Goal: Transaction & Acquisition: Purchase product/service

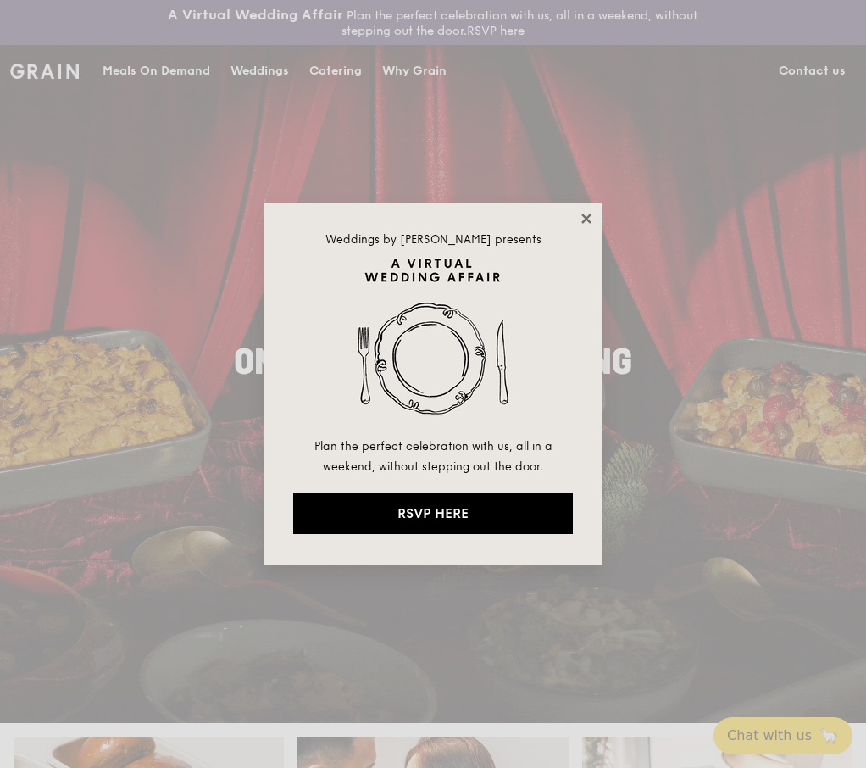
click at [589, 221] on icon at bounding box center [585, 218] width 9 height 9
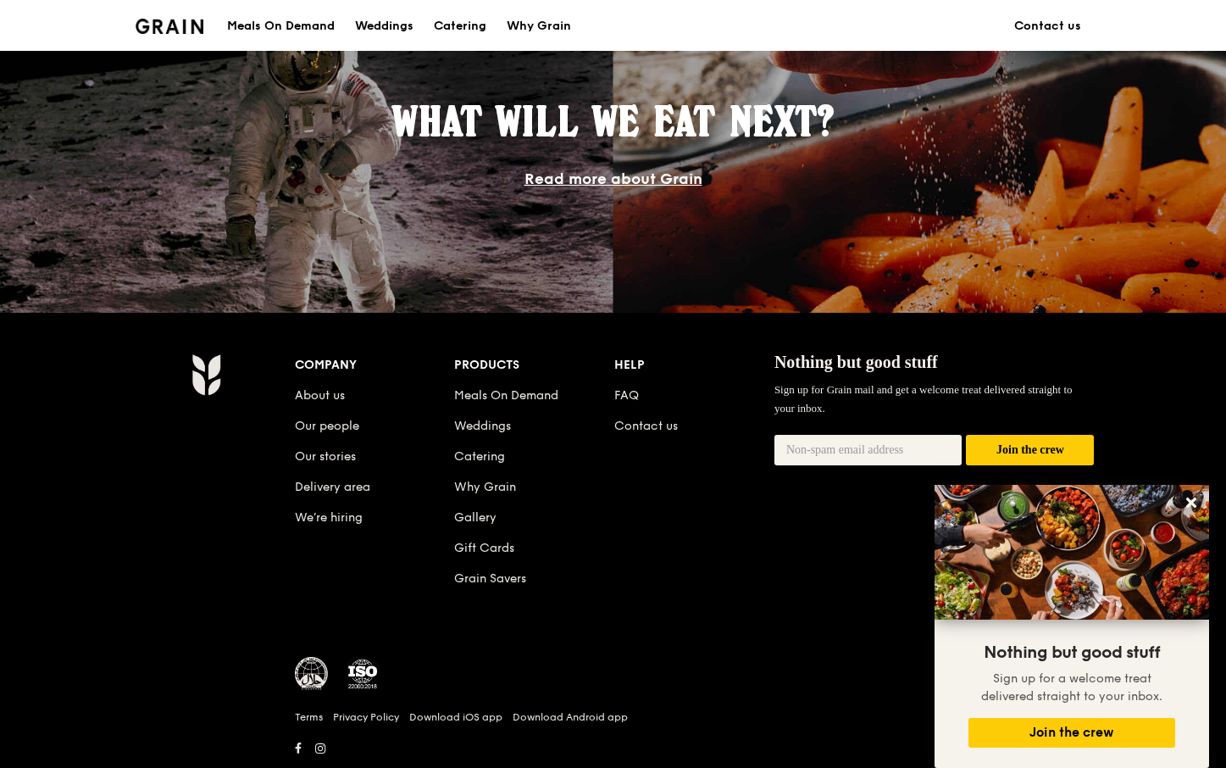
scroll to position [1526, 0]
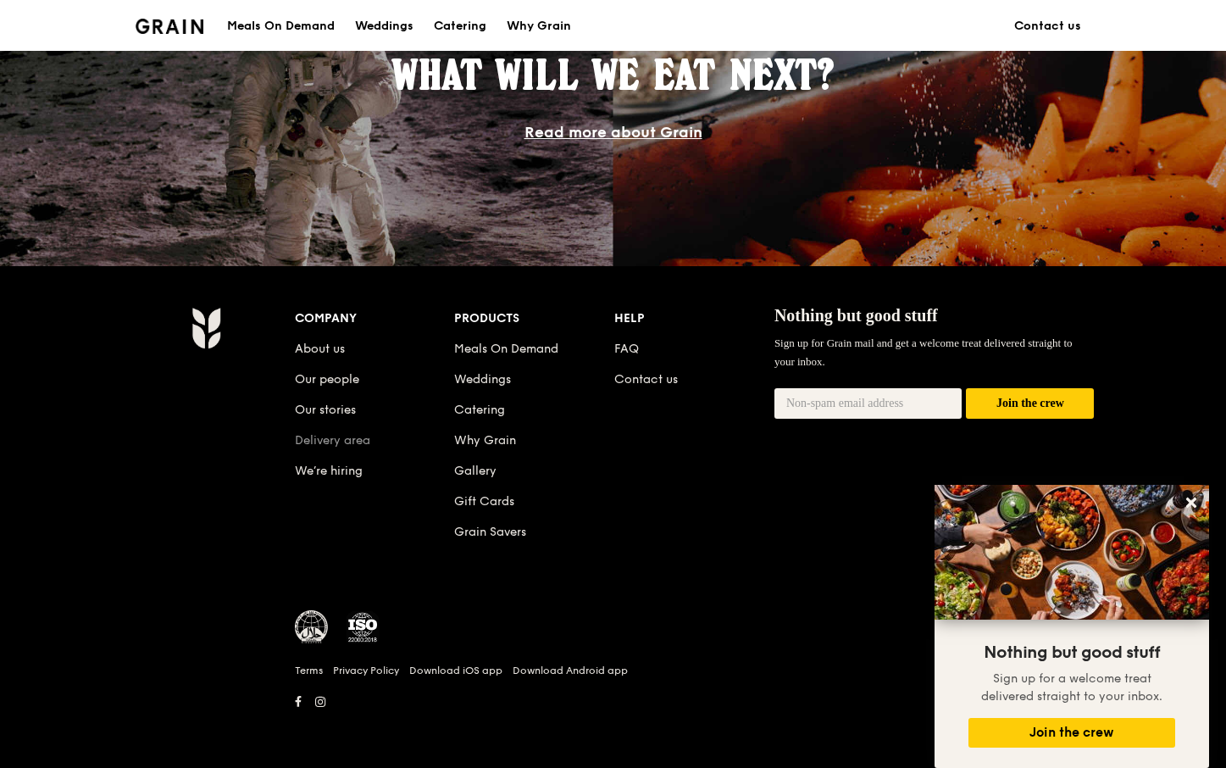
click at [316, 442] on link "Delivery area" at bounding box center [332, 440] width 75 height 14
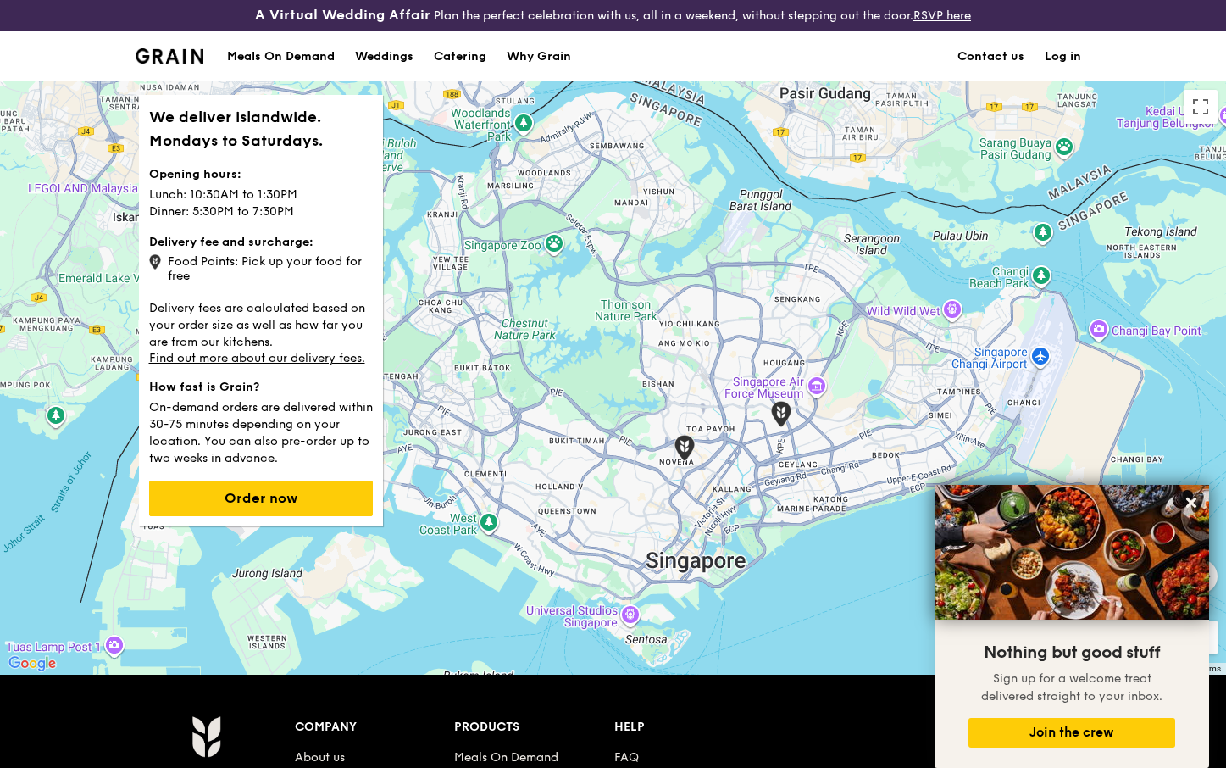
click at [862, 59] on link "Log in" at bounding box center [1063, 56] width 57 height 51
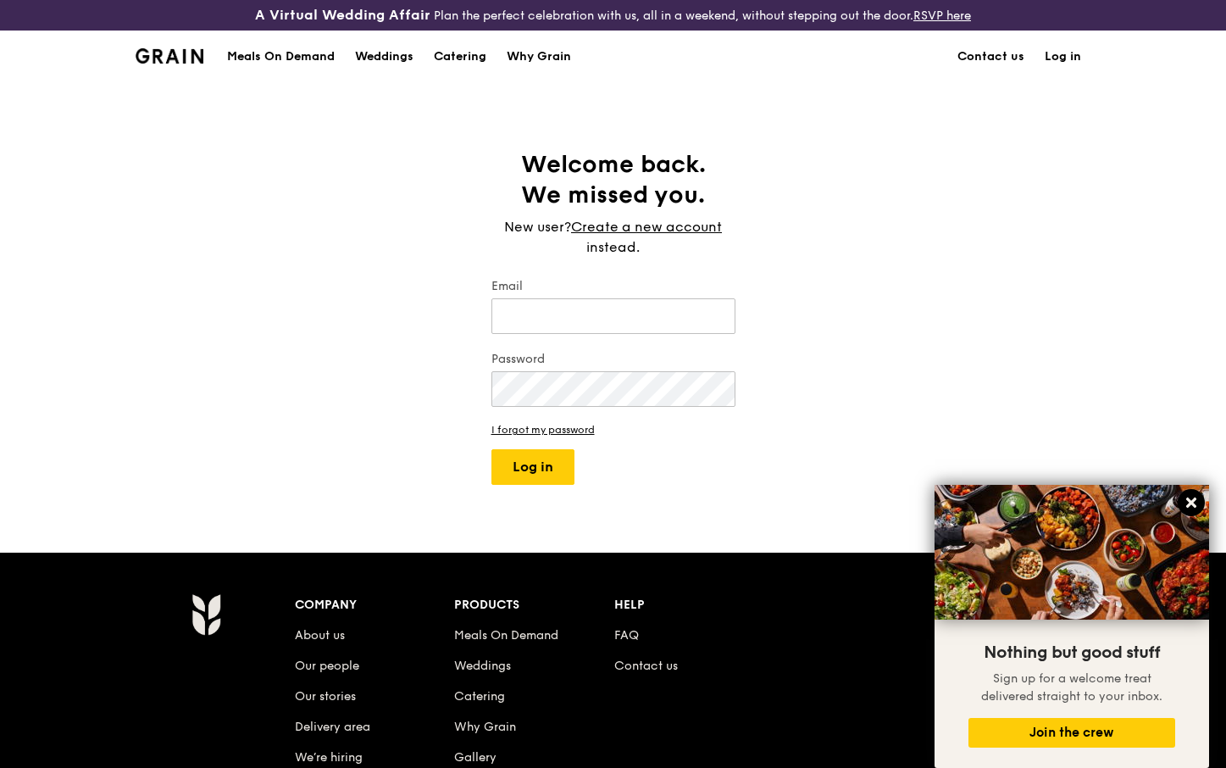
click at [862, 500] on icon at bounding box center [1192, 502] width 10 height 10
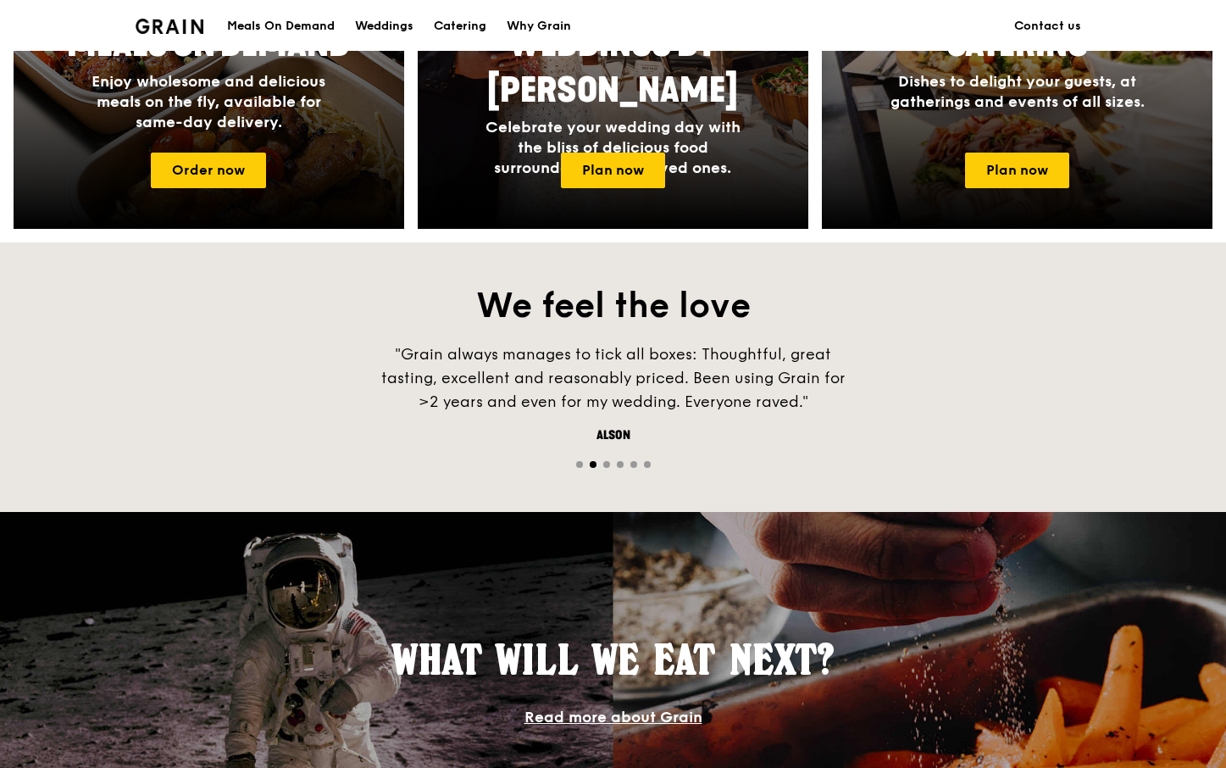
scroll to position [1017, 0]
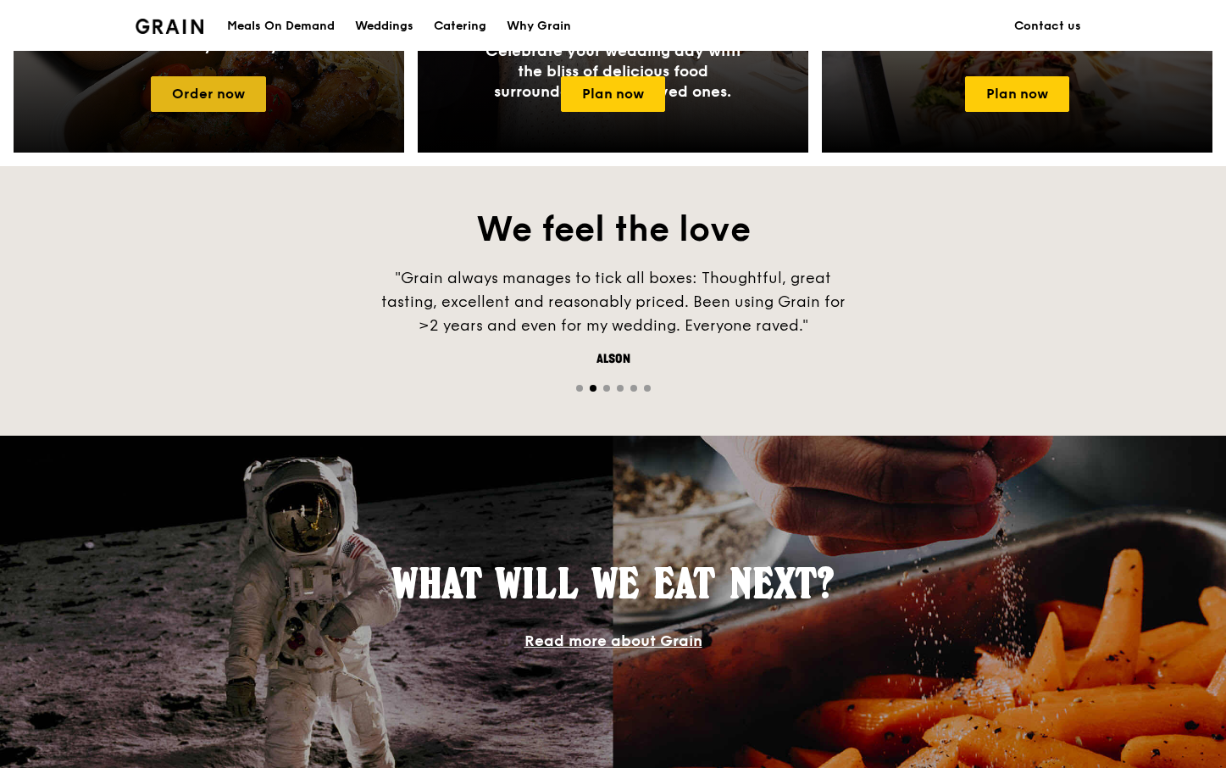
click at [217, 92] on link "Order now" at bounding box center [208, 94] width 115 height 36
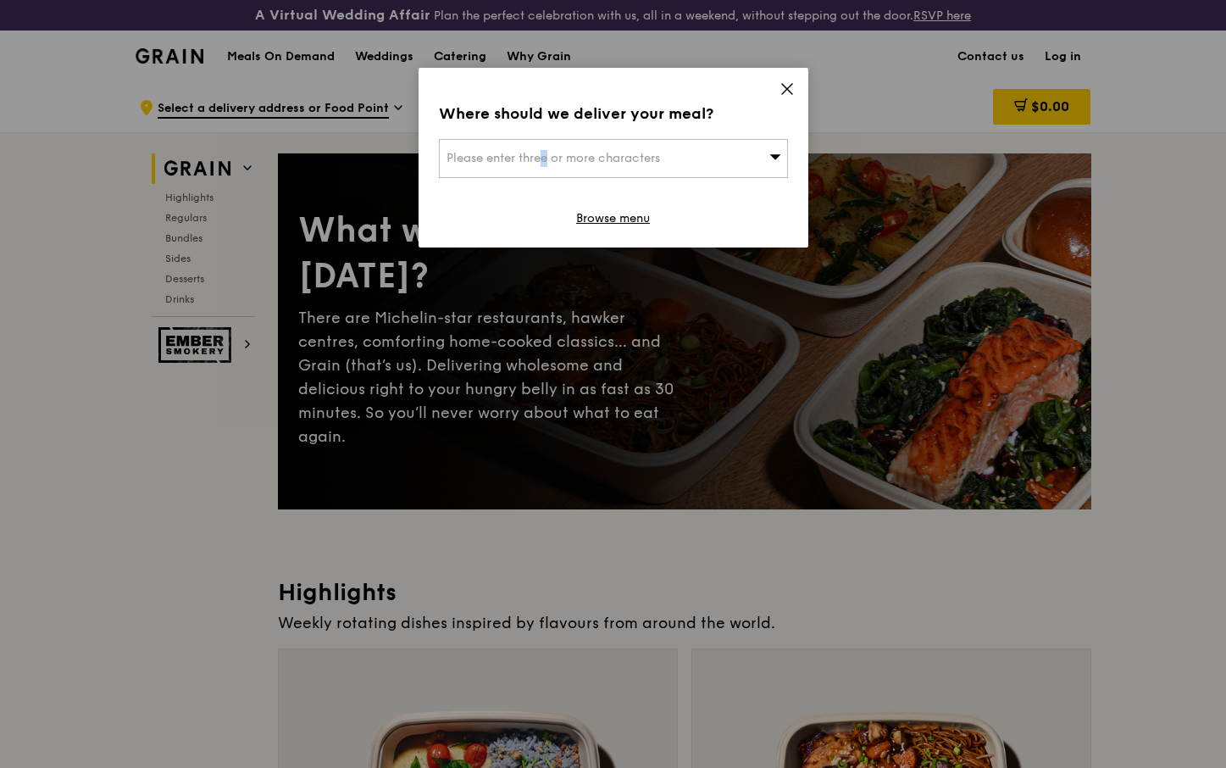
click at [498, 169] on div "Please enter three or more characters" at bounding box center [613, 158] width 349 height 39
click at [508, 190] on li "Please enter 3 or more characters" at bounding box center [613, 192] width 347 height 31
click at [505, 164] on input "search" at bounding box center [613, 158] width 347 height 37
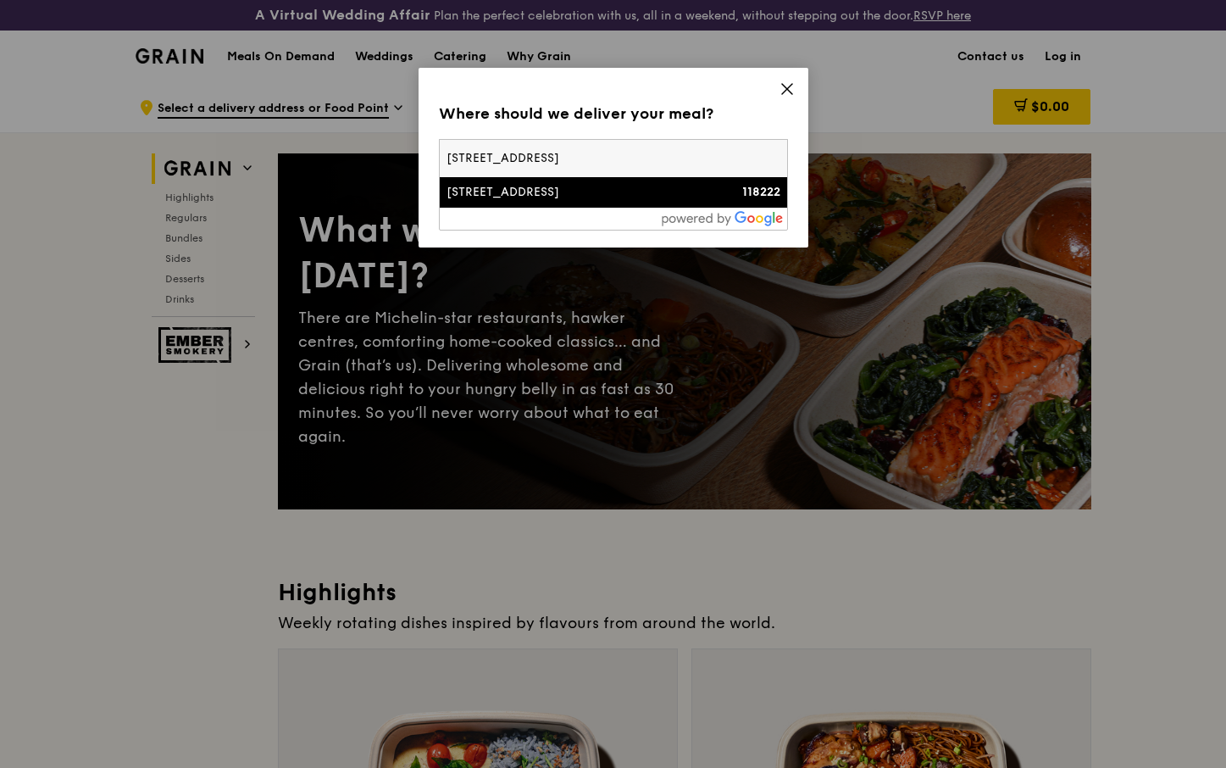
type input "[STREET_ADDRESS]"
click at [510, 191] on div "[STREET_ADDRESS]" at bounding box center [572, 192] width 251 height 17
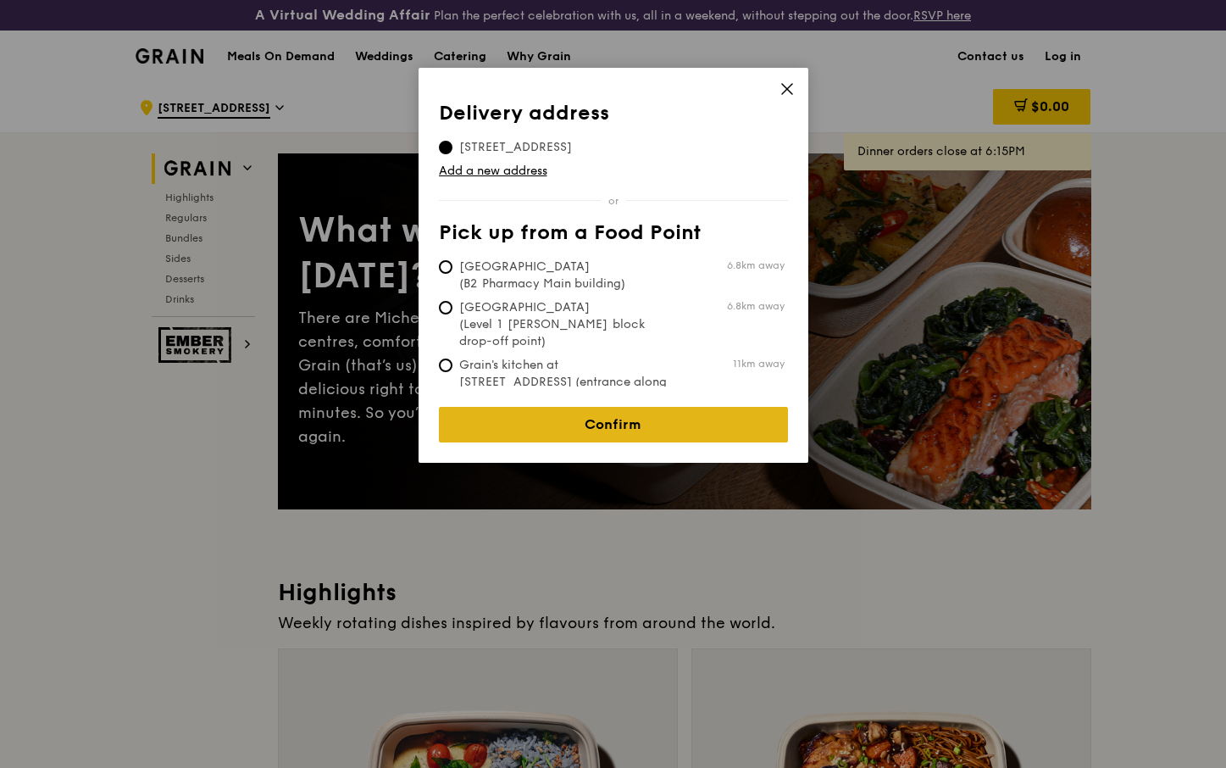
click at [613, 412] on link "Confirm" at bounding box center [613, 425] width 349 height 36
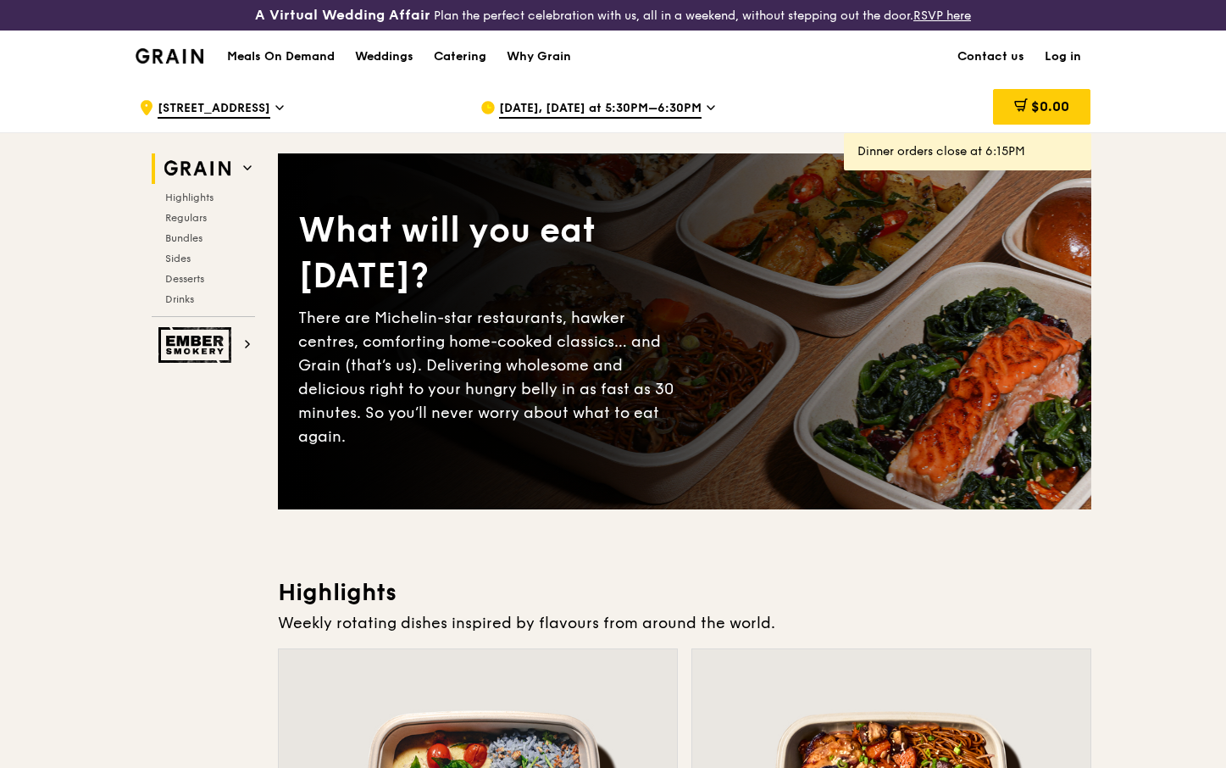
click at [707, 110] on icon at bounding box center [711, 107] width 8 height 15
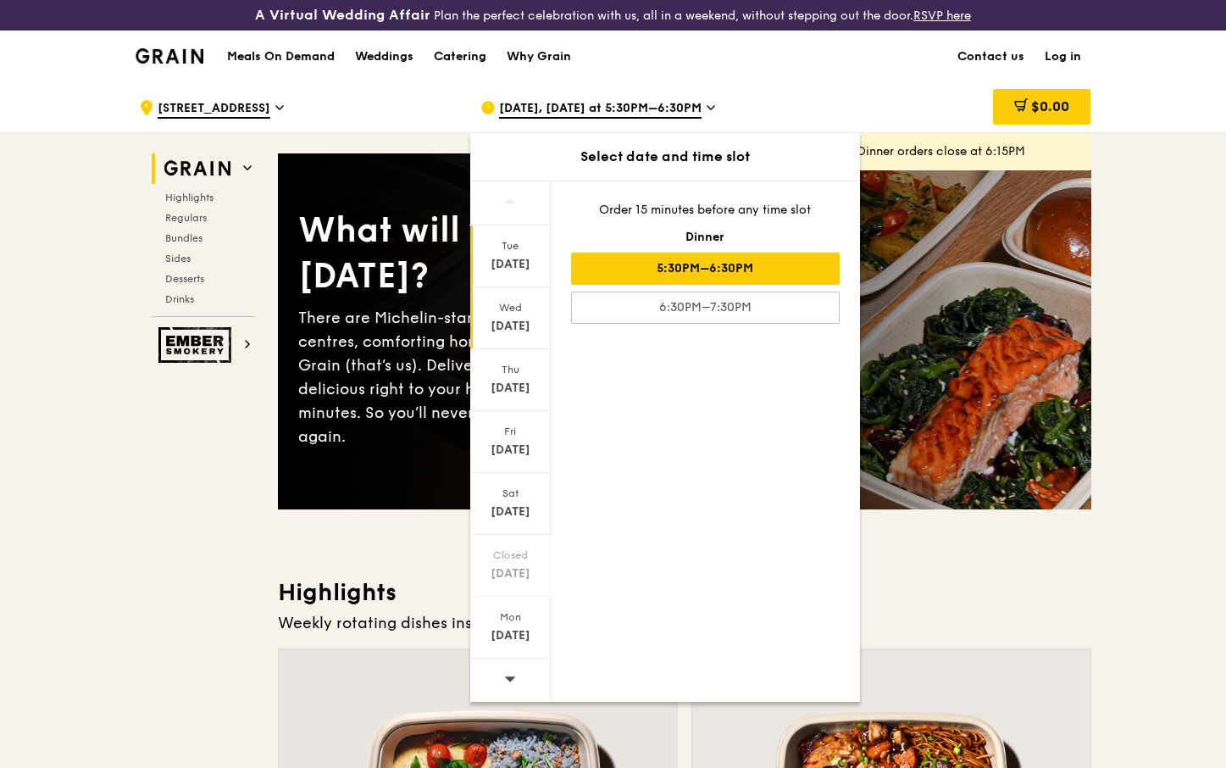
click at [511, 313] on div "Wed" at bounding box center [510, 308] width 75 height 14
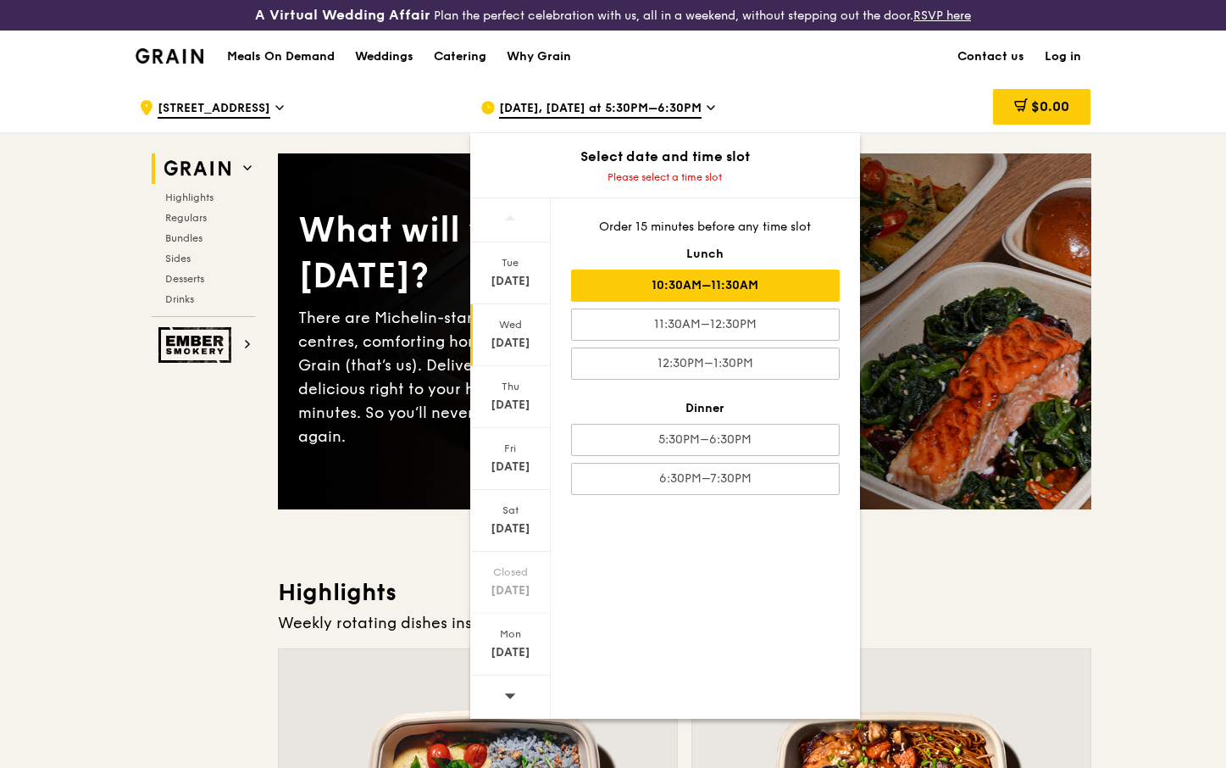
click at [654, 281] on div "10:30AM–11:30AM" at bounding box center [705, 286] width 269 height 32
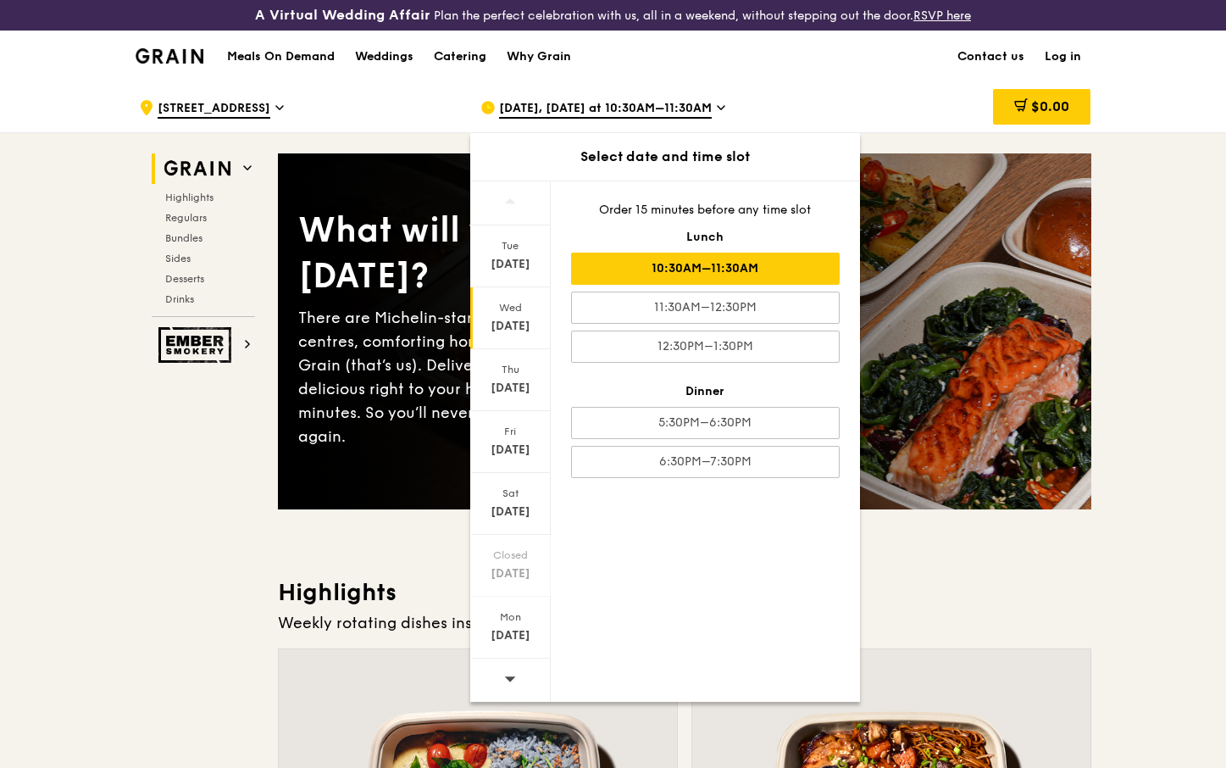
click at [497, 319] on div "[DATE]" at bounding box center [510, 326] width 75 height 17
click at [655, 262] on div "10:30AM–11:30AM" at bounding box center [705, 269] width 269 height 32
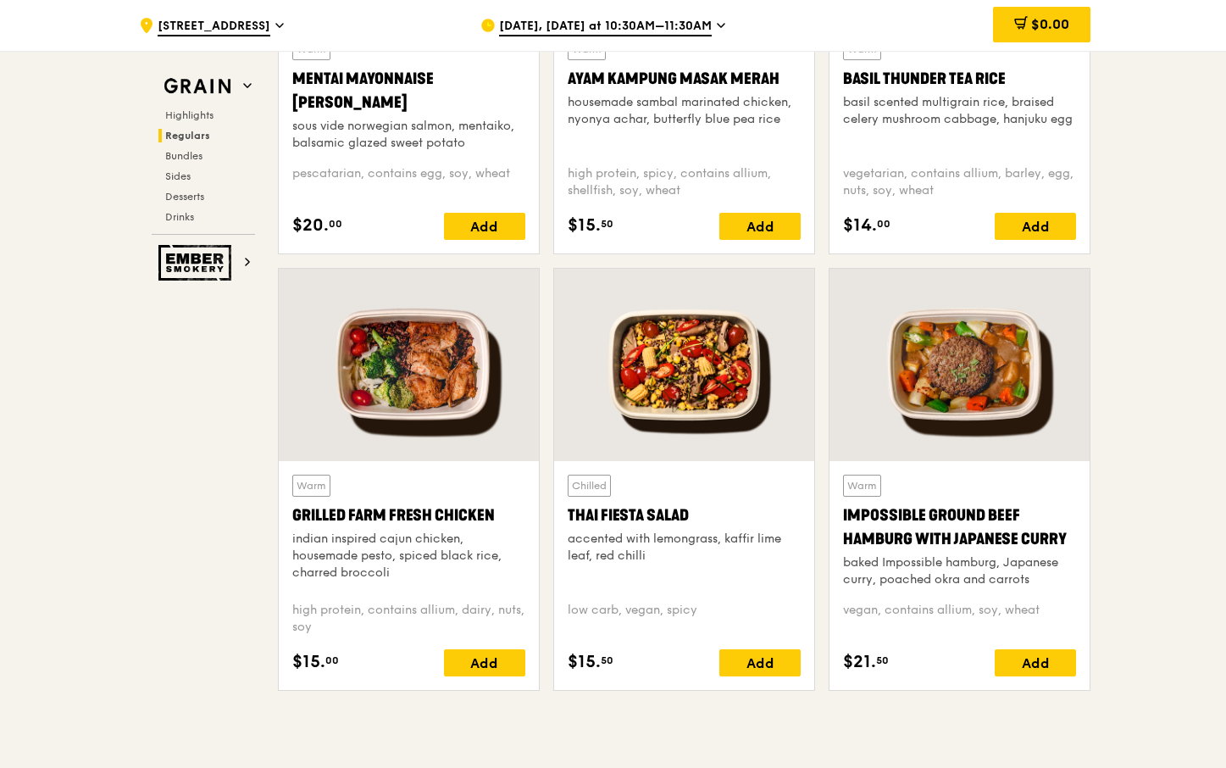
scroll to position [1865, 0]
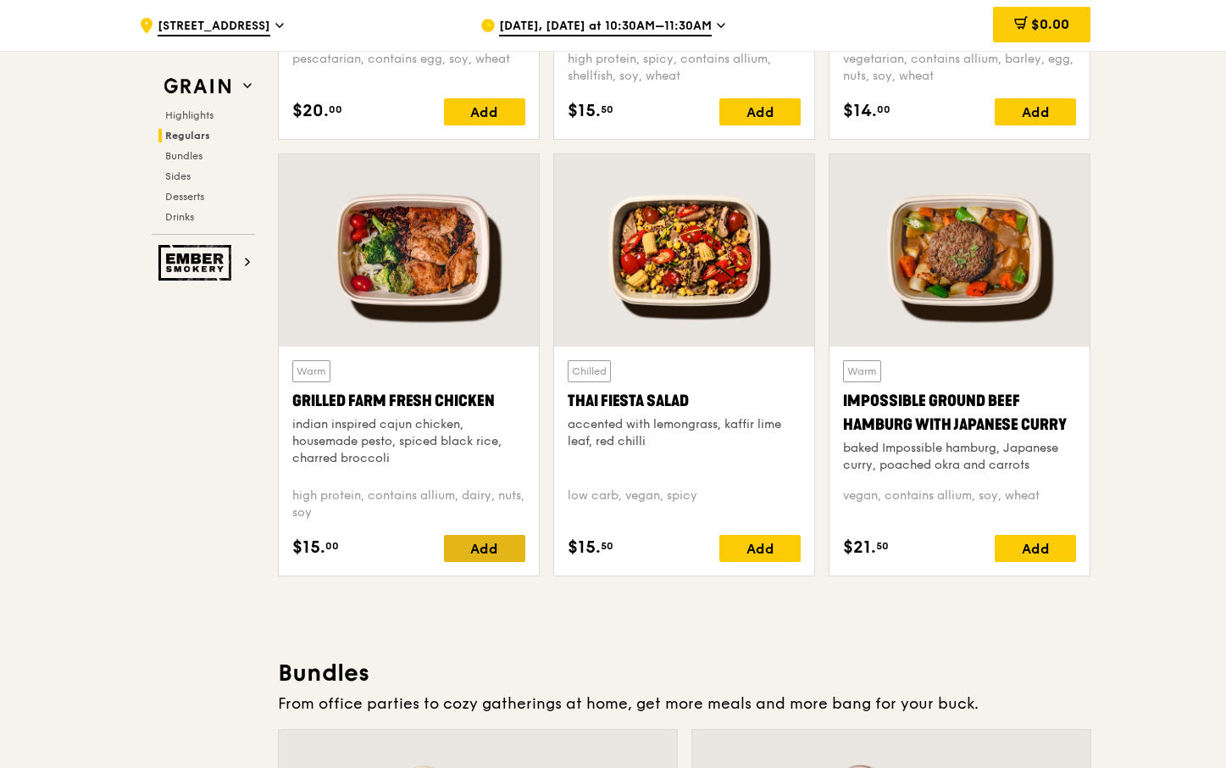
click at [482, 551] on div "Add" at bounding box center [484, 548] width 81 height 27
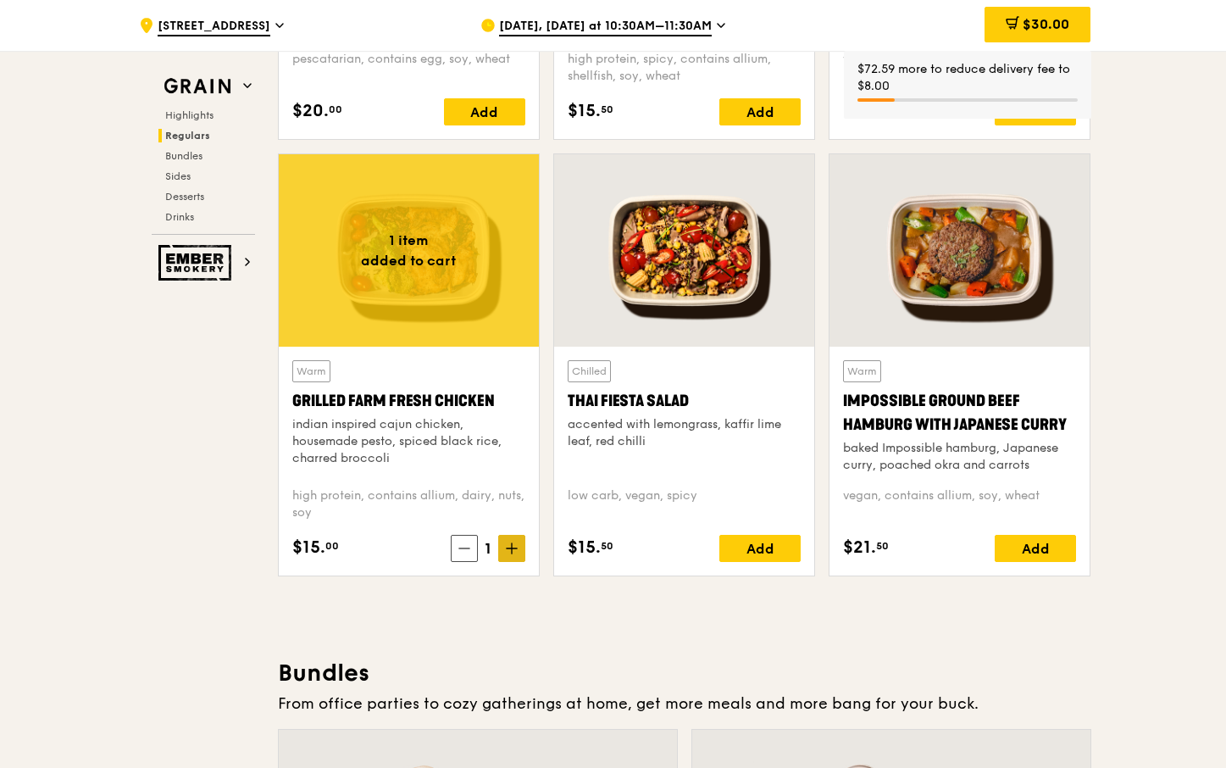
click at [510, 554] on icon at bounding box center [512, 548] width 12 height 12
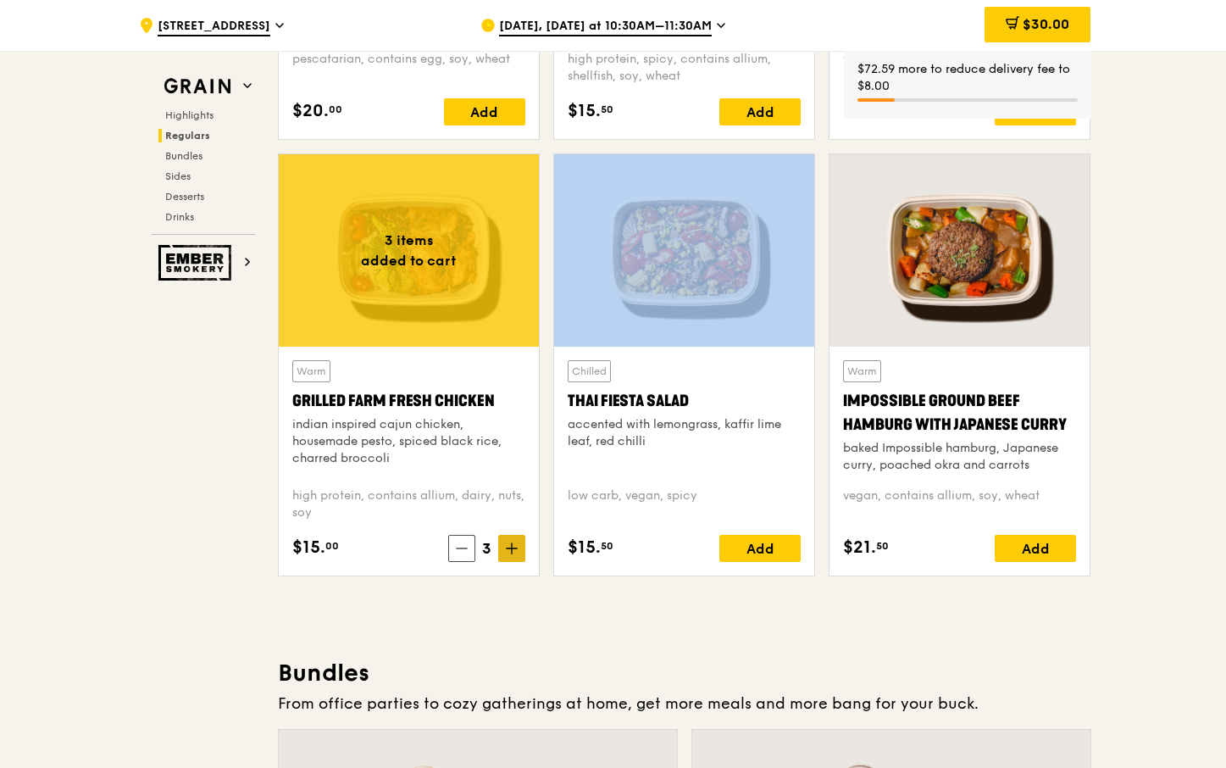
click at [510, 554] on icon at bounding box center [512, 548] width 12 height 12
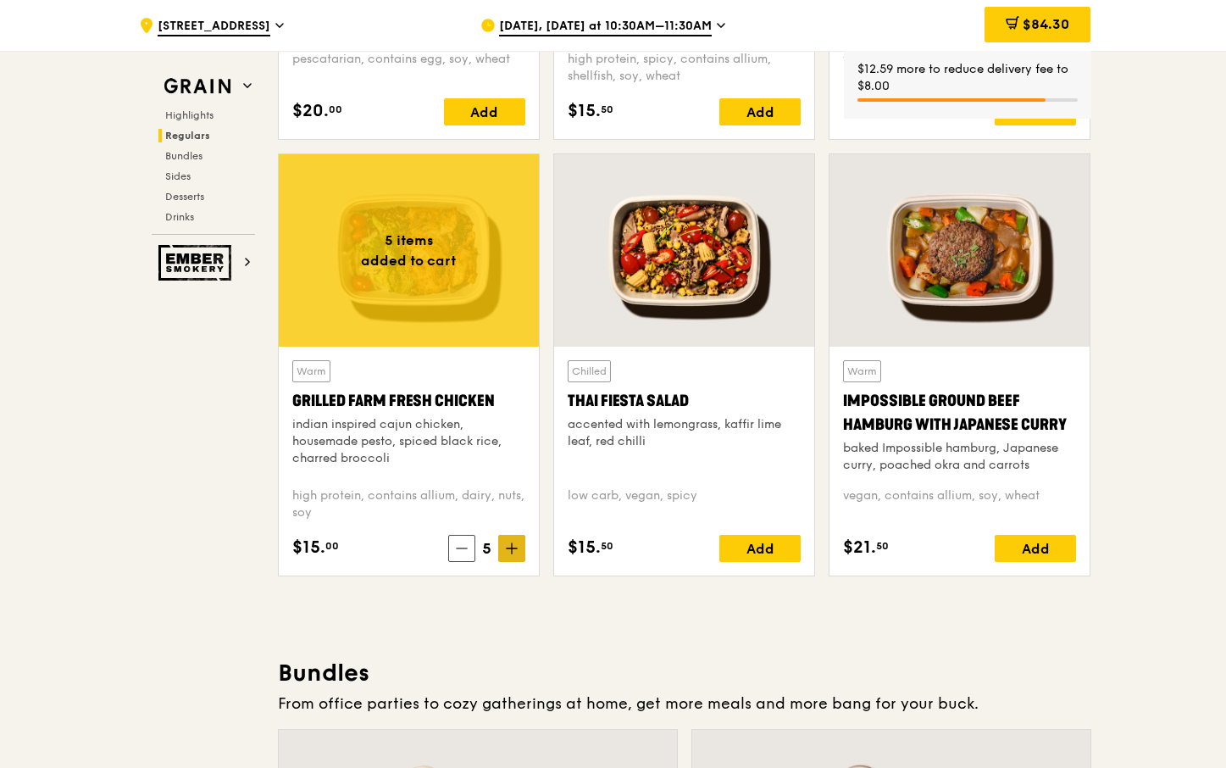
click at [508, 555] on span at bounding box center [511, 548] width 27 height 27
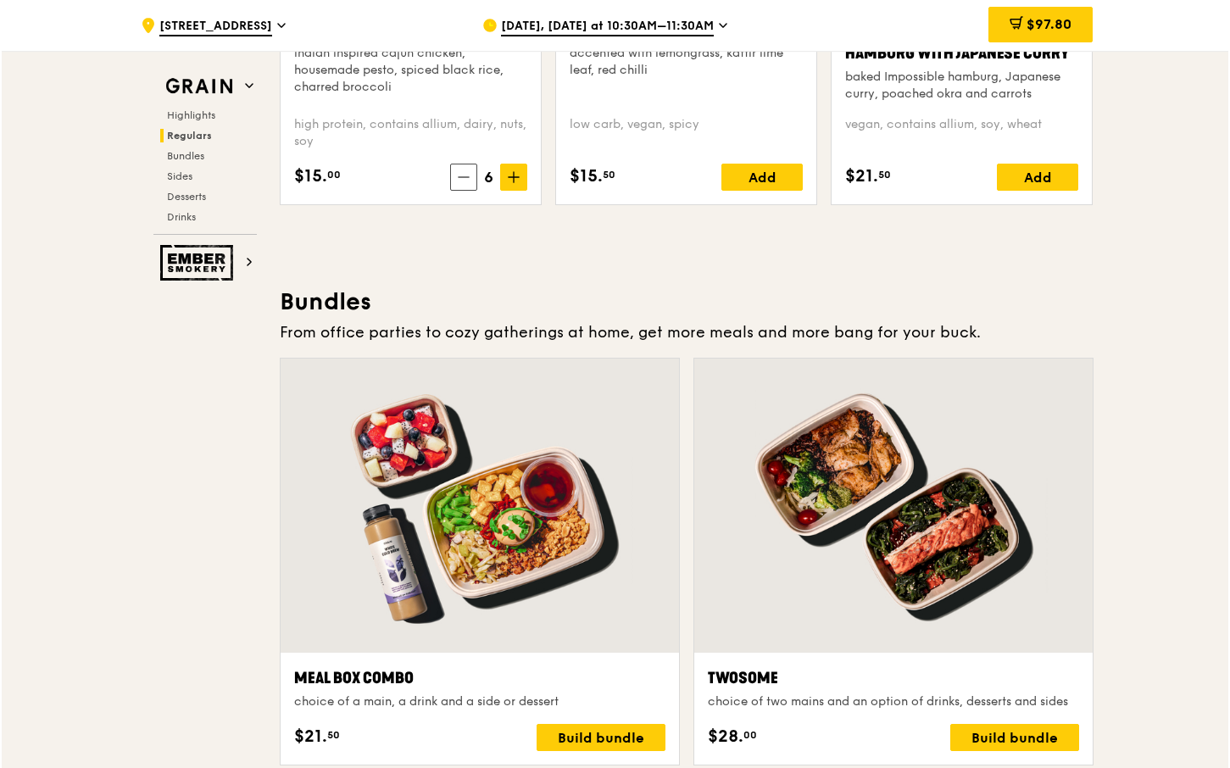
scroll to position [2288, 0]
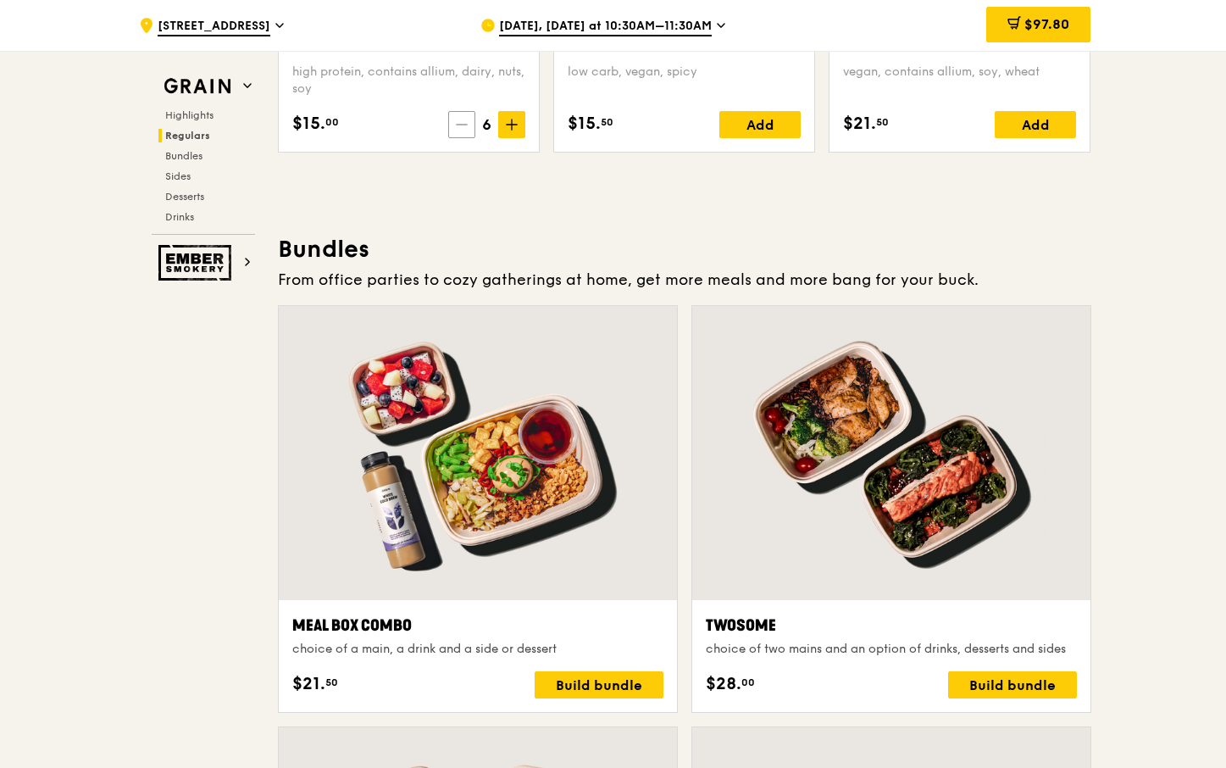
click at [457, 127] on icon at bounding box center [462, 125] width 12 height 12
click at [457, 127] on icon at bounding box center [461, 125] width 12 height 12
click at [457, 127] on icon at bounding box center [462, 125] width 12 height 12
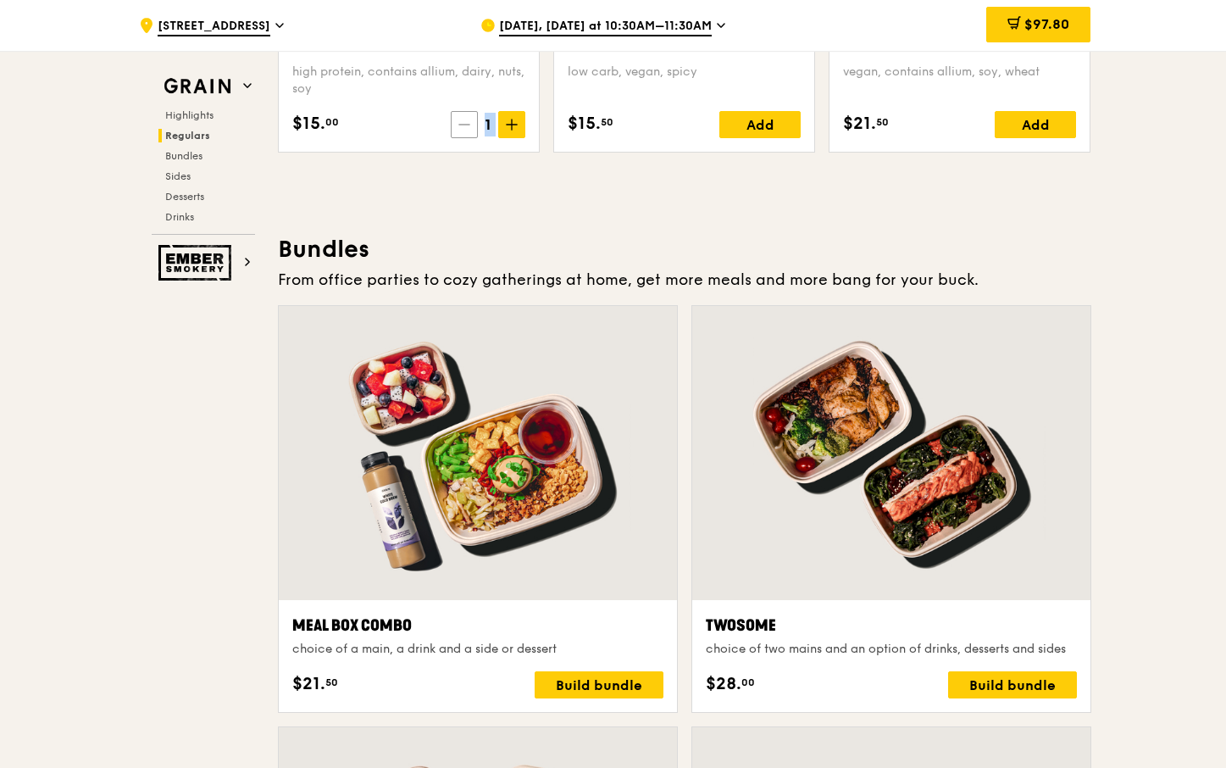
click at [457, 127] on span at bounding box center [464, 124] width 27 height 27
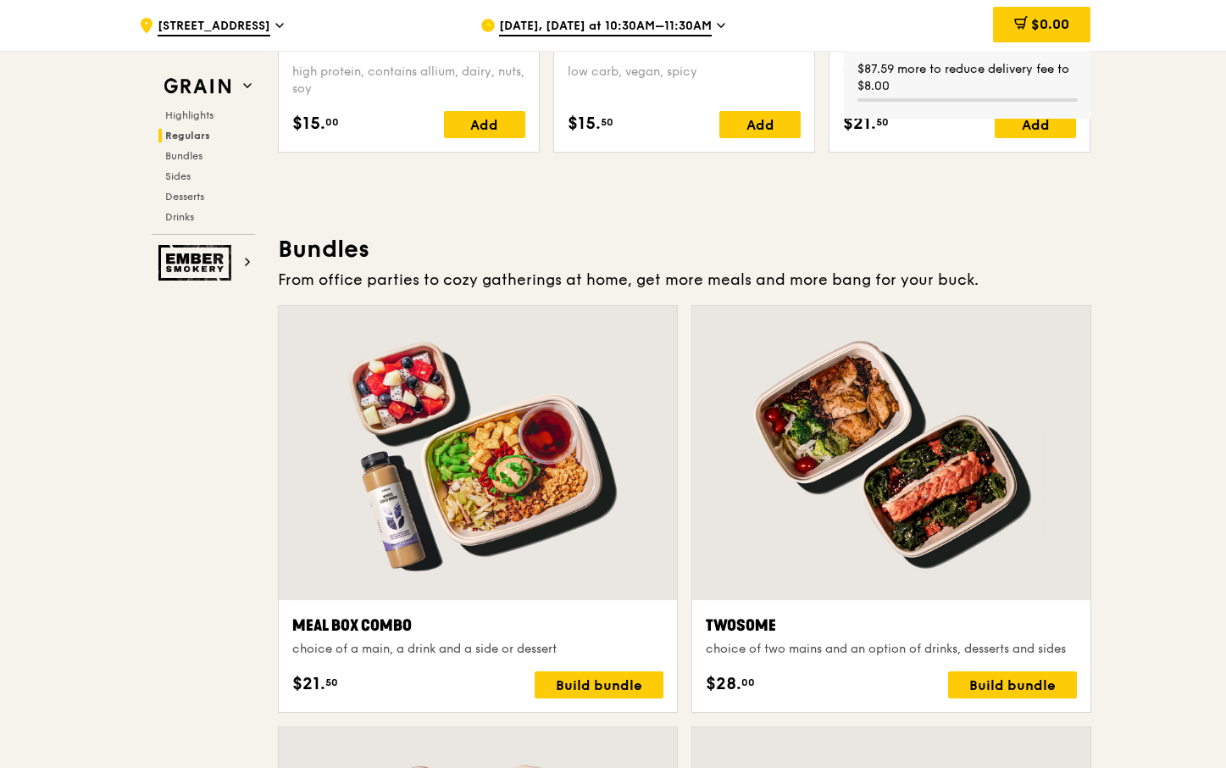
click at [948, 577] on div at bounding box center [891, 453] width 398 height 294
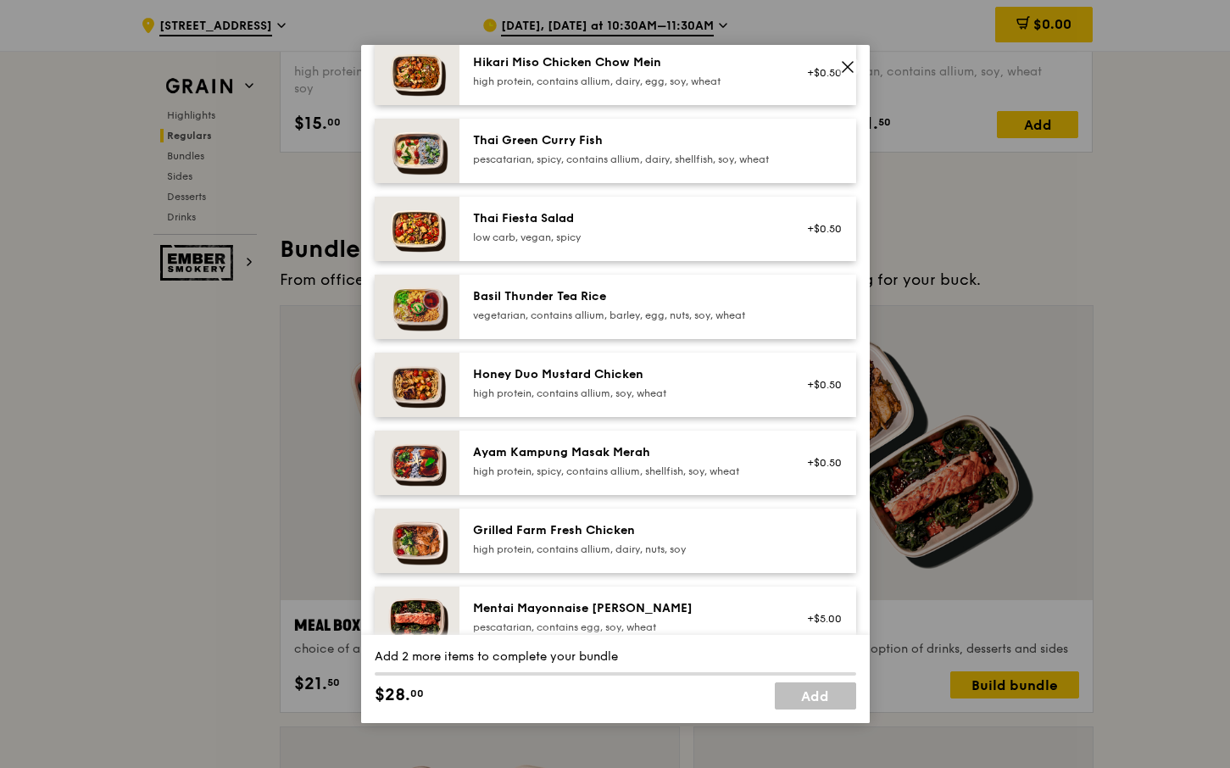
scroll to position [254, 0]
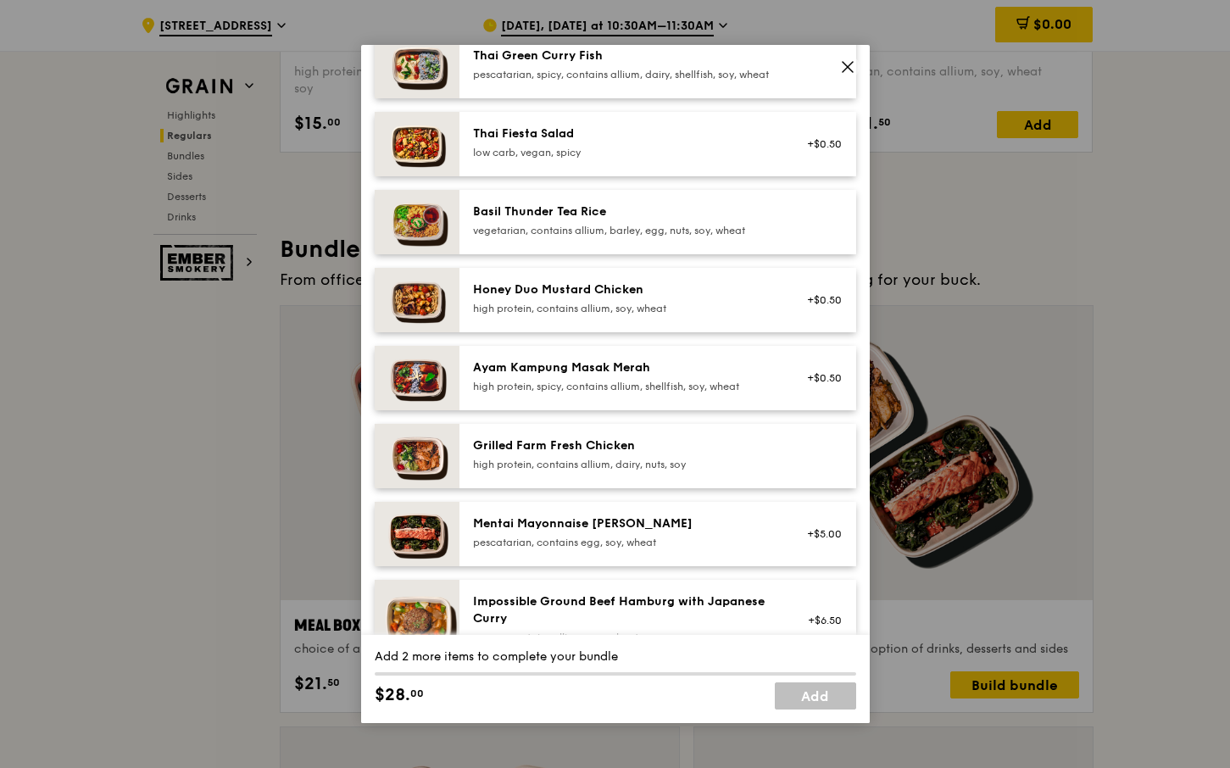
click at [732, 471] on div "high protein, contains allium, dairy, nuts, soy" at bounding box center [625, 465] width 304 height 14
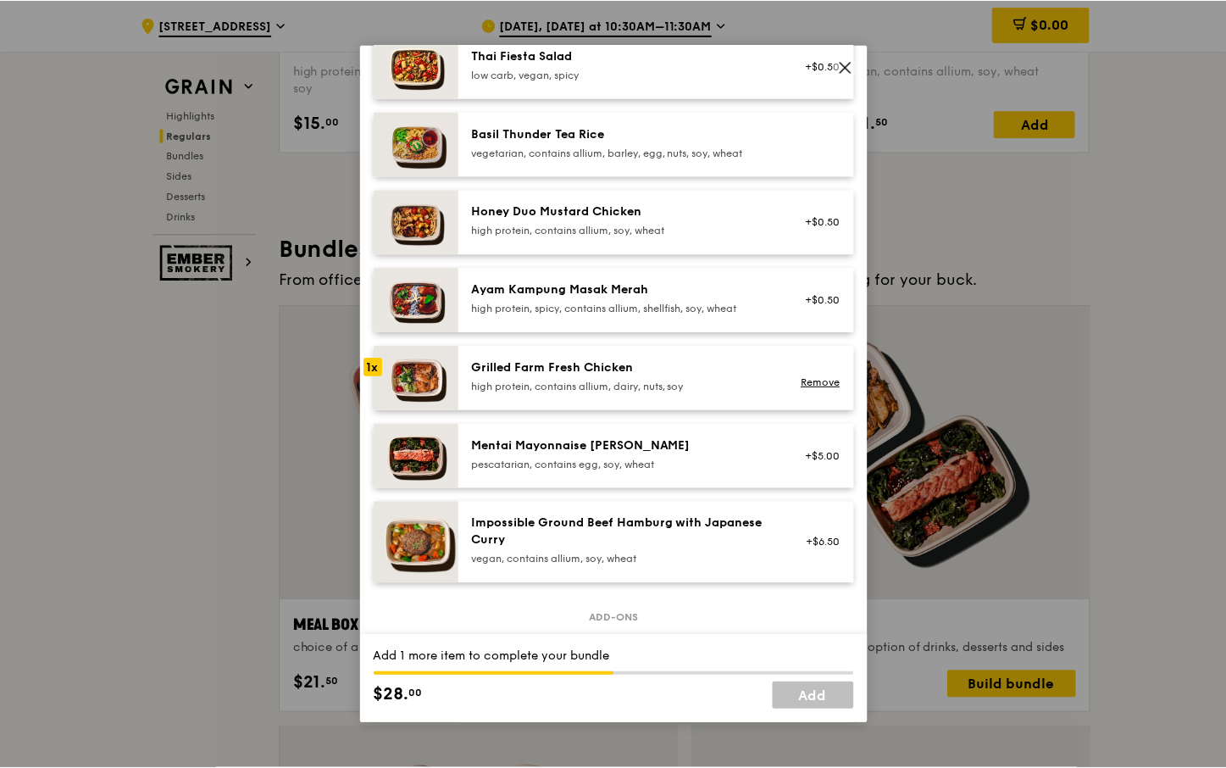
scroll to position [330, 0]
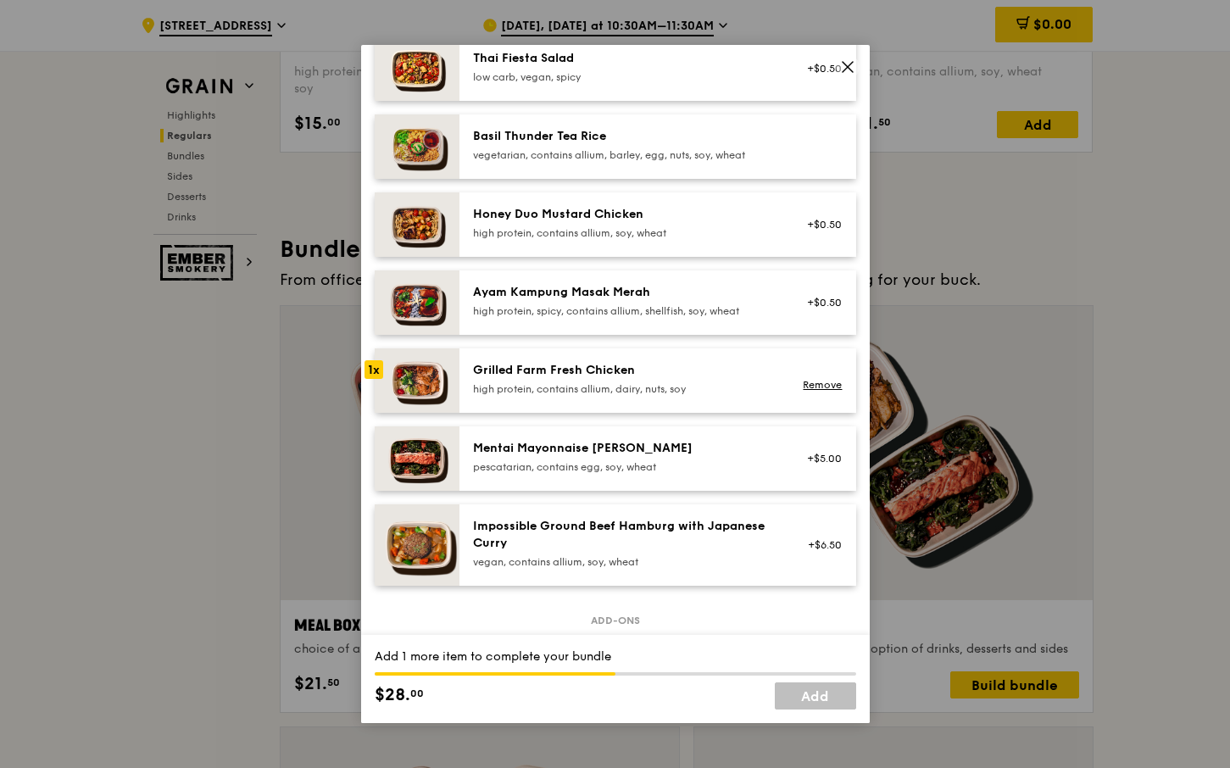
click at [673, 396] on div "high protein, contains allium, dairy, nuts, soy" at bounding box center [625, 389] width 304 height 14
click at [815, 701] on link "Add" at bounding box center [815, 695] width 81 height 27
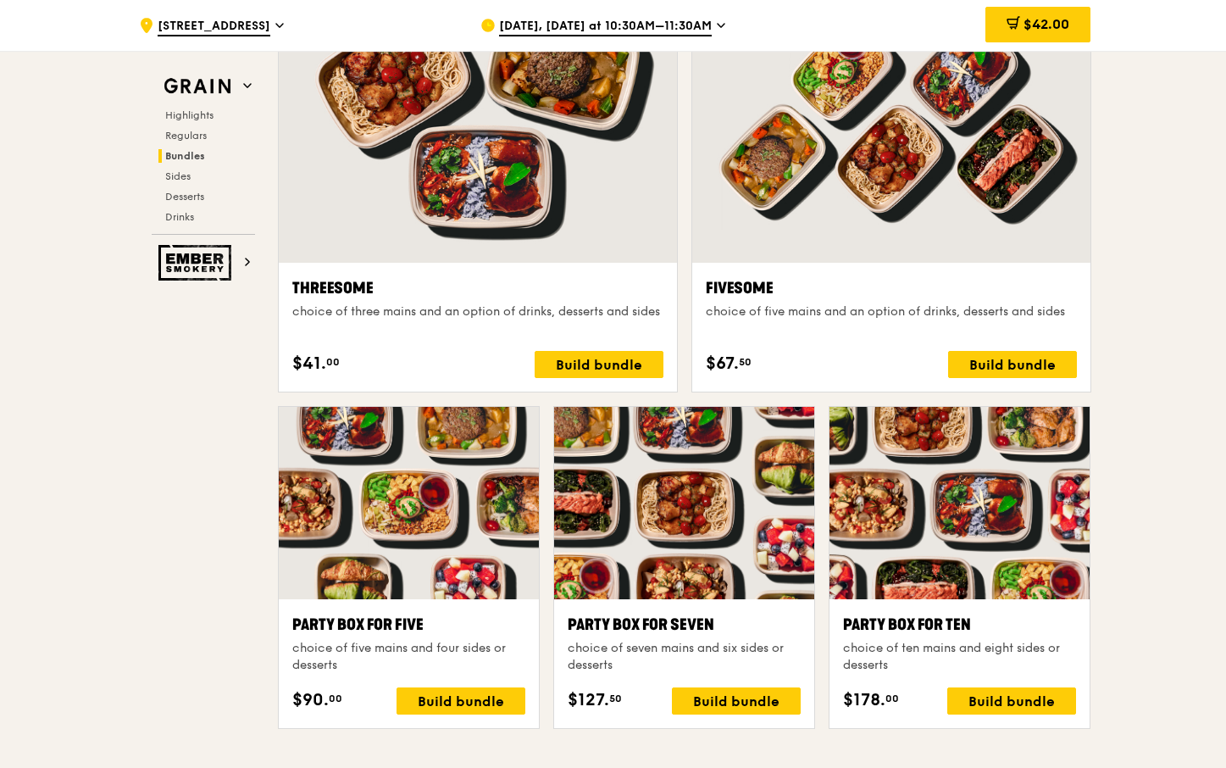
scroll to position [3051, 0]
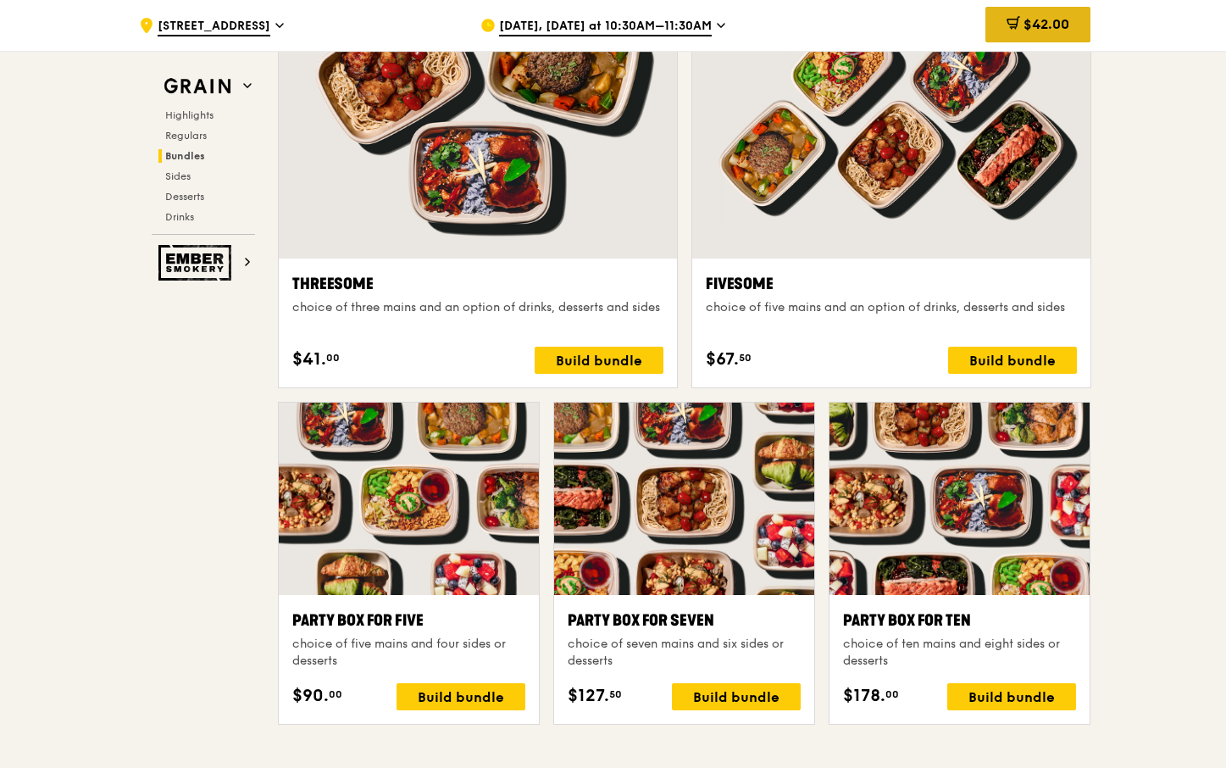
click at [1031, 17] on span "$42.00" at bounding box center [1047, 24] width 46 height 16
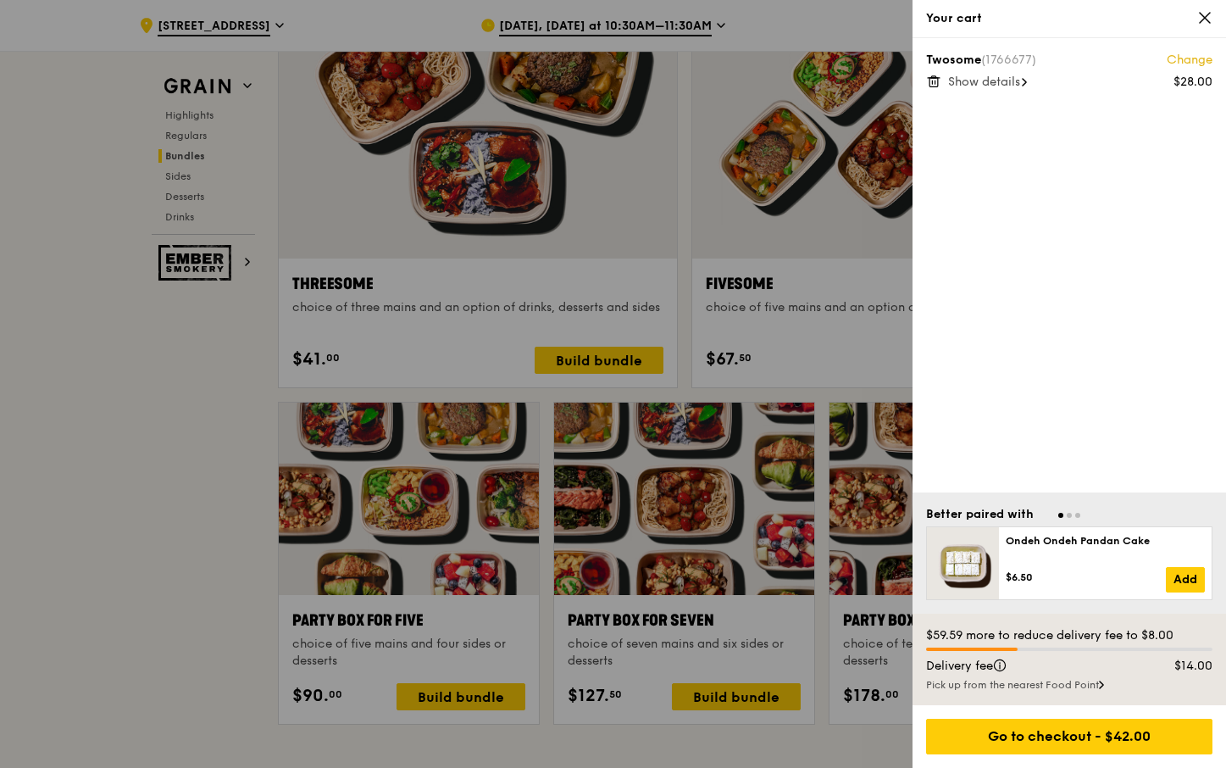
click at [935, 86] on icon at bounding box center [934, 82] width 8 height 8
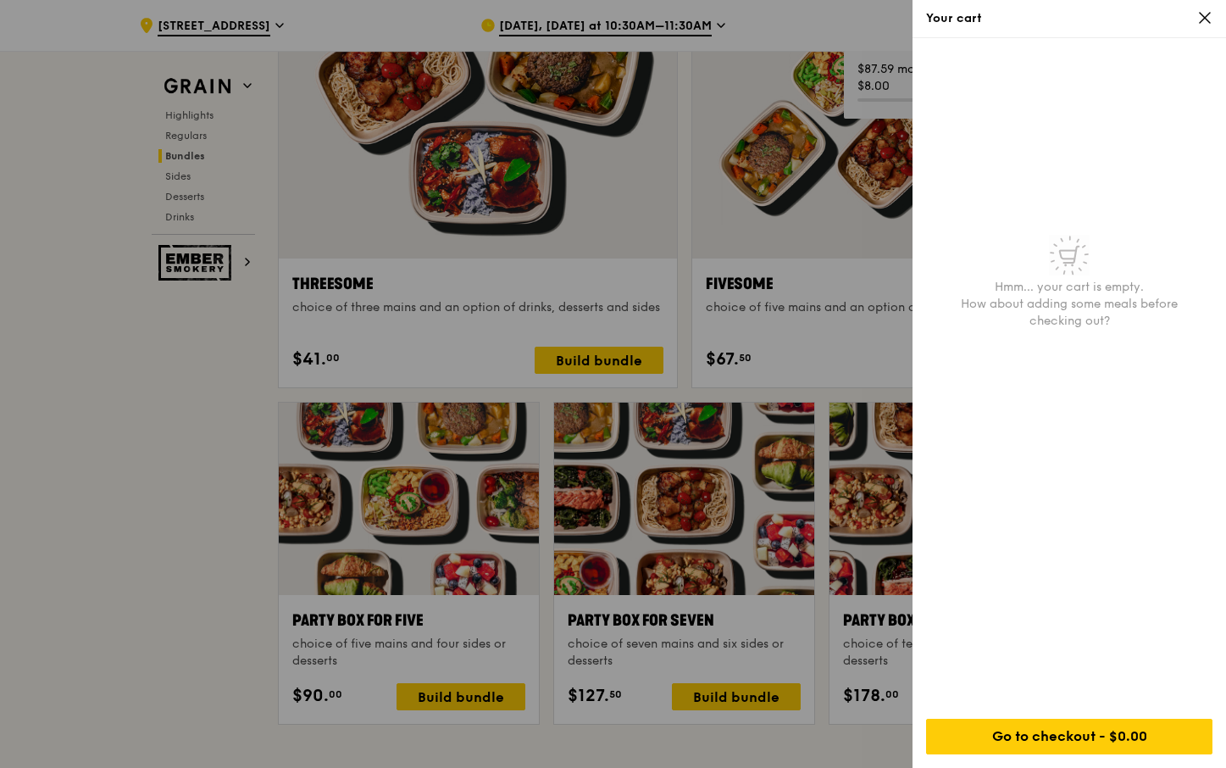
click at [1214, 21] on div "Your cart" at bounding box center [1070, 19] width 314 height 38
click at [1208, 19] on icon at bounding box center [1205, 18] width 10 height 10
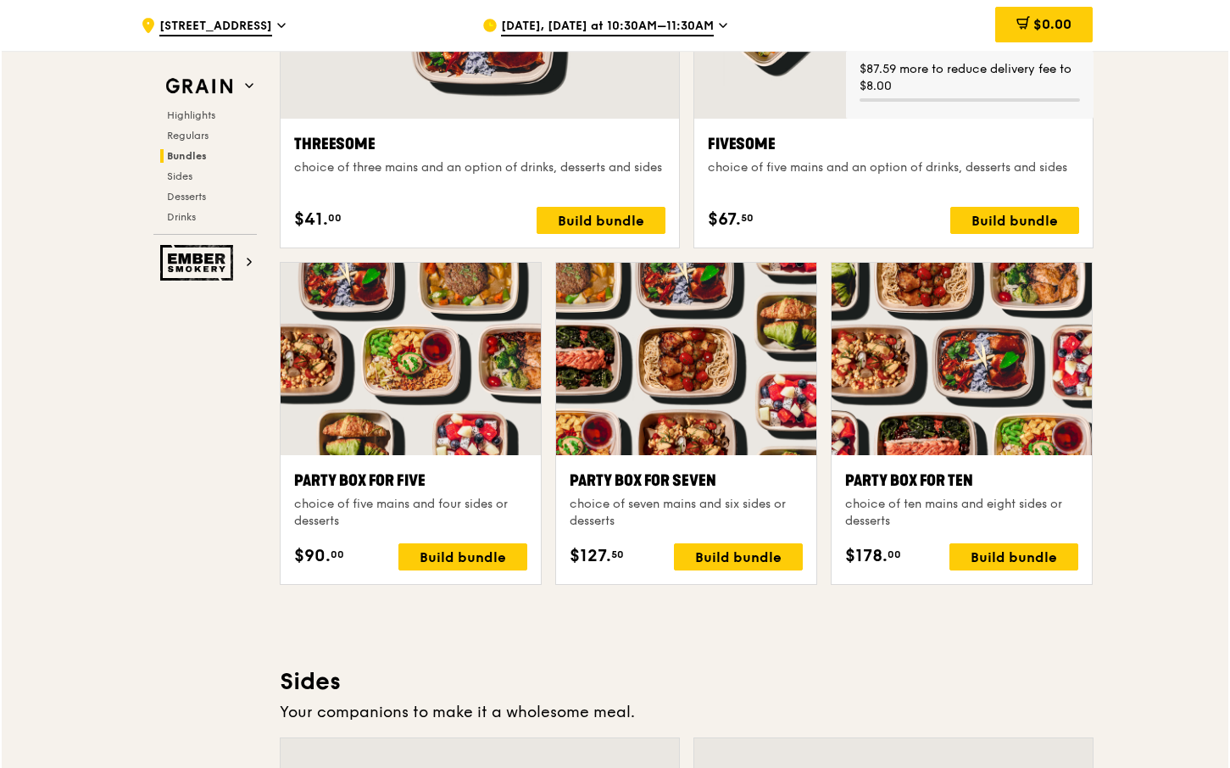
scroll to position [3221, 0]
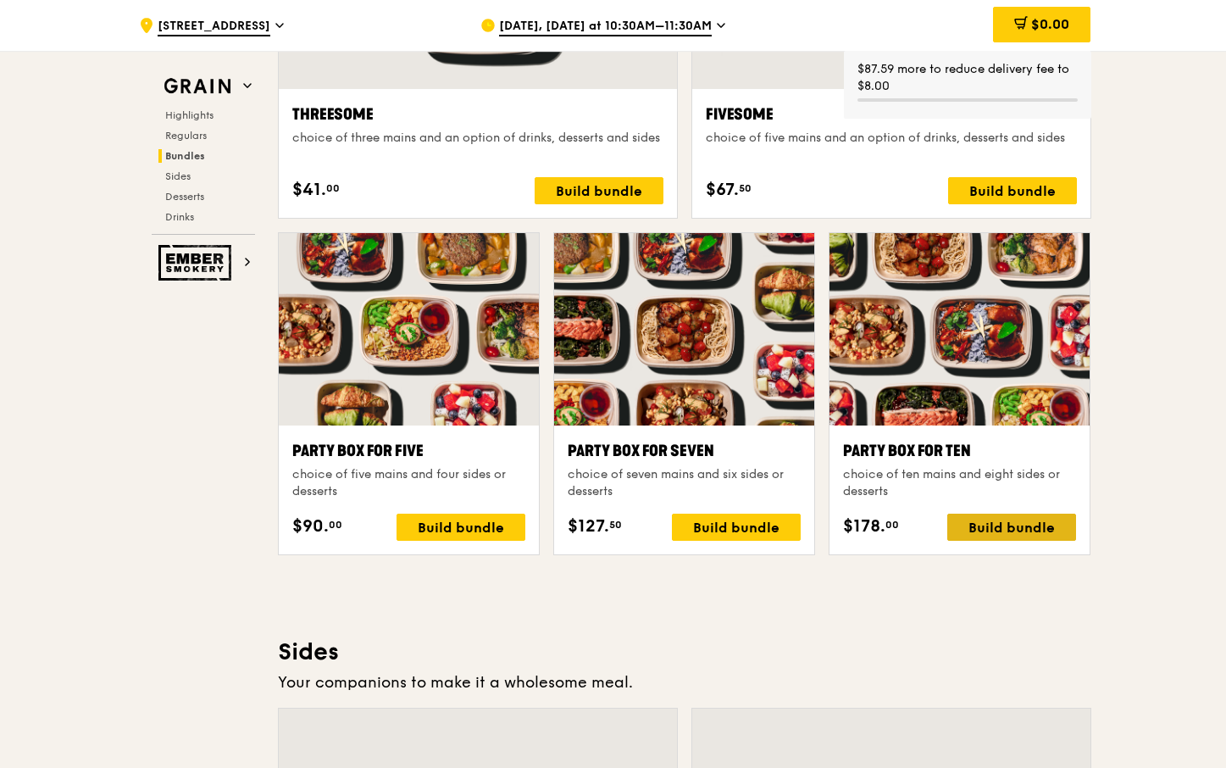
click at [992, 532] on div "Build bundle" at bounding box center [1012, 527] width 129 height 27
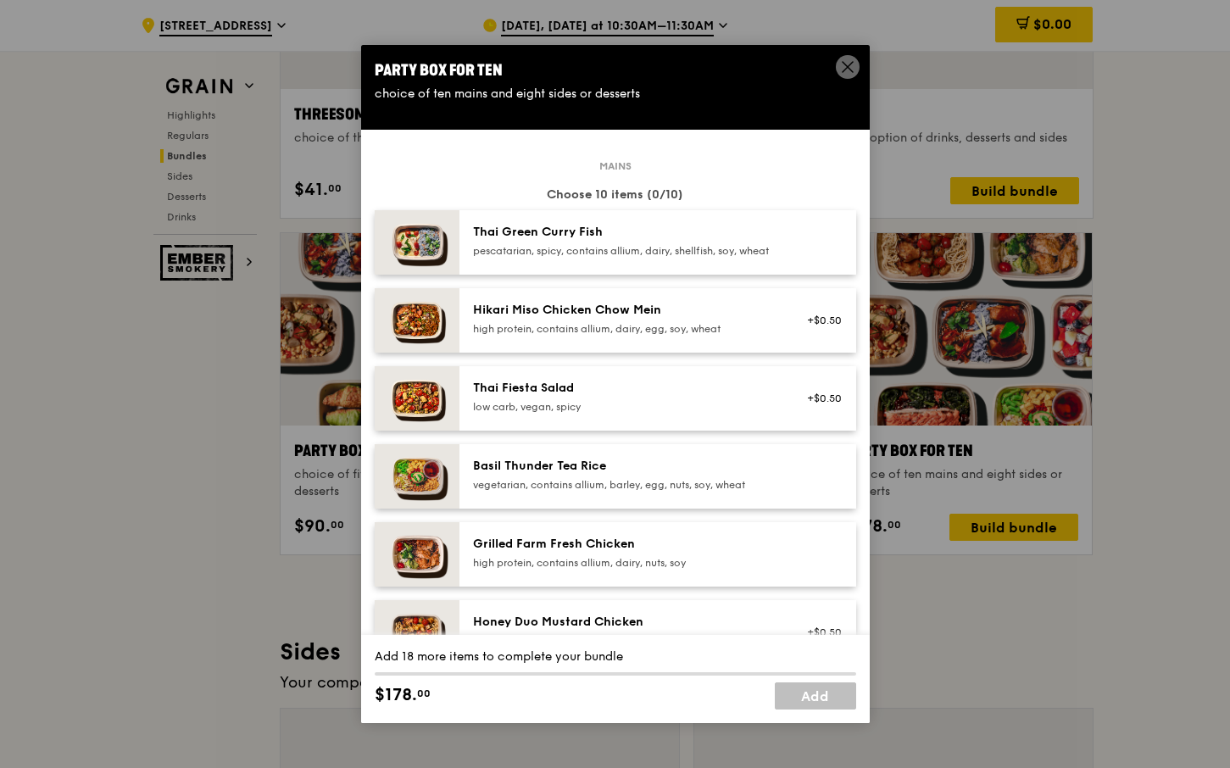
click at [567, 336] on div "high protein, contains allium, dairy, egg, soy, wheat" at bounding box center [625, 329] width 304 height 14
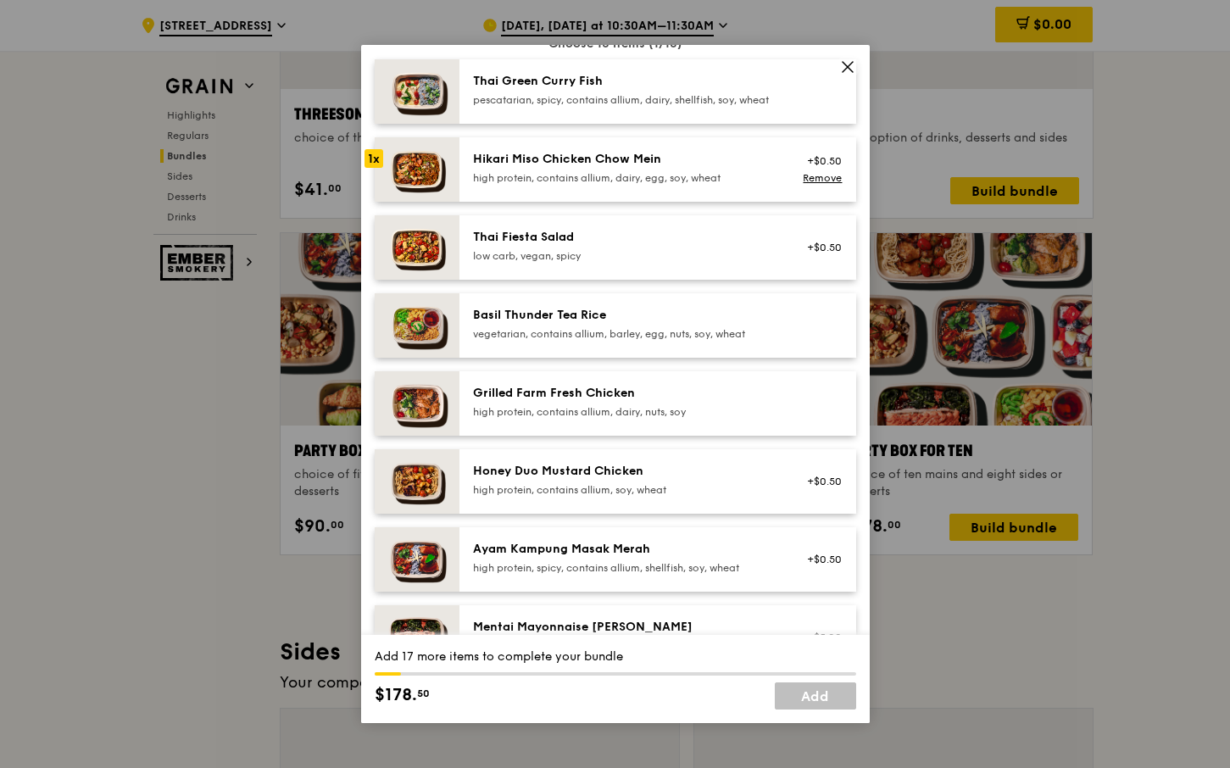
scroll to position [170, 0]
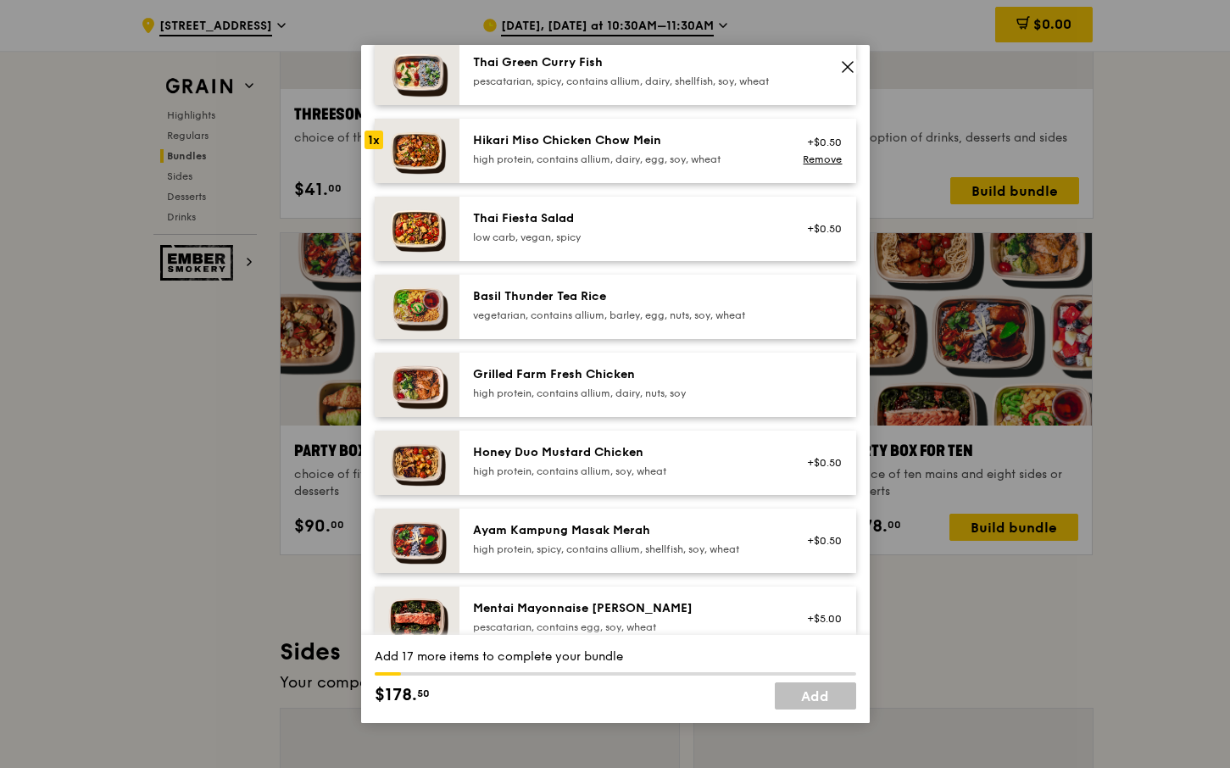
click at [570, 400] on div "high protein, contains allium, dairy, nuts, soy" at bounding box center [625, 393] width 304 height 14
click at [577, 478] on div "high protein, contains allium, soy, wheat" at bounding box center [625, 471] width 304 height 14
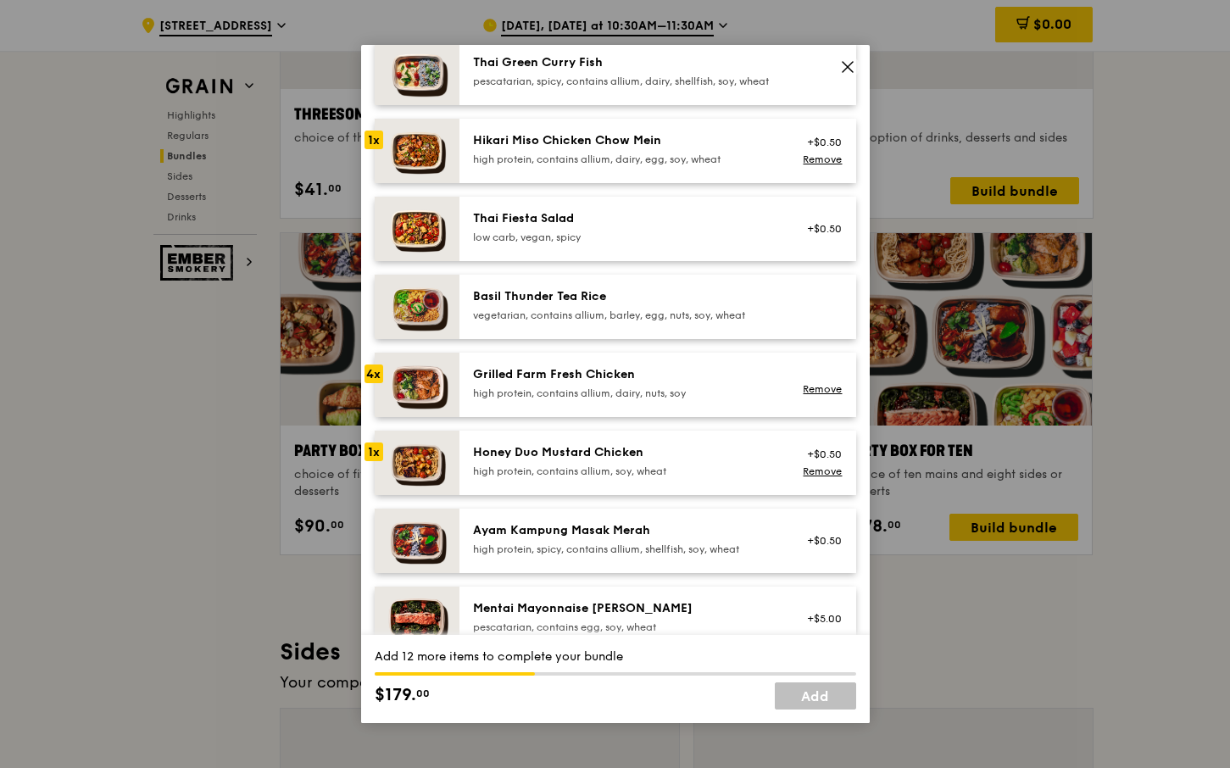
click at [577, 478] on div "high protein, contains allium, soy, wheat" at bounding box center [625, 471] width 304 height 14
click at [592, 166] on div "high protein, contains allium, dairy, egg, soy, wheat" at bounding box center [625, 160] width 304 height 14
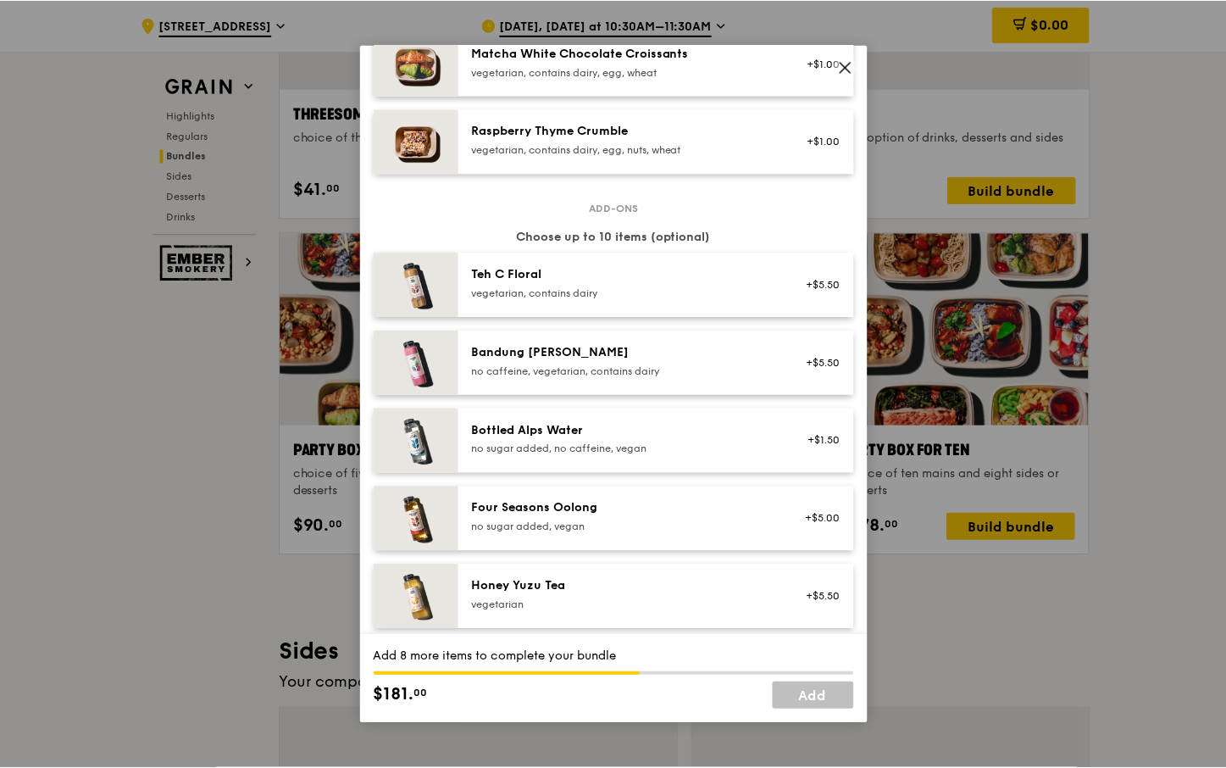
scroll to position [1601, 0]
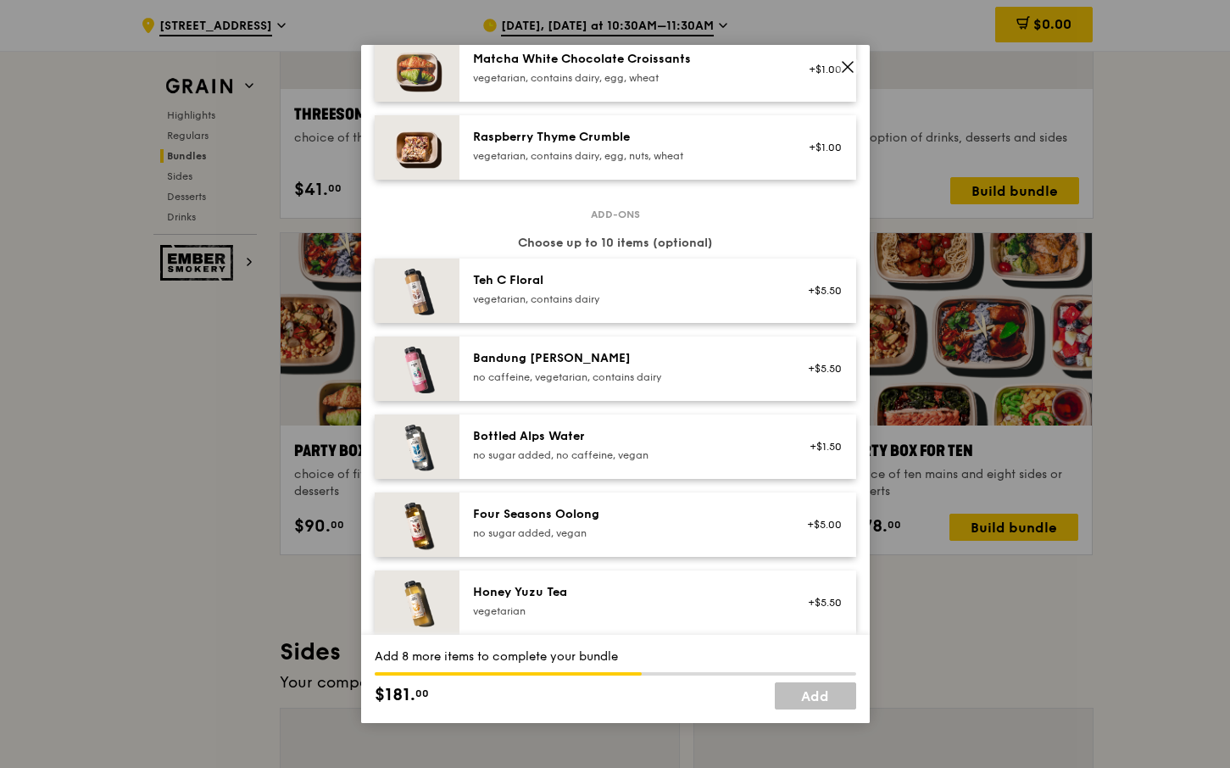
click at [852, 65] on icon at bounding box center [847, 66] width 15 height 15
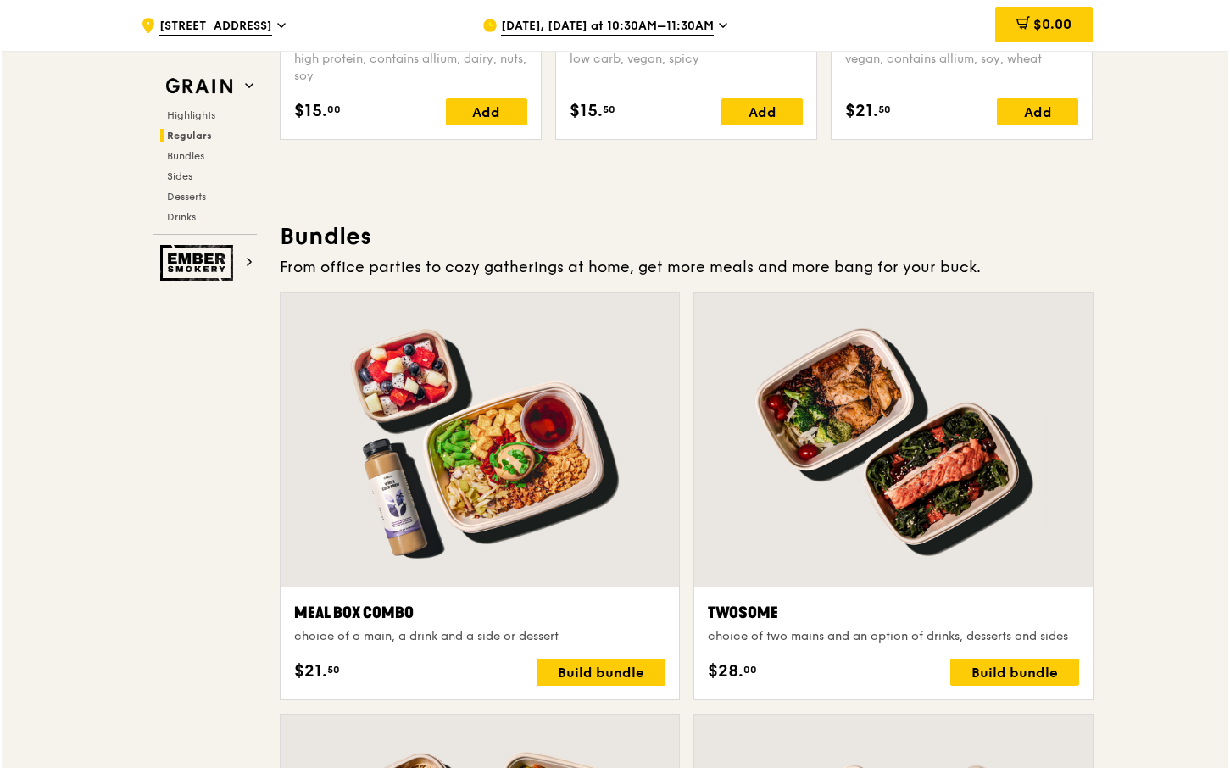
scroll to position [2288, 0]
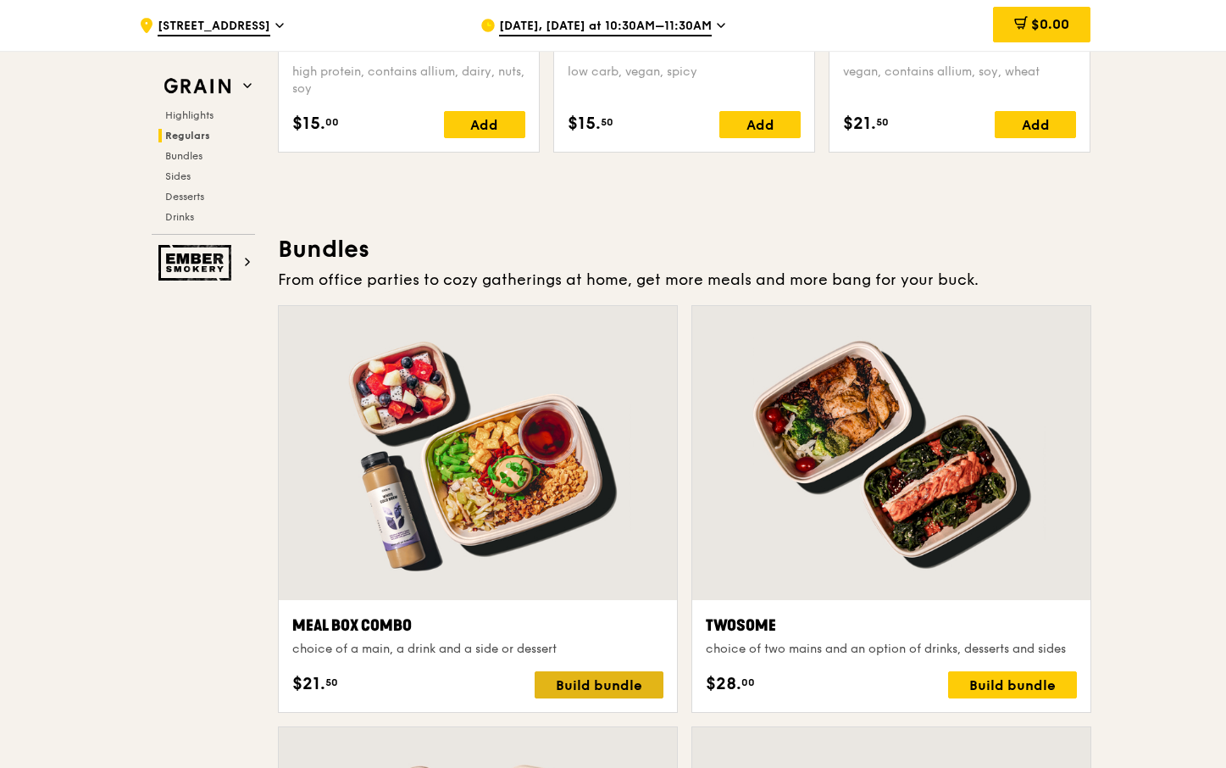
click at [586, 692] on div "Build bundle" at bounding box center [599, 684] width 129 height 27
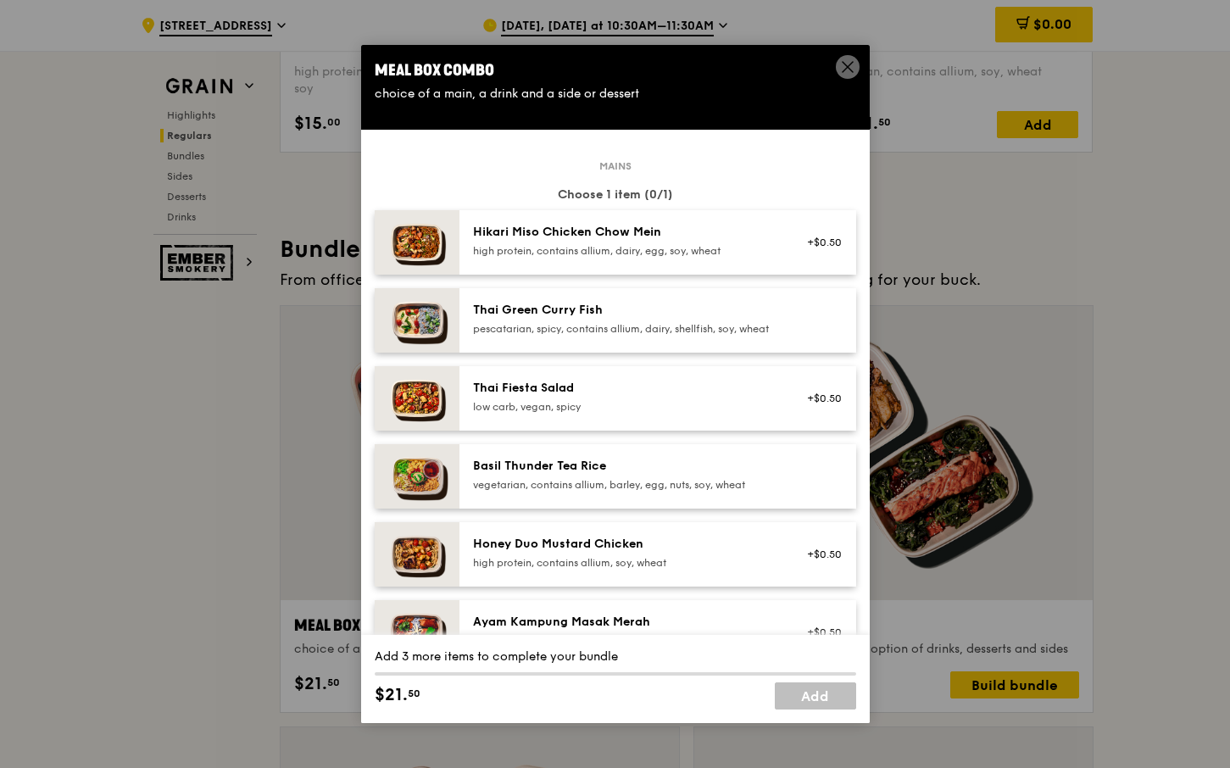
click at [641, 242] on div "Hikari Miso Chicken Chow Mein high protein, contains allium, dairy, egg, soy, w…" at bounding box center [625, 241] width 304 height 34
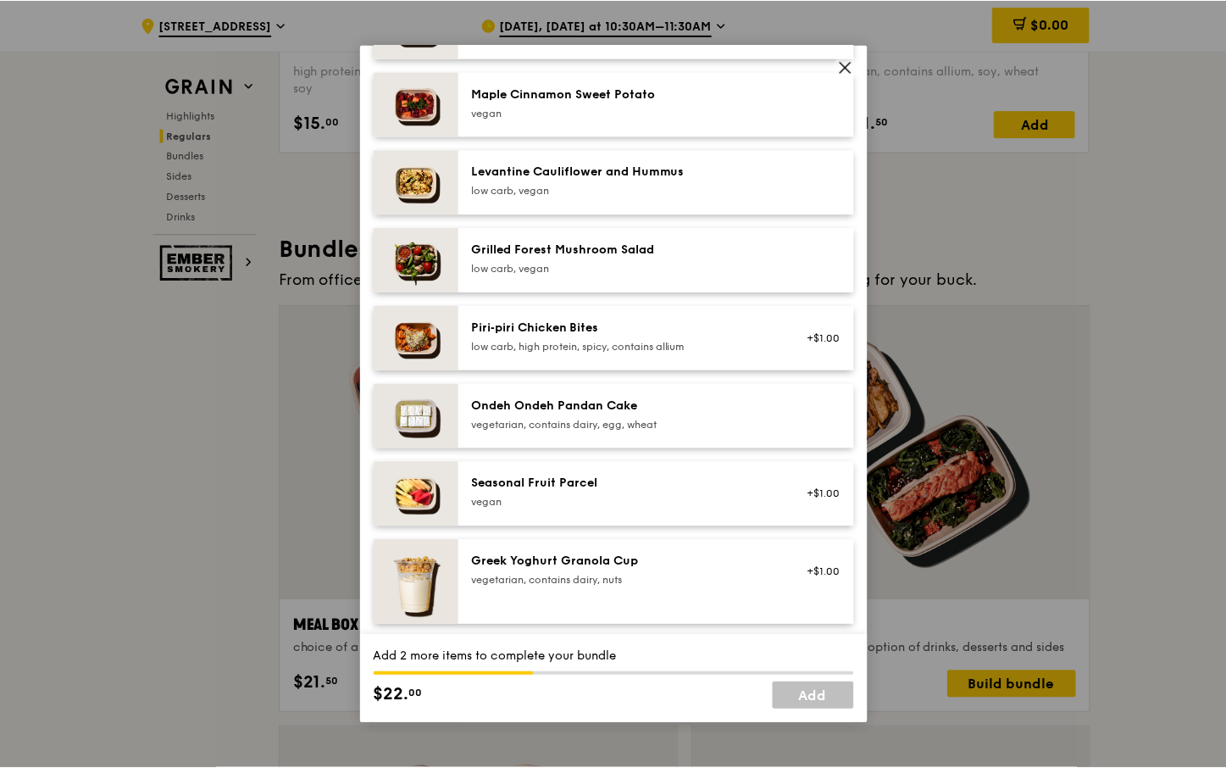
scroll to position [932, 0]
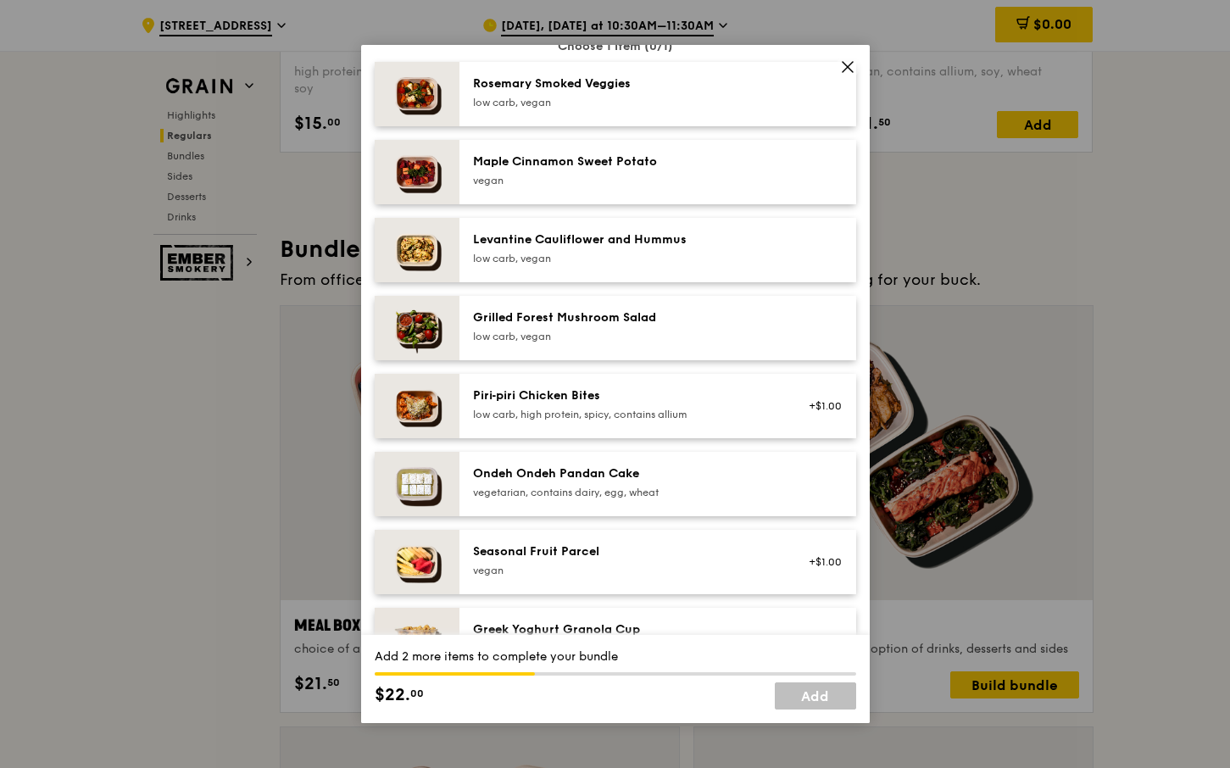
click at [850, 66] on icon at bounding box center [847, 66] width 15 height 15
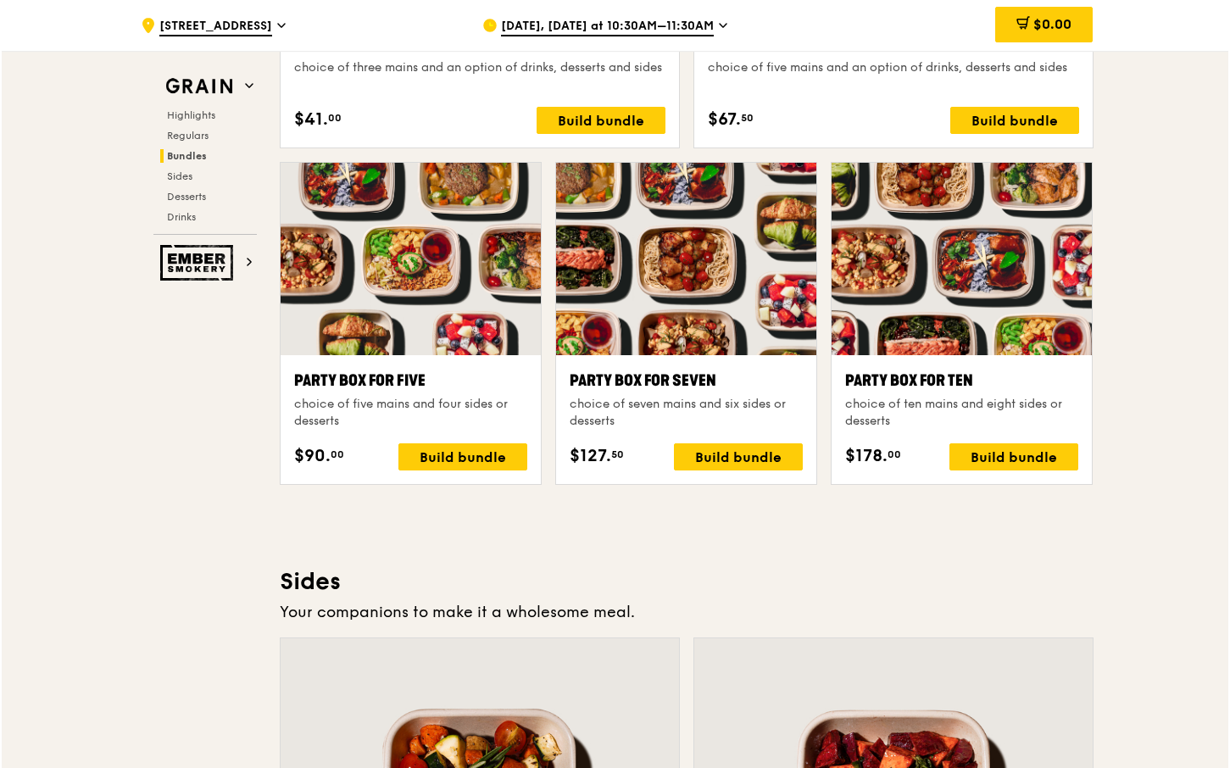
scroll to position [3293, 0]
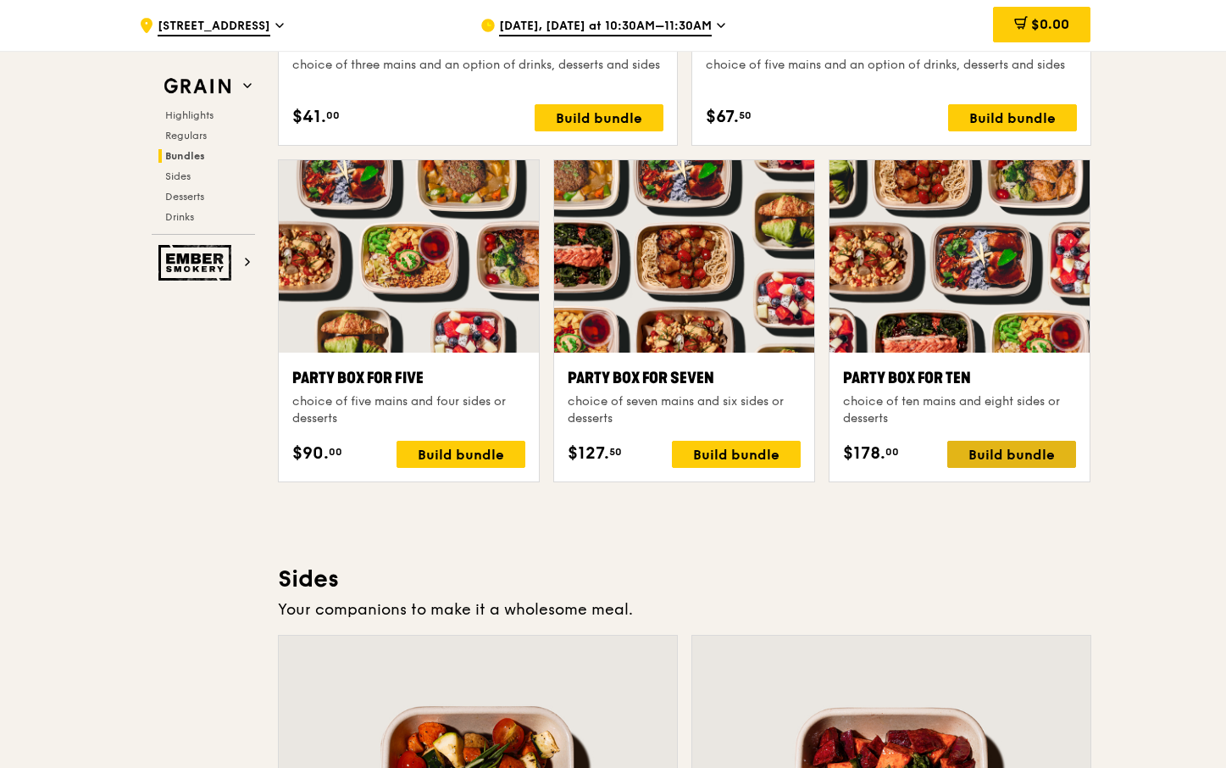
click at [999, 455] on div "Build bundle" at bounding box center [1012, 454] width 129 height 27
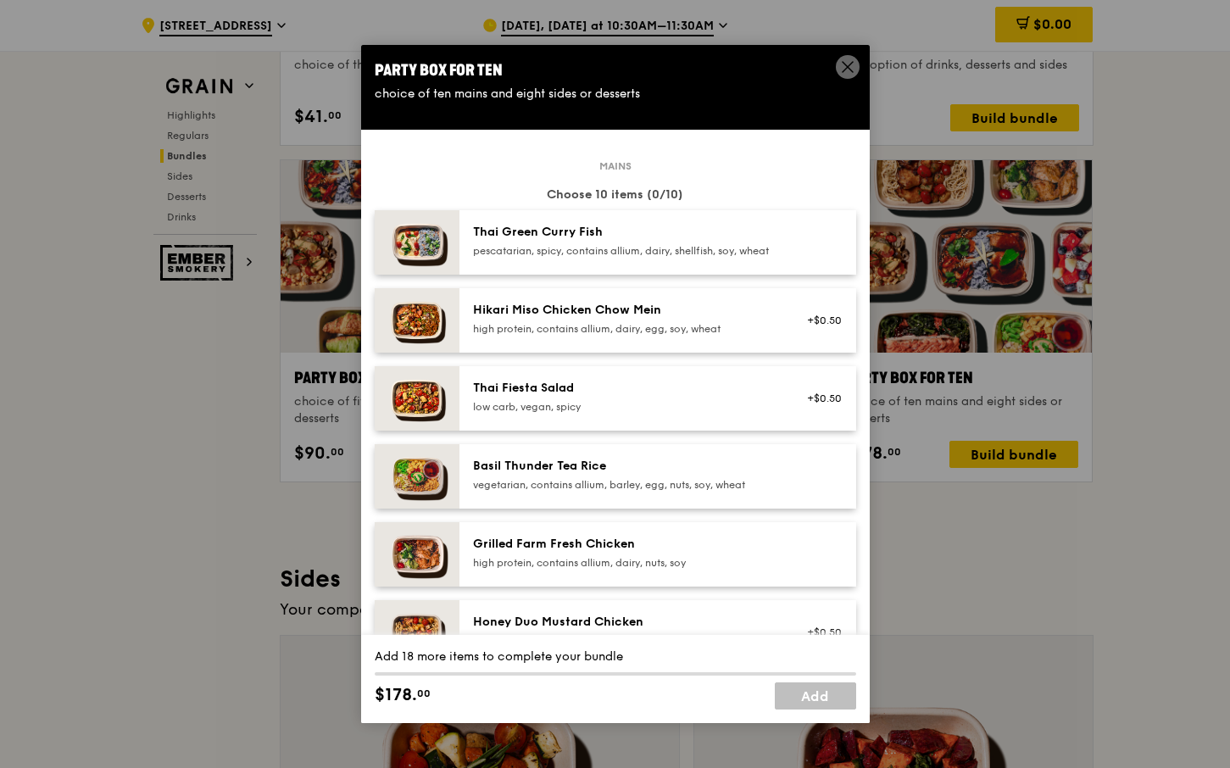
click at [674, 553] on div "Grilled Farm Fresh Chicken" at bounding box center [625, 544] width 304 height 17
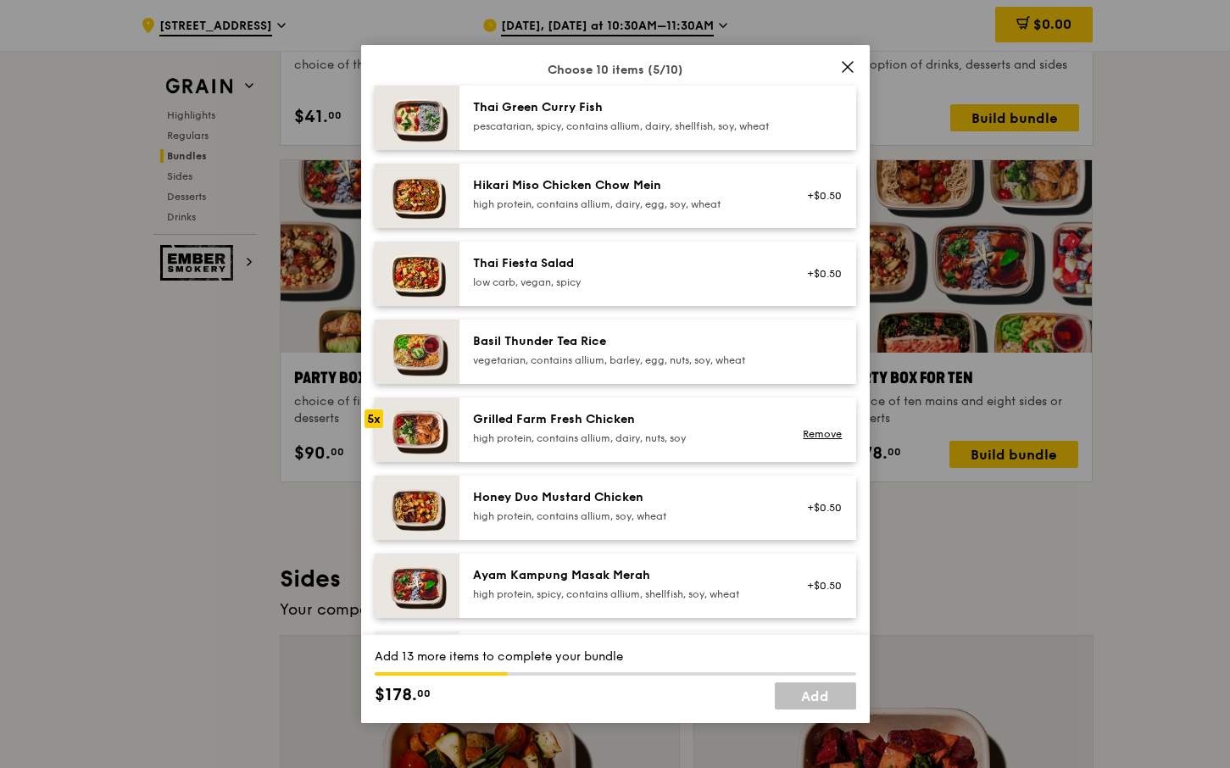
scroll to position [170, 0]
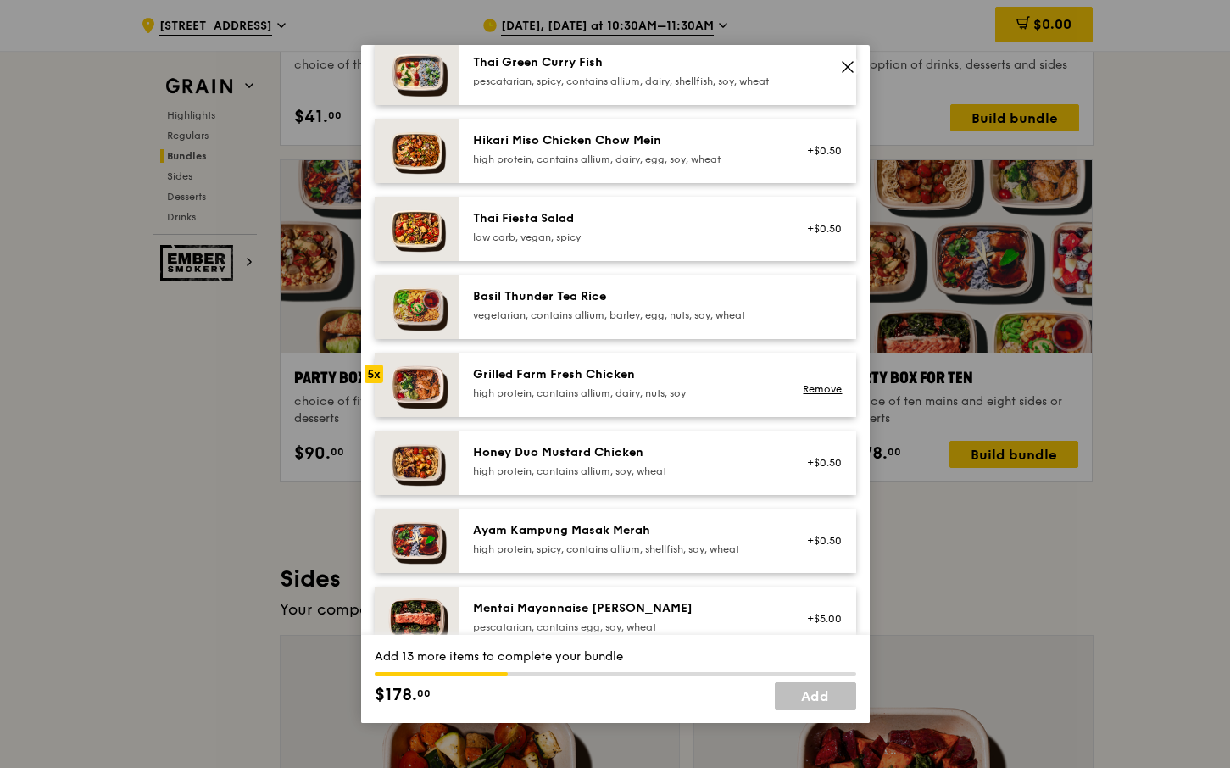
click at [653, 383] on div "Grilled Farm Fresh Chicken" at bounding box center [625, 374] width 304 height 17
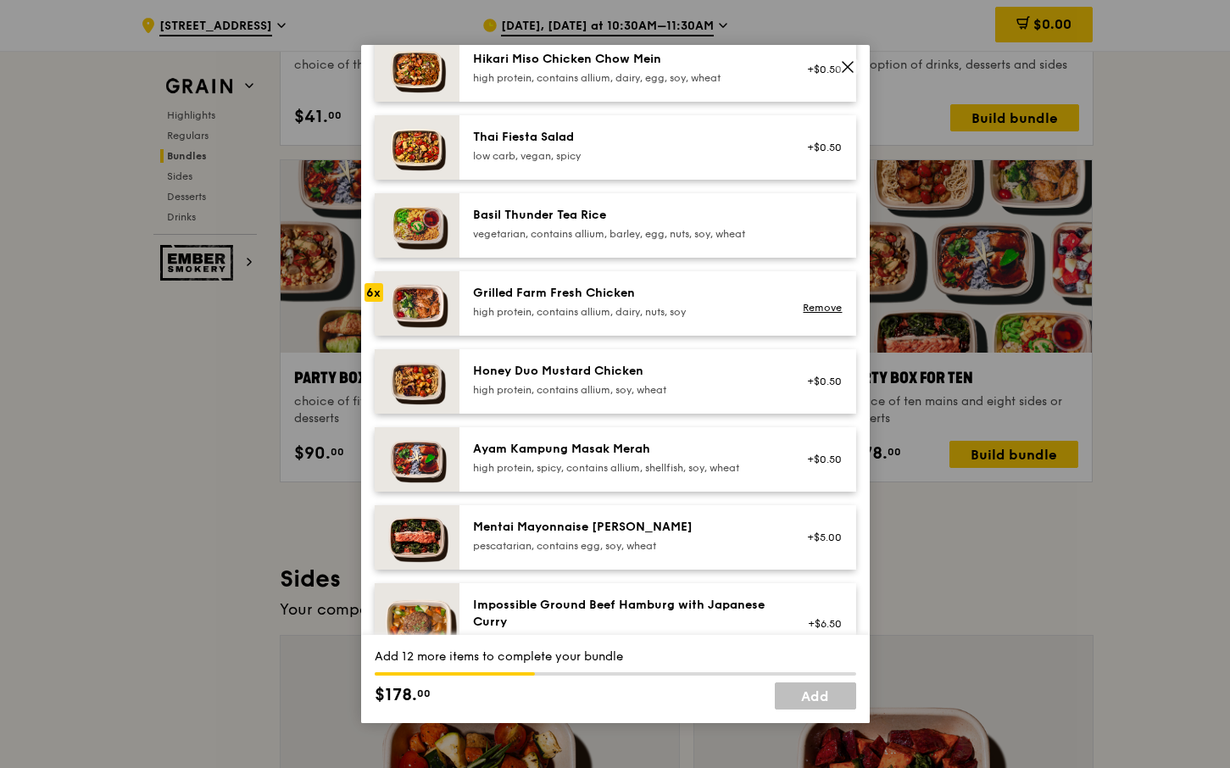
scroll to position [339, 0]
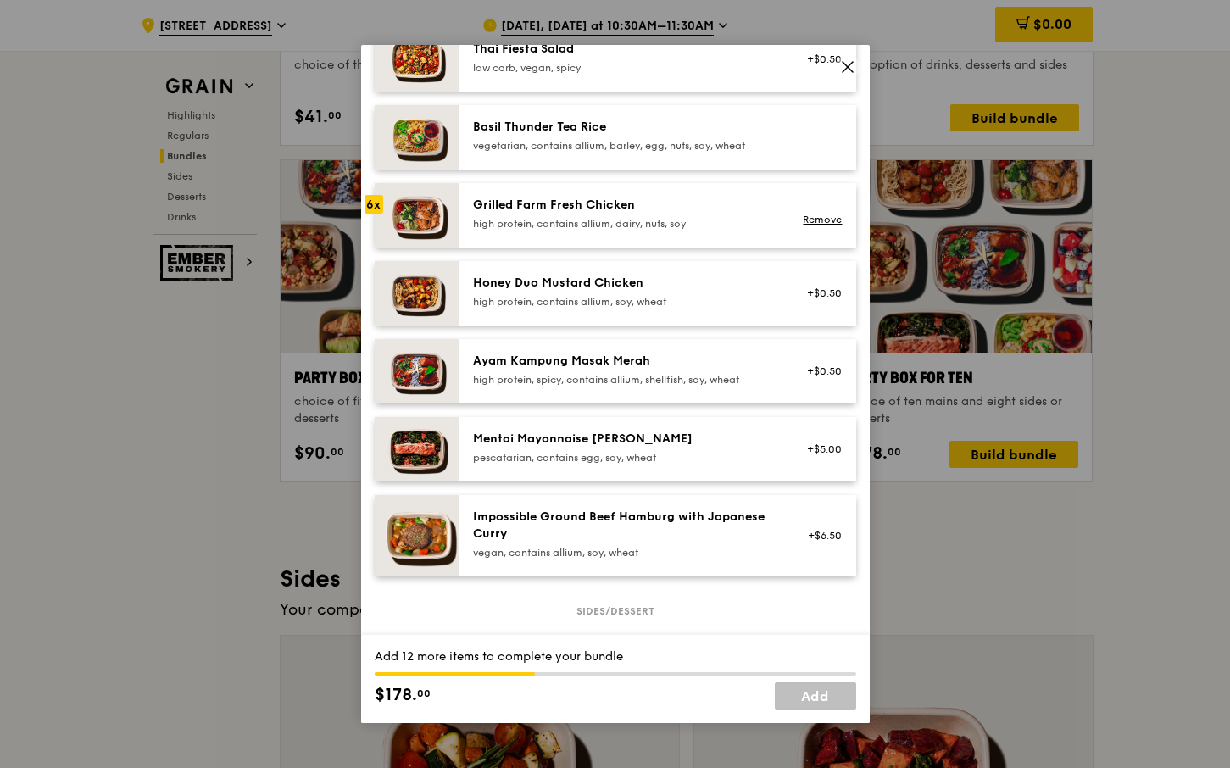
click at [654, 464] on div "pescatarian, contains egg, soy, wheat" at bounding box center [625, 458] width 304 height 14
click at [810, 464] on link "Remove" at bounding box center [822, 458] width 39 height 12
click at [619, 214] on div "Grilled Farm Fresh Chicken" at bounding box center [625, 205] width 304 height 17
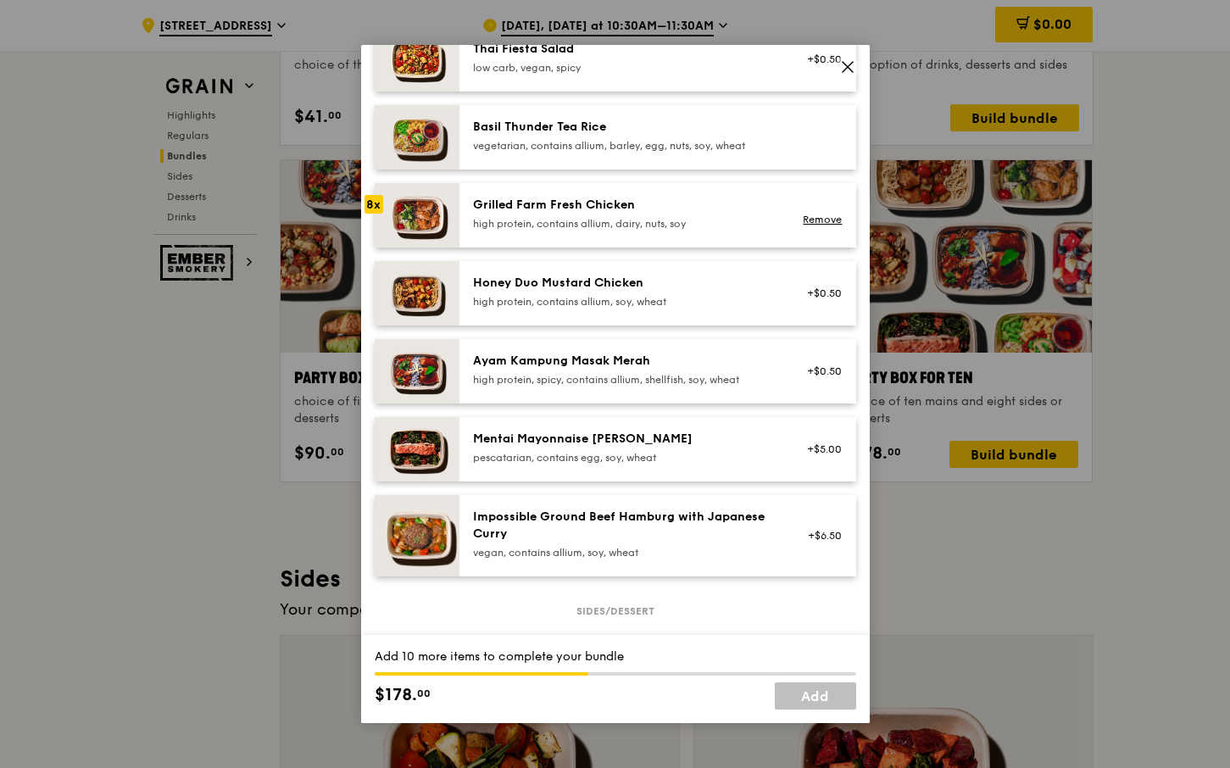
click at [619, 214] on div "Grilled Farm Fresh Chicken" at bounding box center [625, 205] width 304 height 17
click at [846, 69] on icon at bounding box center [847, 66] width 15 height 15
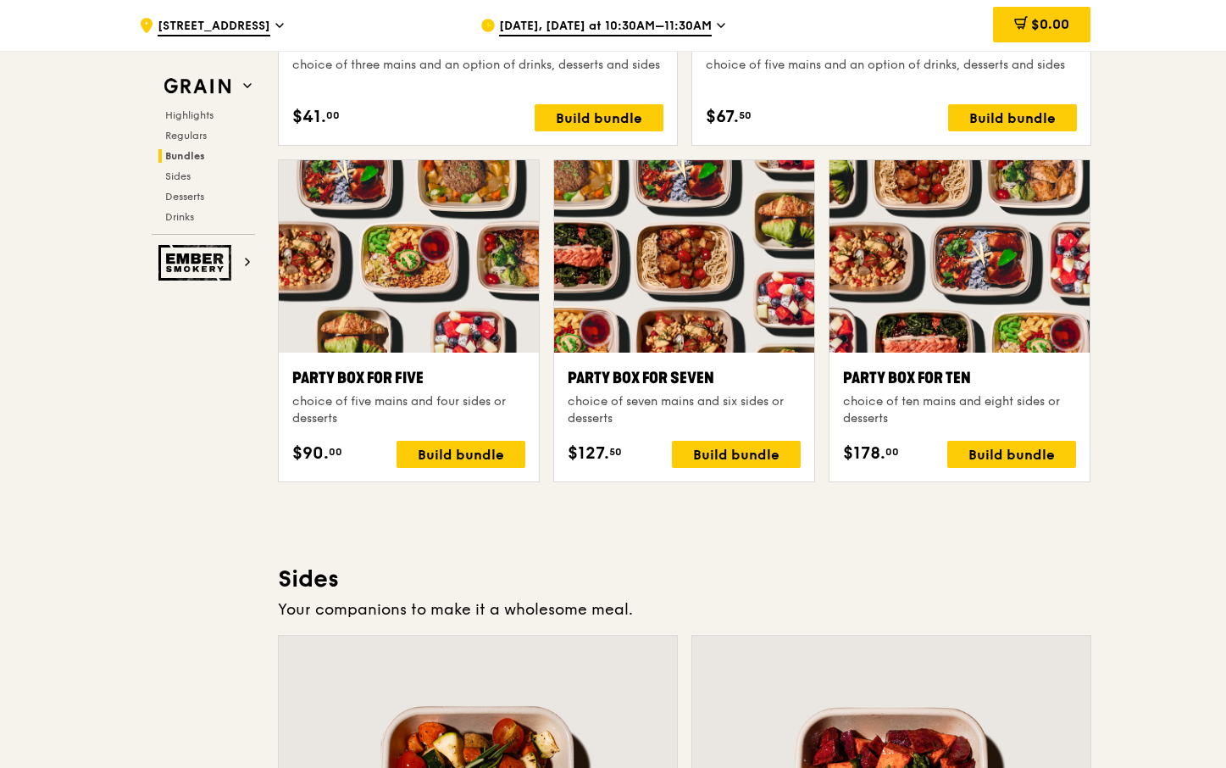
click at [928, 588] on h3 "Sides" at bounding box center [685, 579] width 814 height 31
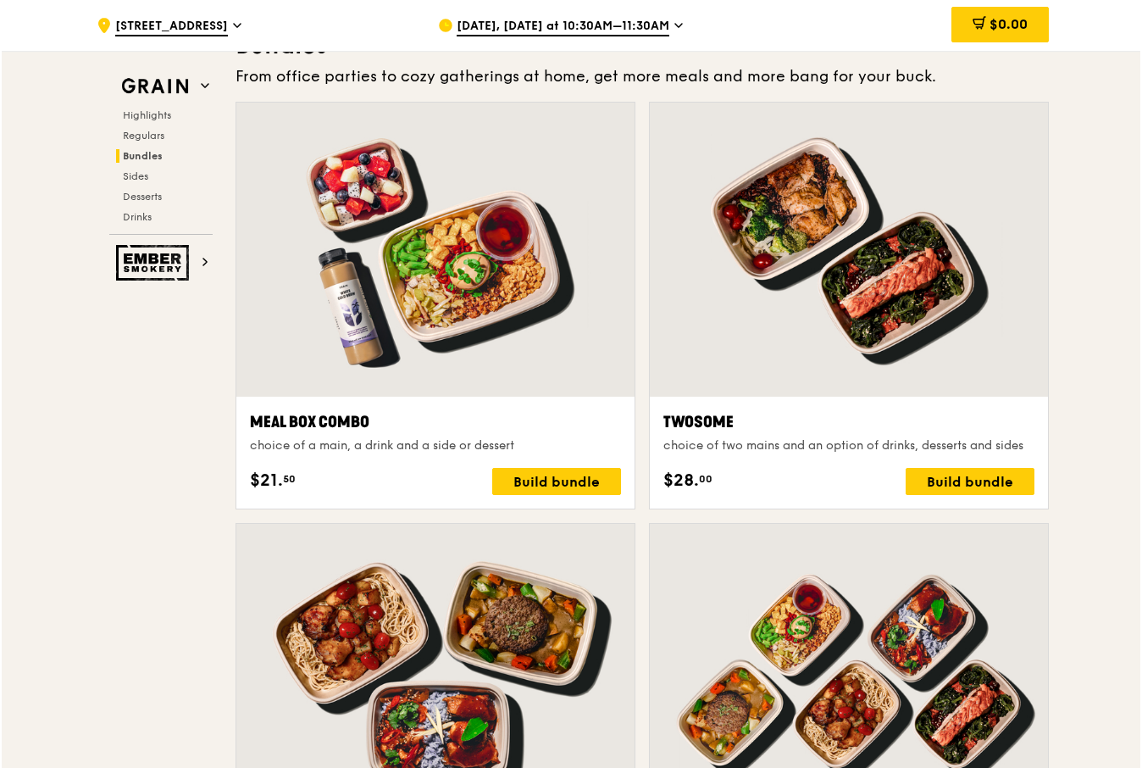
scroll to position [2501, 0]
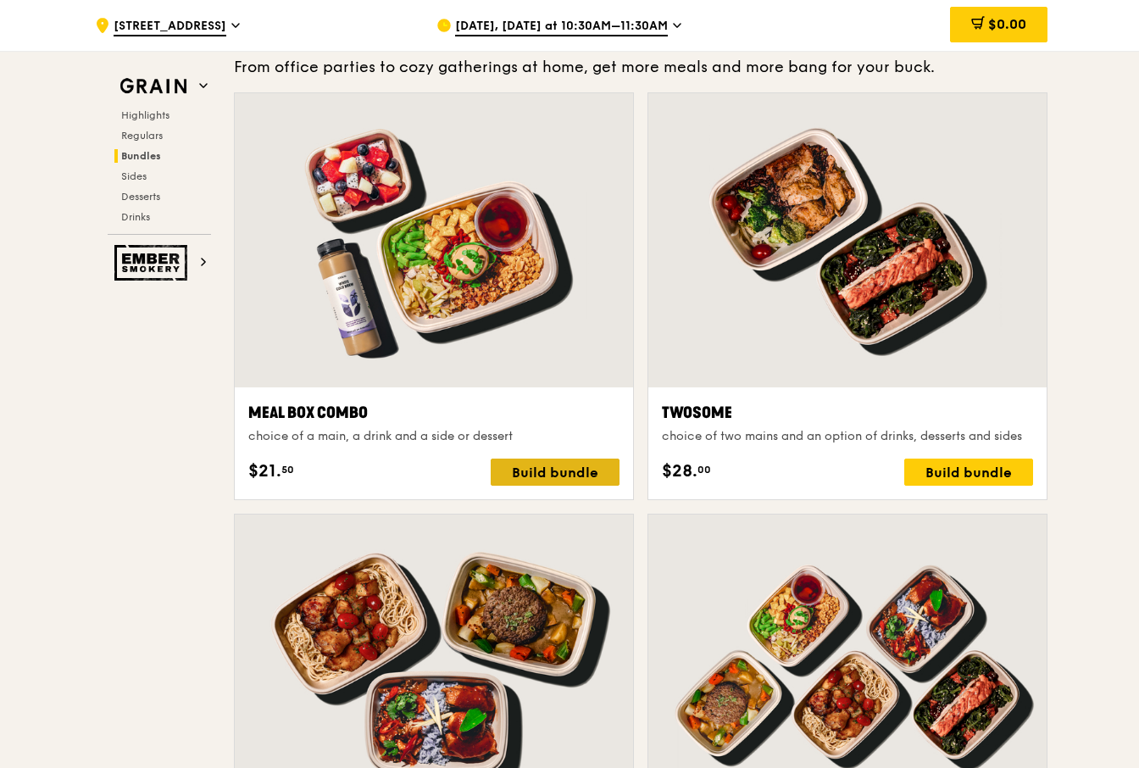
click at [534, 477] on div "Build bundle" at bounding box center [555, 472] width 129 height 27
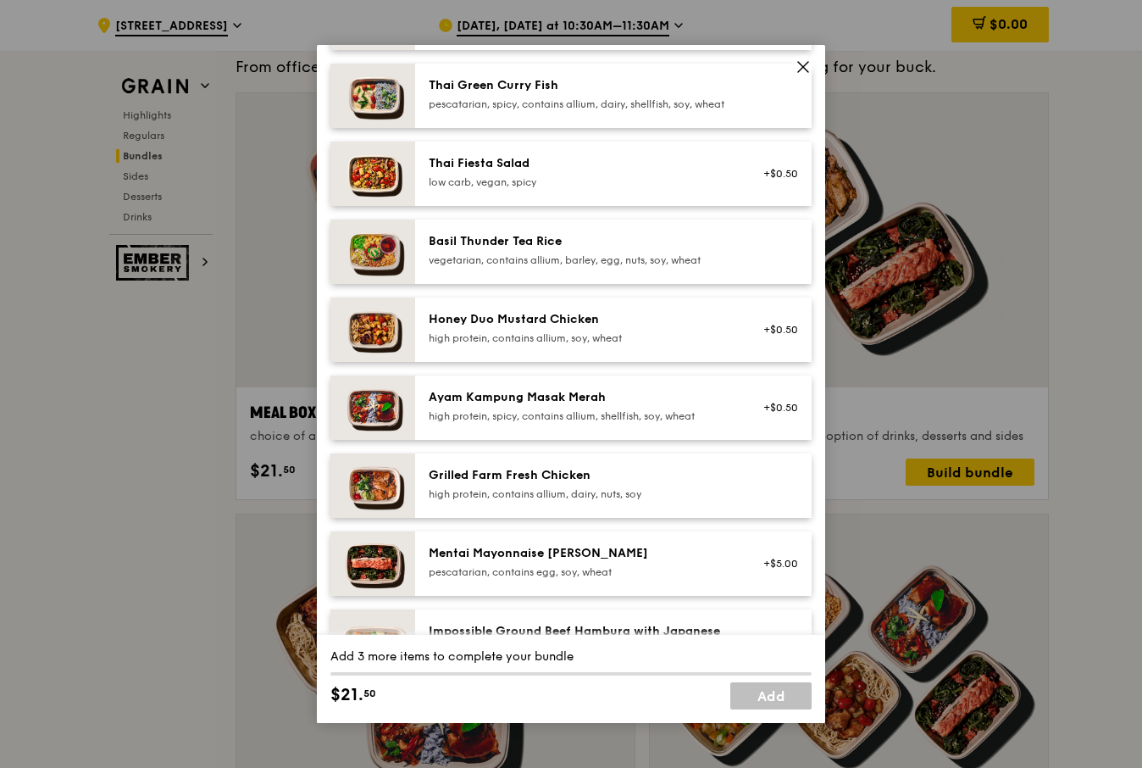
scroll to position [254, 0]
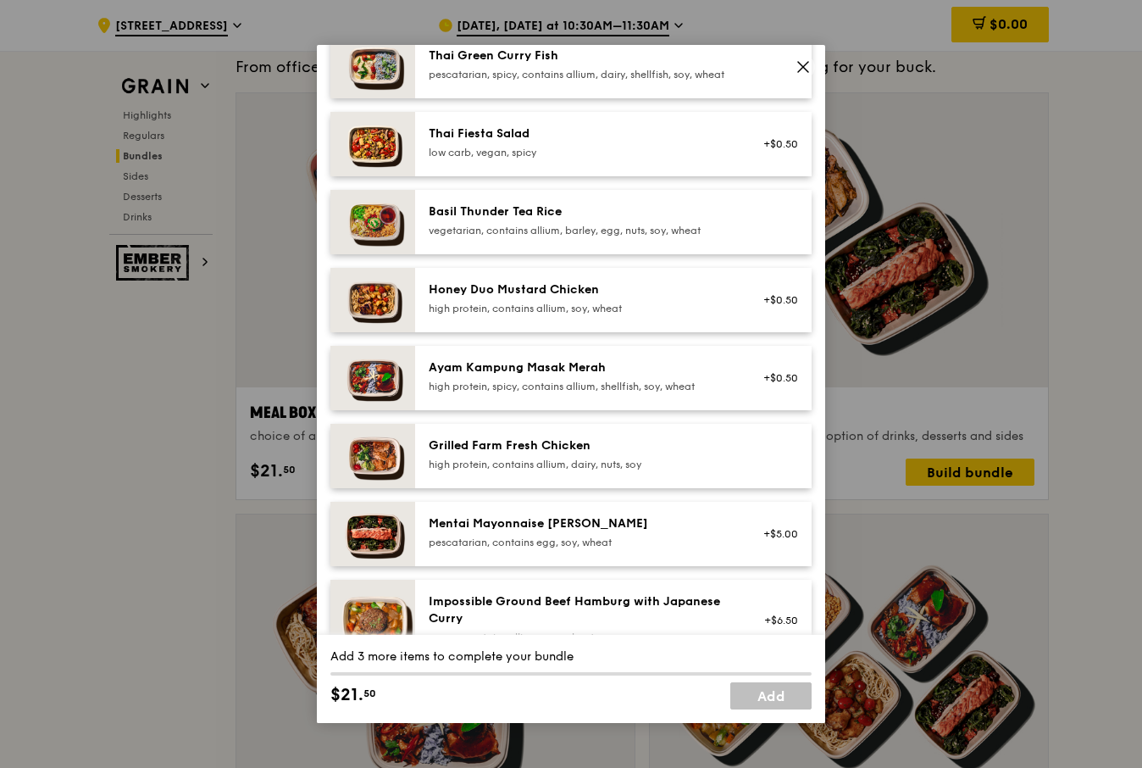
click at [605, 470] on div "Grilled Farm Fresh Chicken high protein, contains allium, dairy, nuts, soy" at bounding box center [581, 454] width 304 height 34
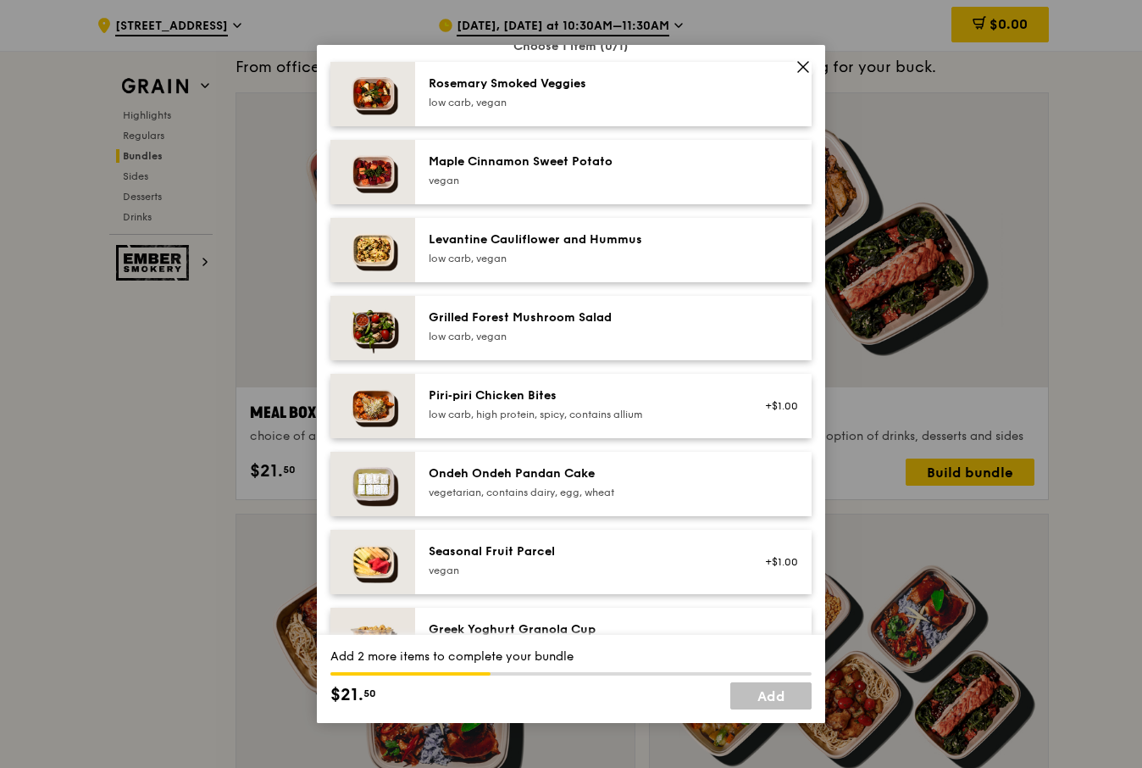
scroll to position [1017, 0]
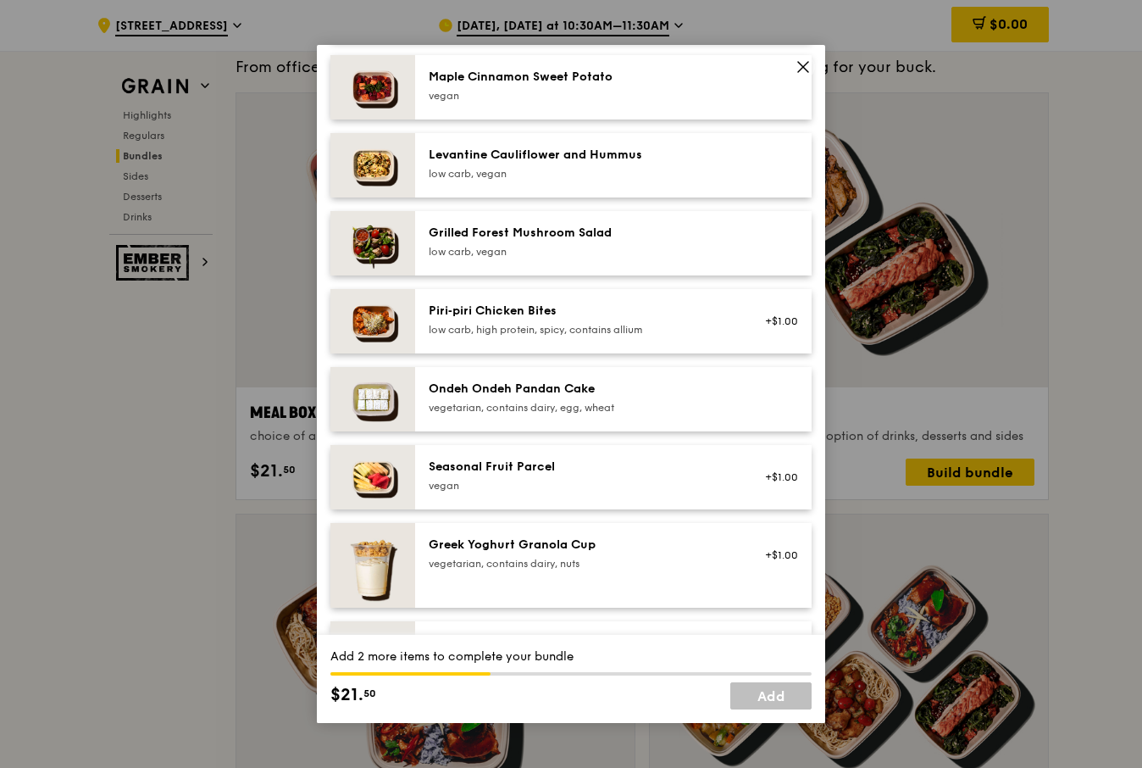
click at [607, 492] on div "vegan" at bounding box center [581, 486] width 304 height 14
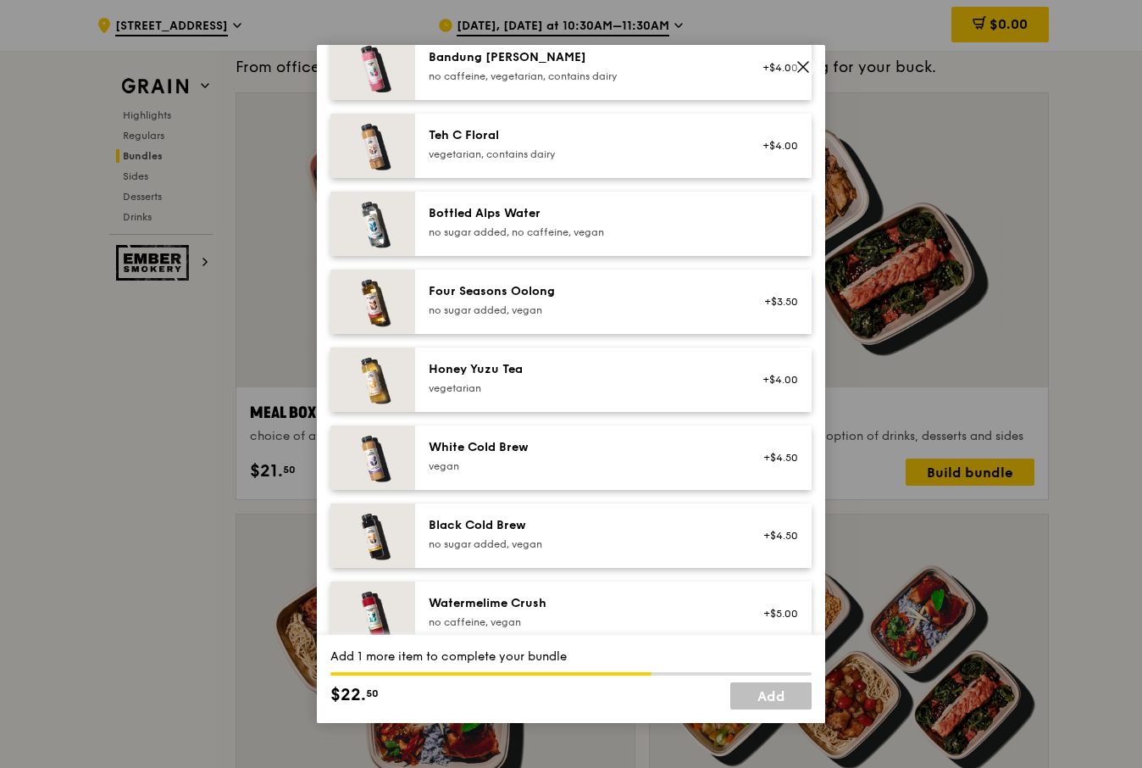
scroll to position [1940, 0]
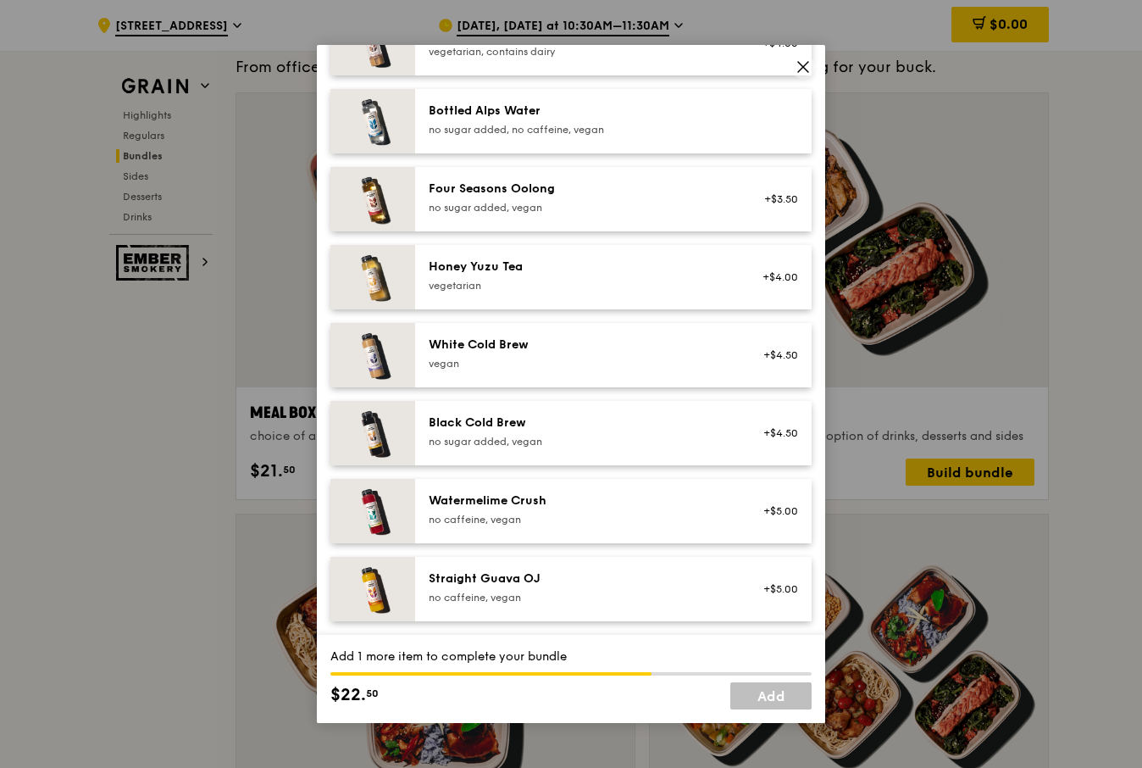
click at [616, 581] on div "Straight Guava OJ" at bounding box center [581, 578] width 304 height 17
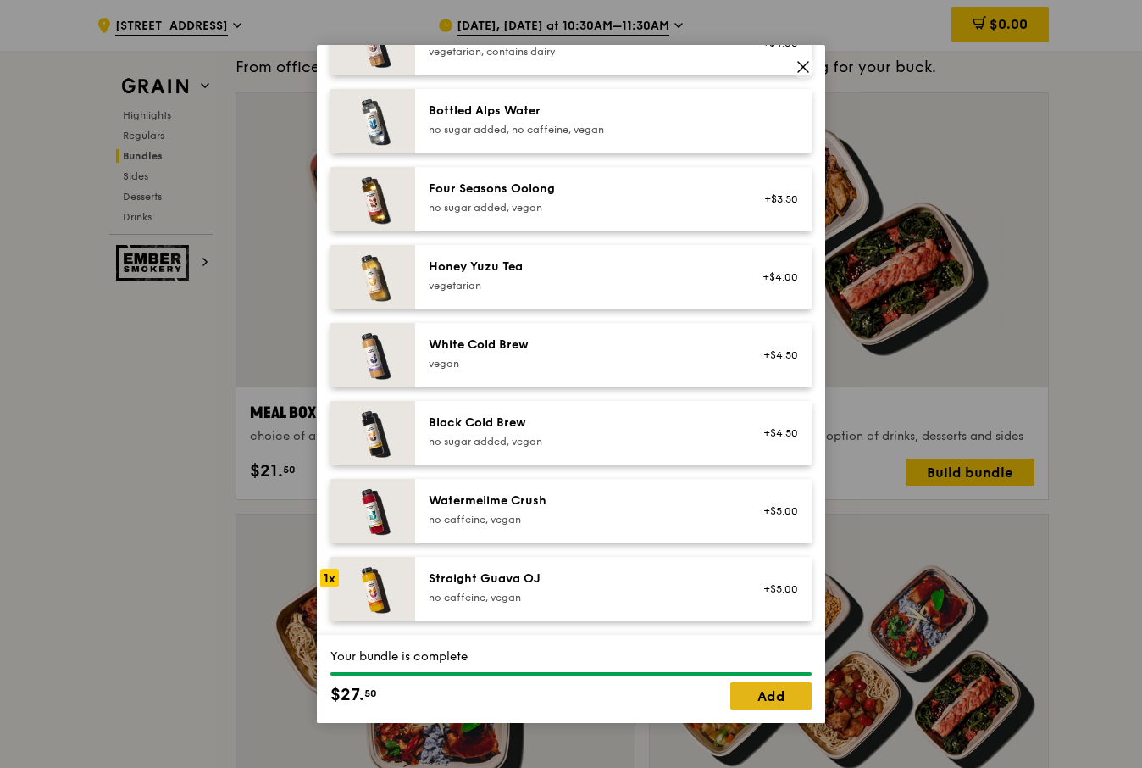
click at [763, 695] on link "Add" at bounding box center [771, 695] width 81 height 27
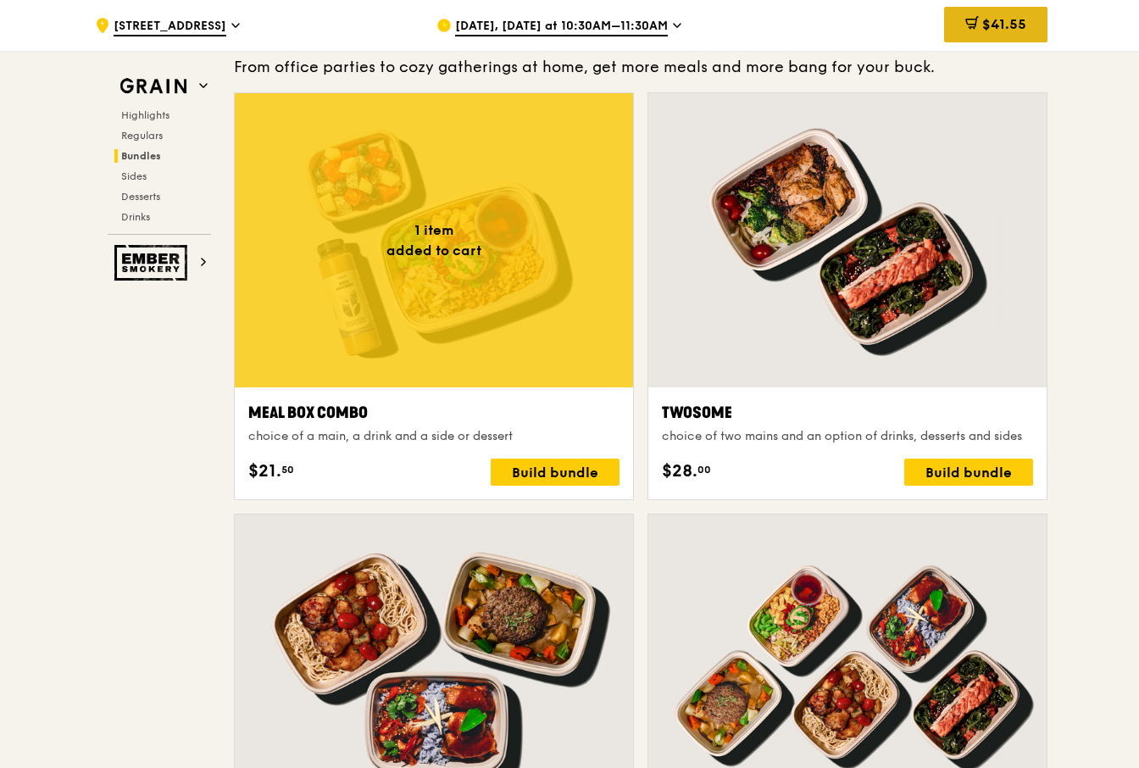
click at [996, 32] on div "$41.55" at bounding box center [995, 25] width 103 height 36
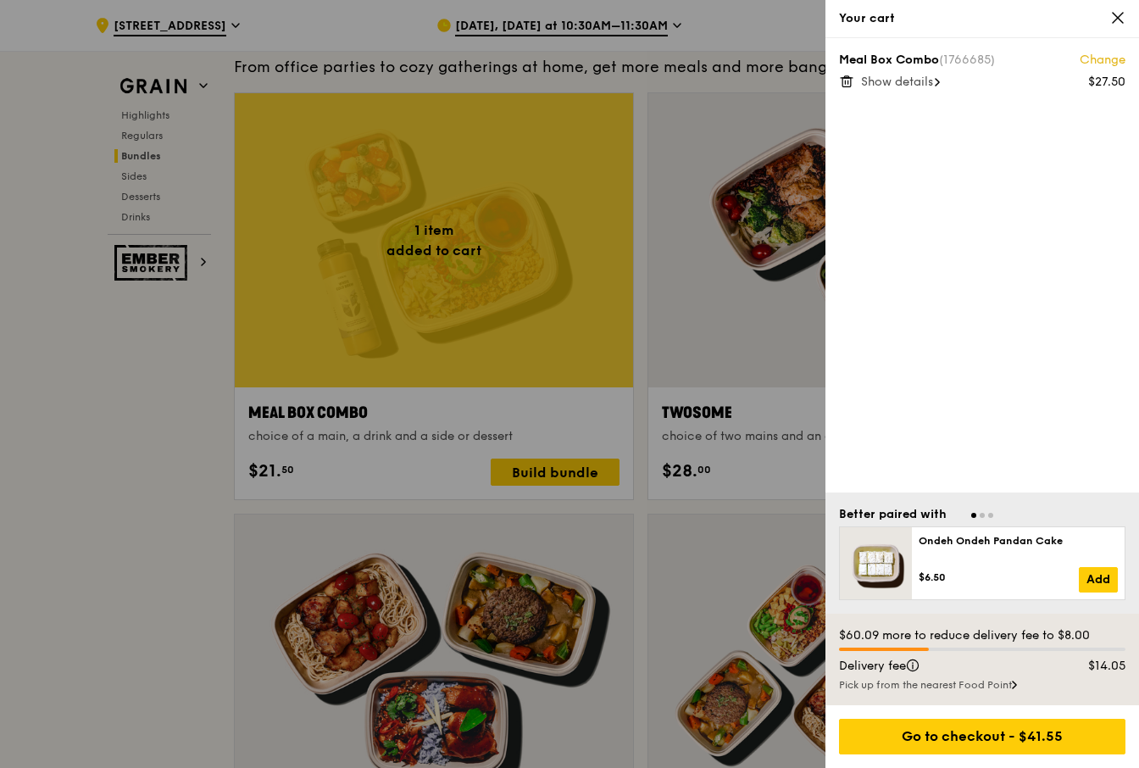
click at [928, 82] on span "Show details" at bounding box center [897, 82] width 72 height 14
click at [545, 474] on div at bounding box center [569, 384] width 1139 height 768
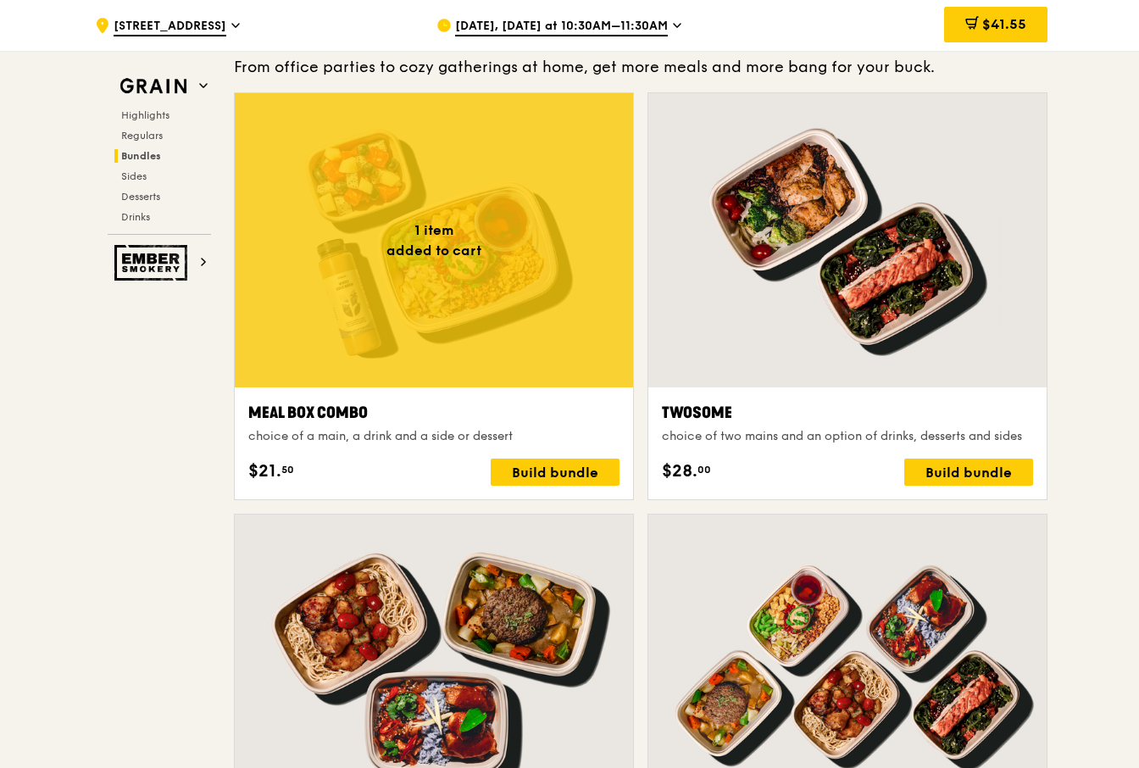
click at [545, 474] on div "Build bundle" at bounding box center [555, 472] width 129 height 27
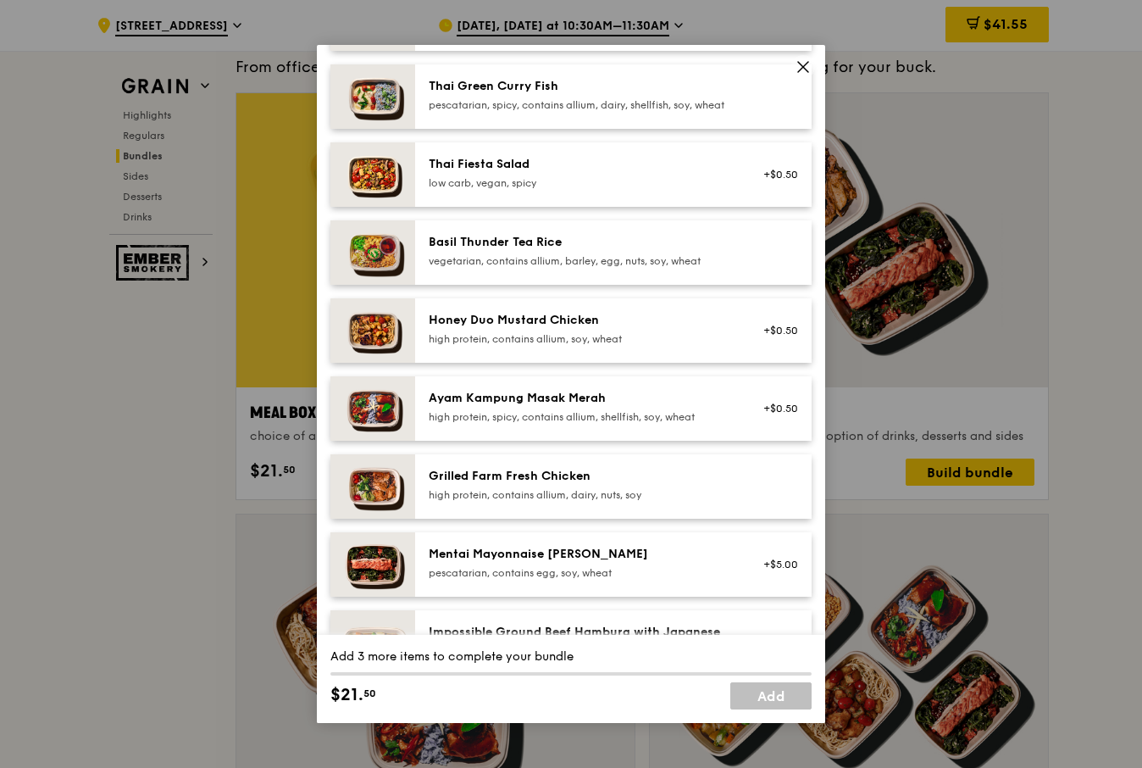
scroll to position [254, 0]
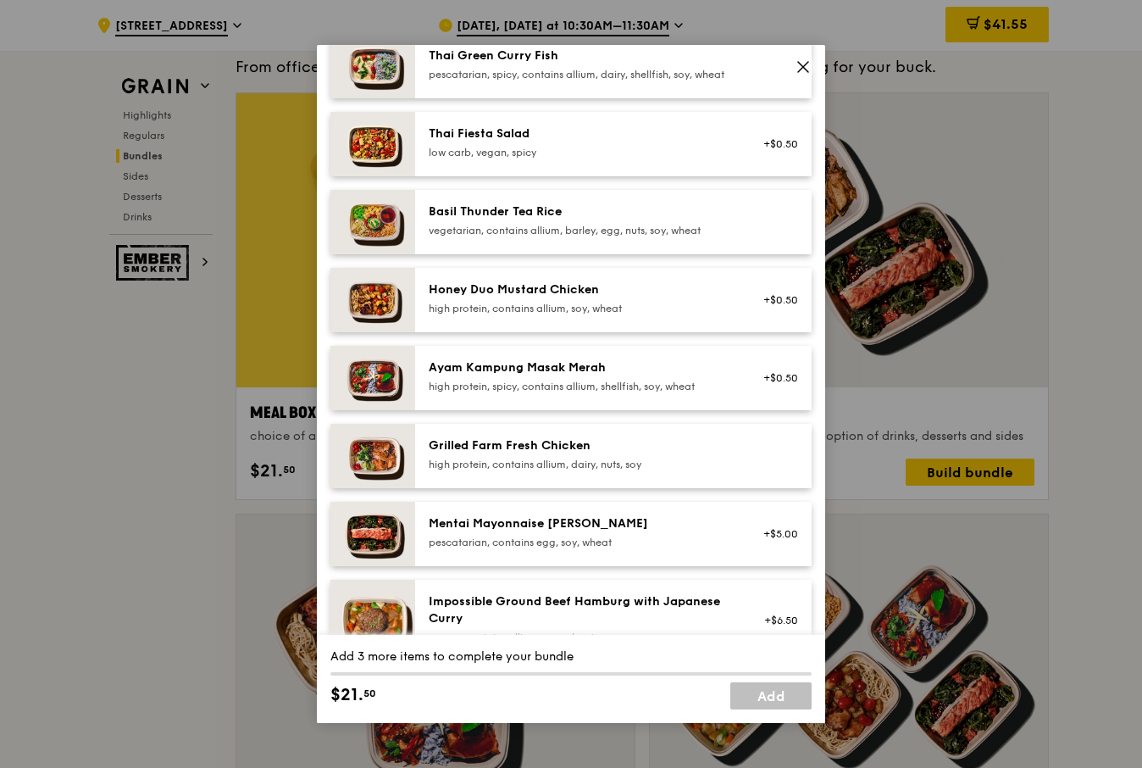
click at [533, 471] on div "high protein, contains allium, dairy, nuts, soy" at bounding box center [581, 465] width 304 height 14
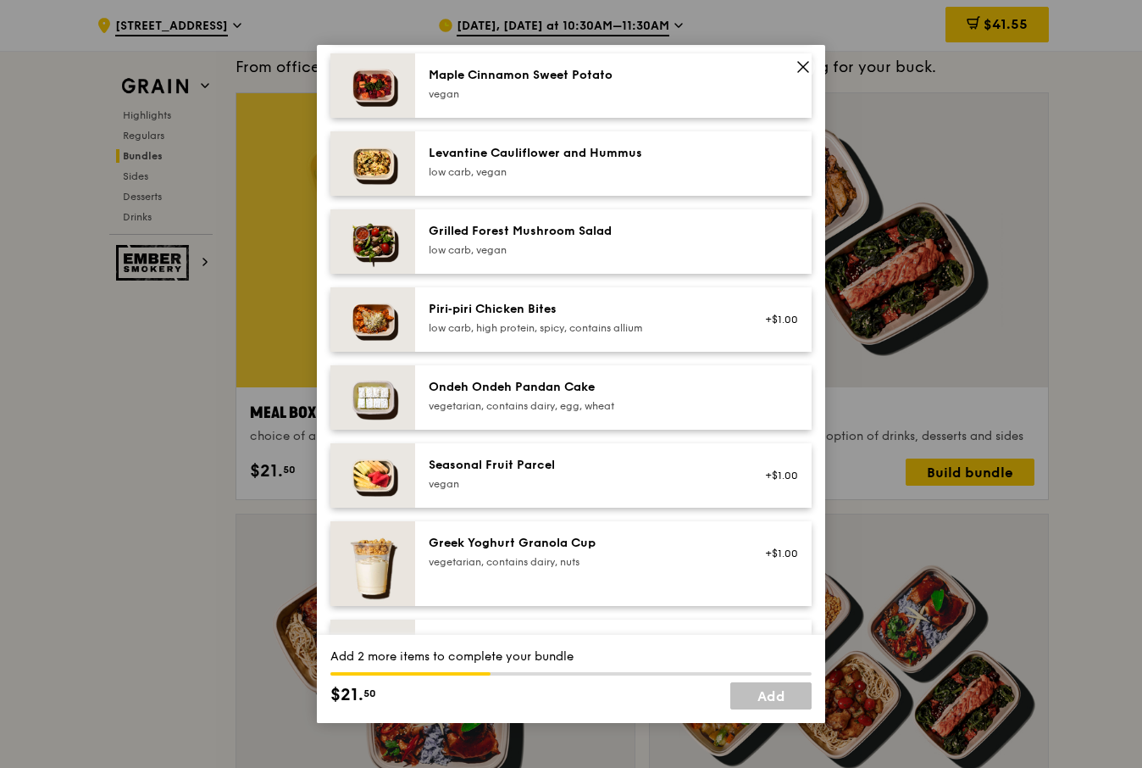
scroll to position [1102, 0]
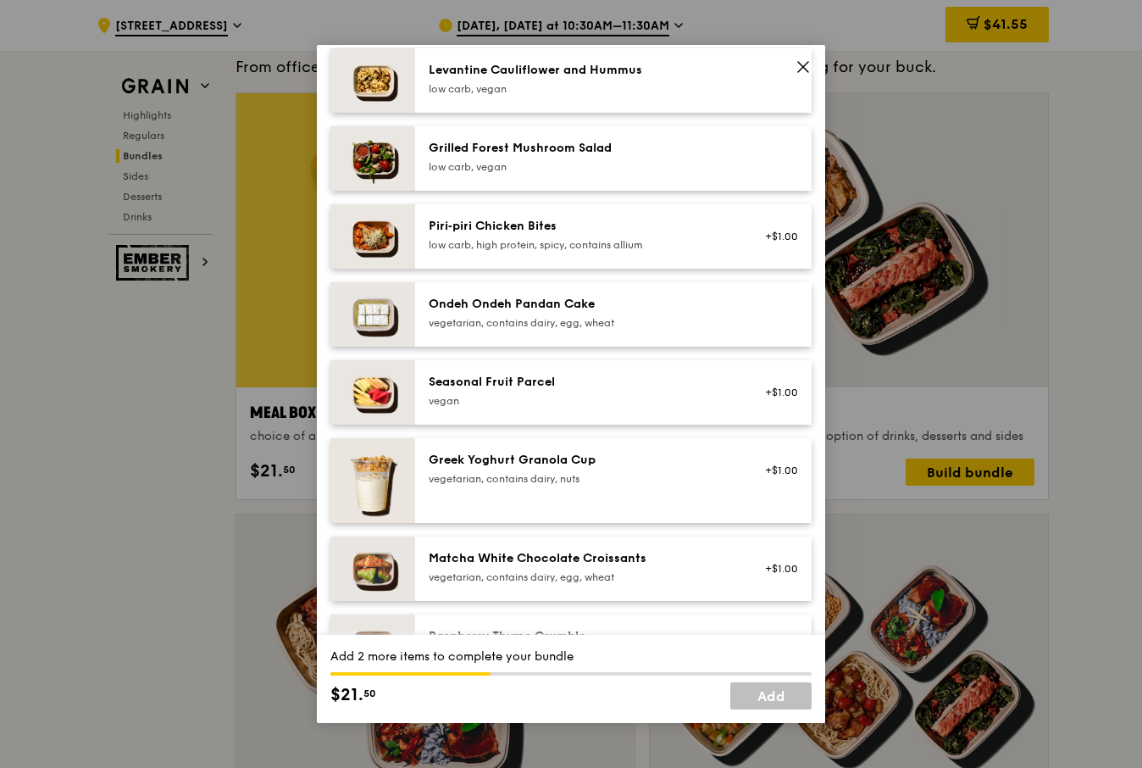
click at [542, 440] on div "Sides/dessert Choose 1 item (0/1) [PERSON_NAME] Smoked Veggies low carb, vegan …" at bounding box center [571, 279] width 481 height 865
click at [549, 411] on div "Seasonal Fruit Parcel [GEOGRAPHIC_DATA]" at bounding box center [581, 392] width 325 height 37
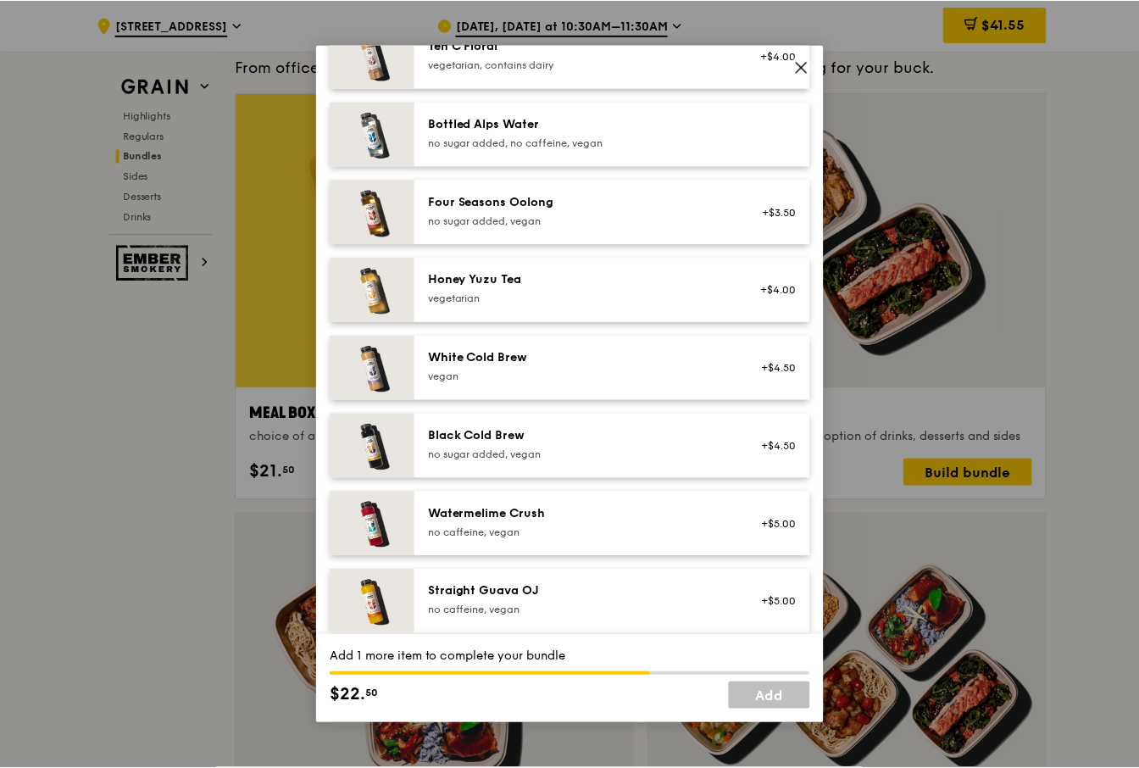
scroll to position [1940, 0]
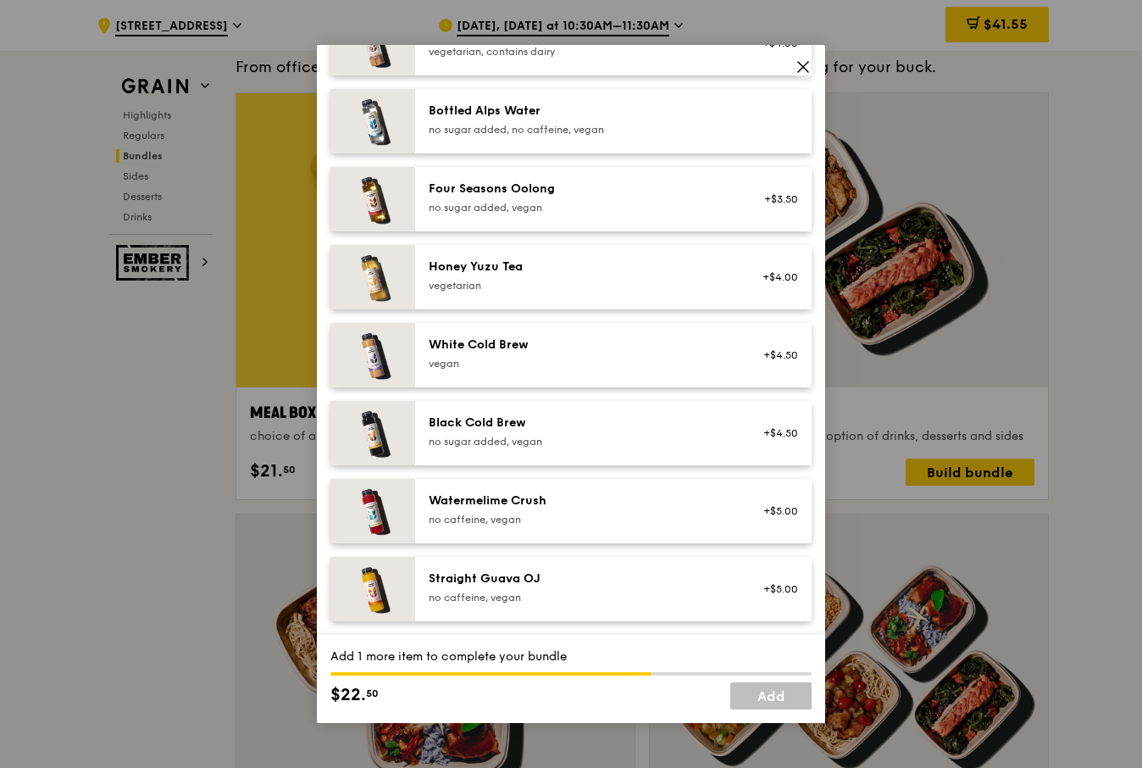
click at [541, 600] on div "no caffeine, vegan" at bounding box center [581, 598] width 304 height 14
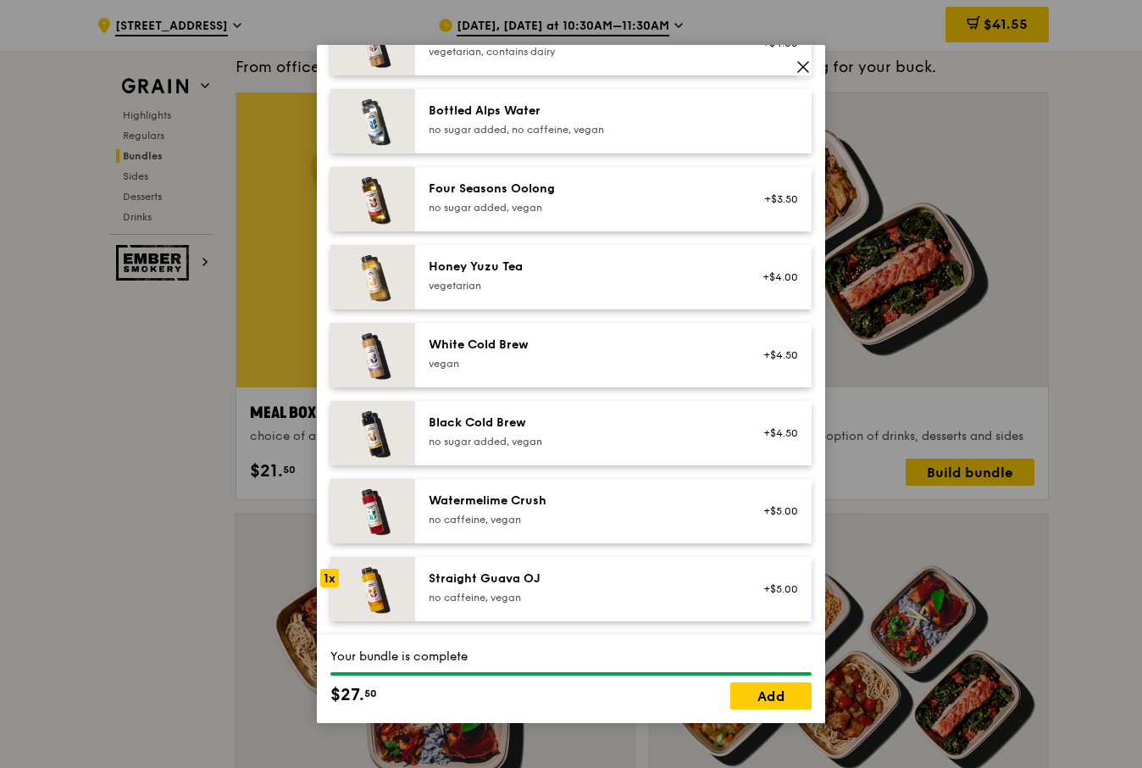
click at [803, 71] on icon at bounding box center [803, 66] width 15 height 15
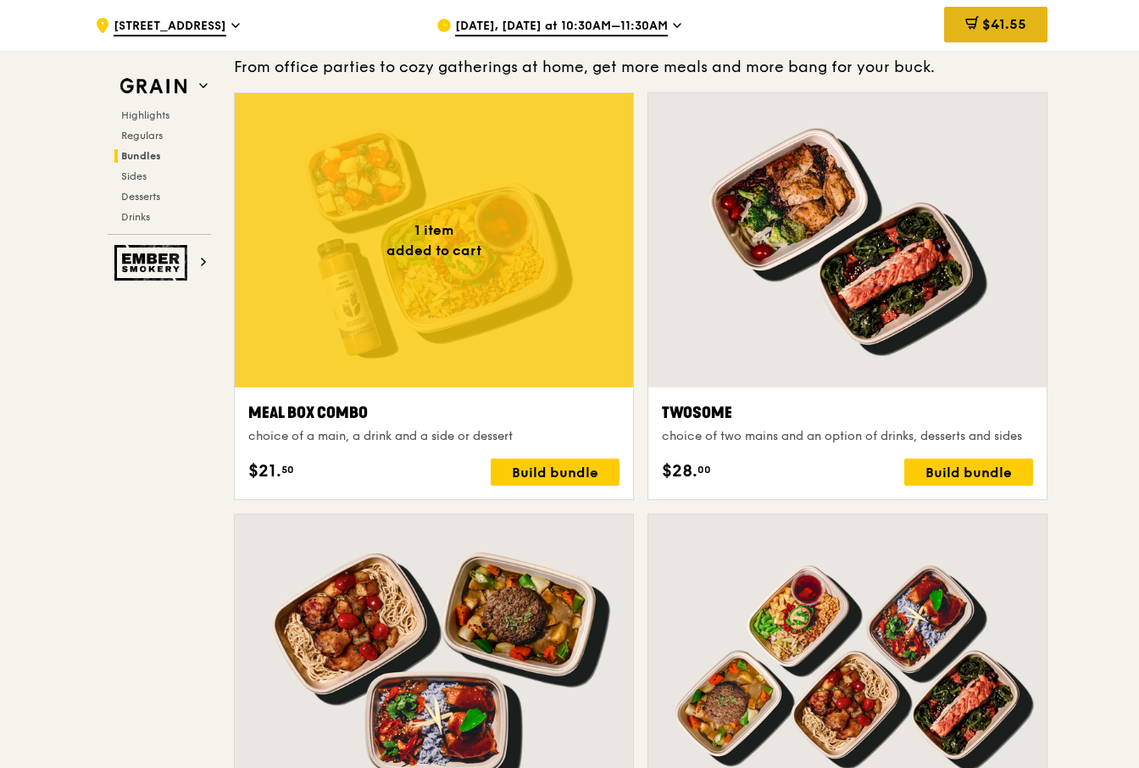
click at [966, 37] on div "$41.55" at bounding box center [995, 25] width 103 height 36
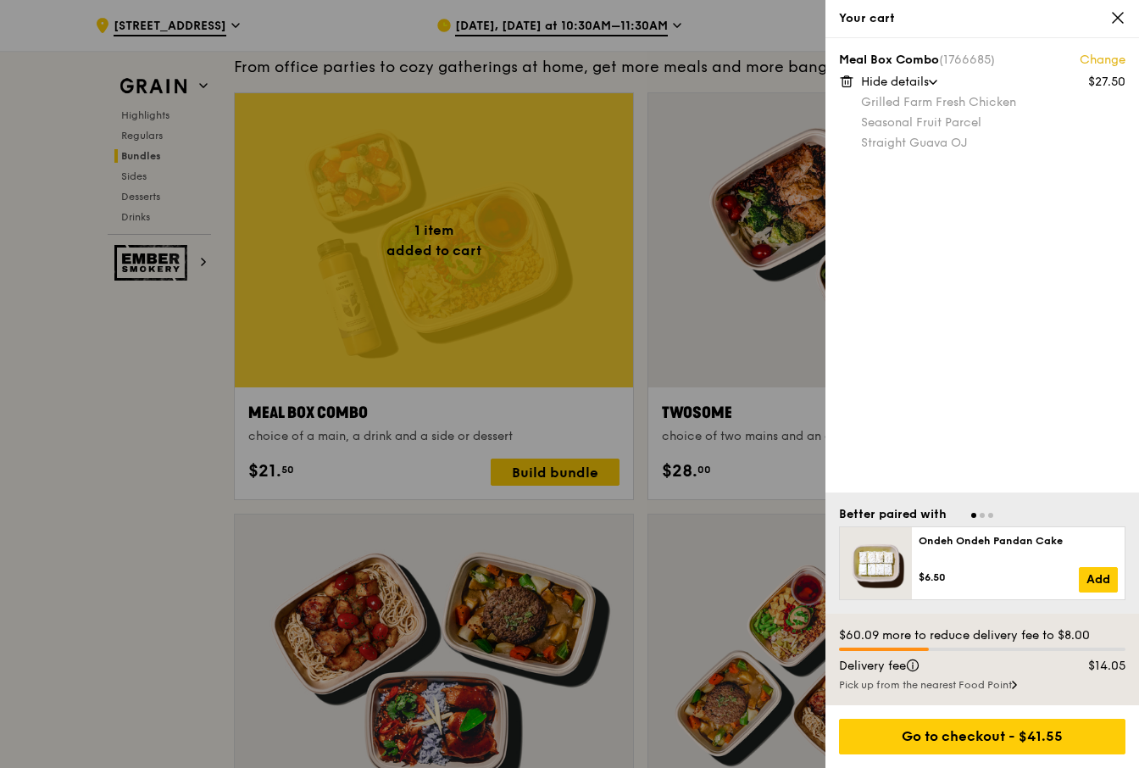
click at [848, 84] on icon at bounding box center [848, 82] width 0 height 3
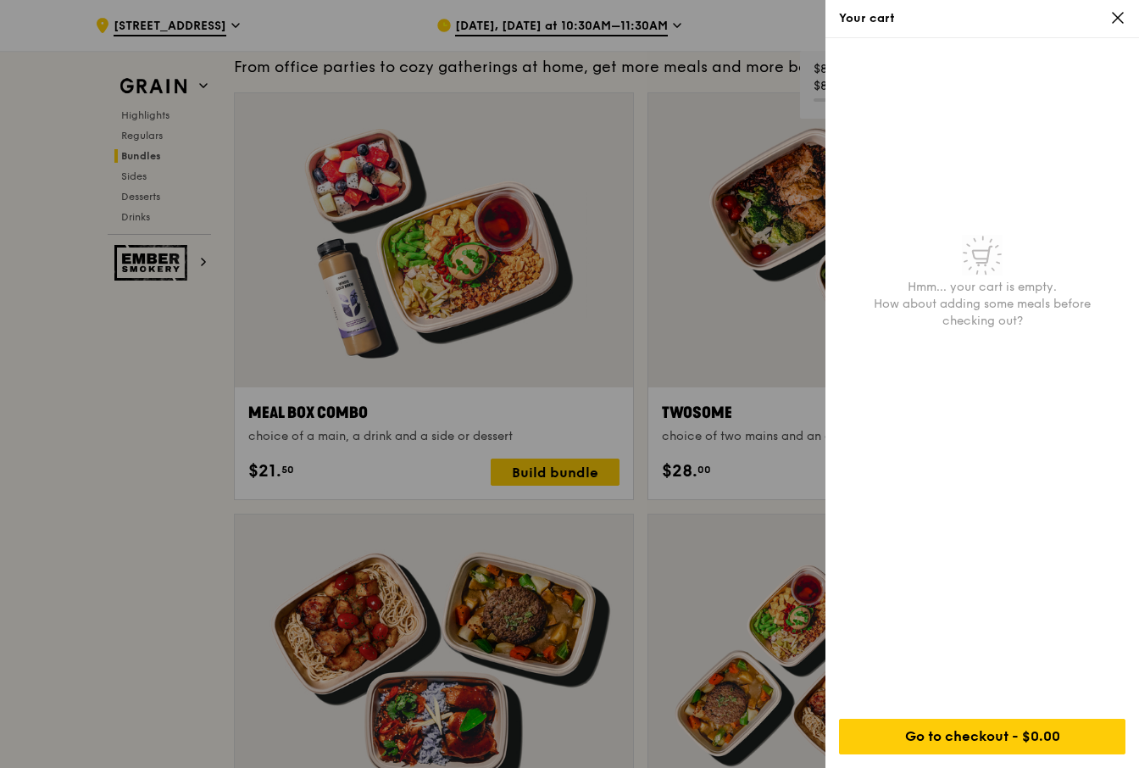
click at [642, 507] on div at bounding box center [569, 384] width 1139 height 768
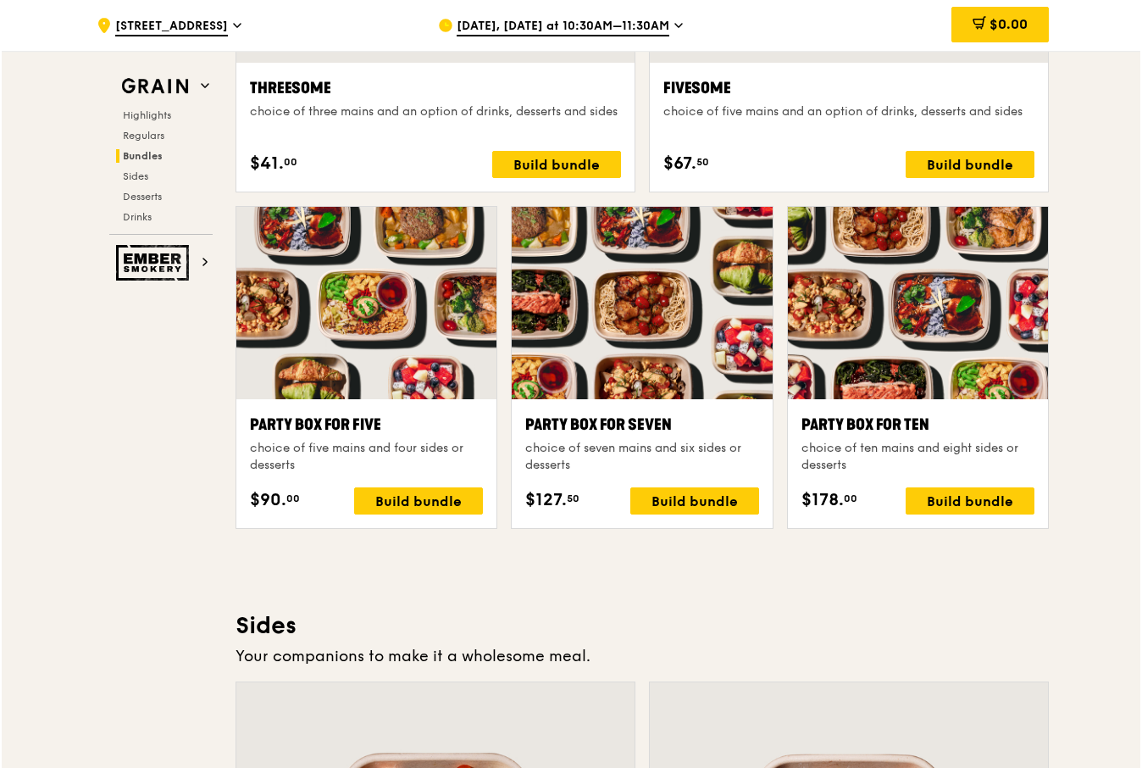
scroll to position [3264, 0]
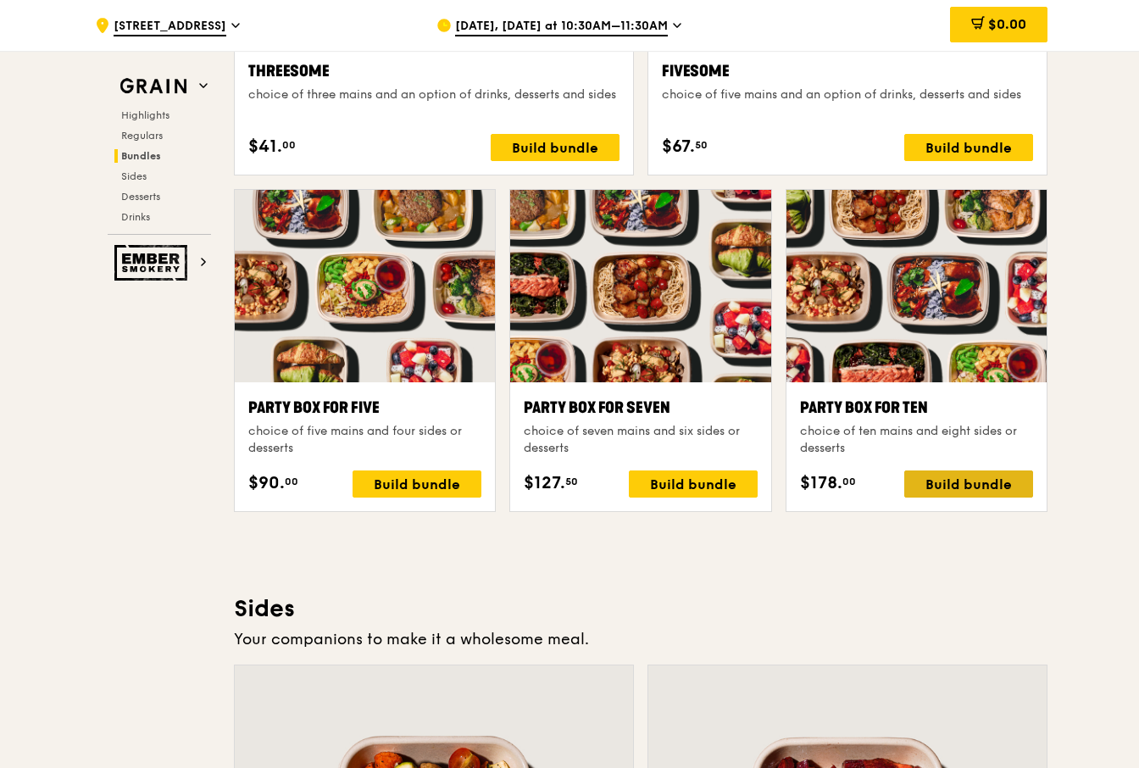
click at [953, 481] on div "Build bundle" at bounding box center [968, 483] width 129 height 27
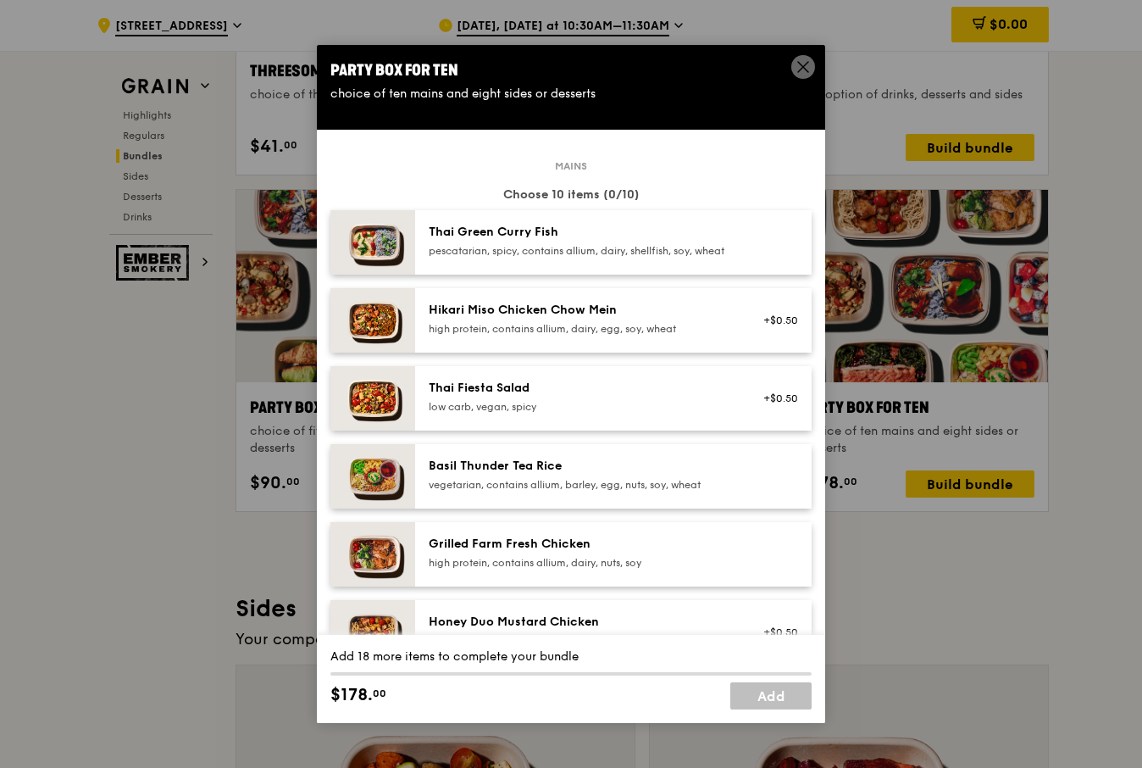
click at [569, 553] on div "Grilled Farm Fresh Chicken" at bounding box center [581, 544] width 304 height 17
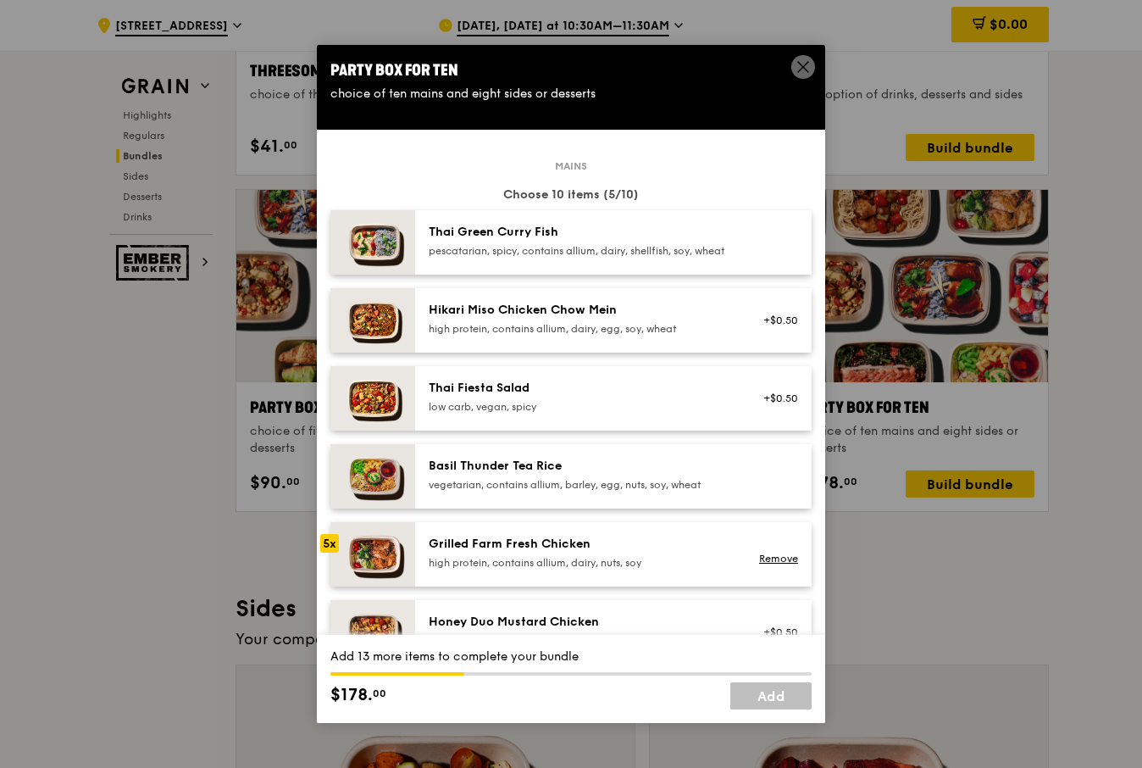
click at [569, 553] on div "Grilled Farm Fresh Chicken" at bounding box center [581, 544] width 304 height 17
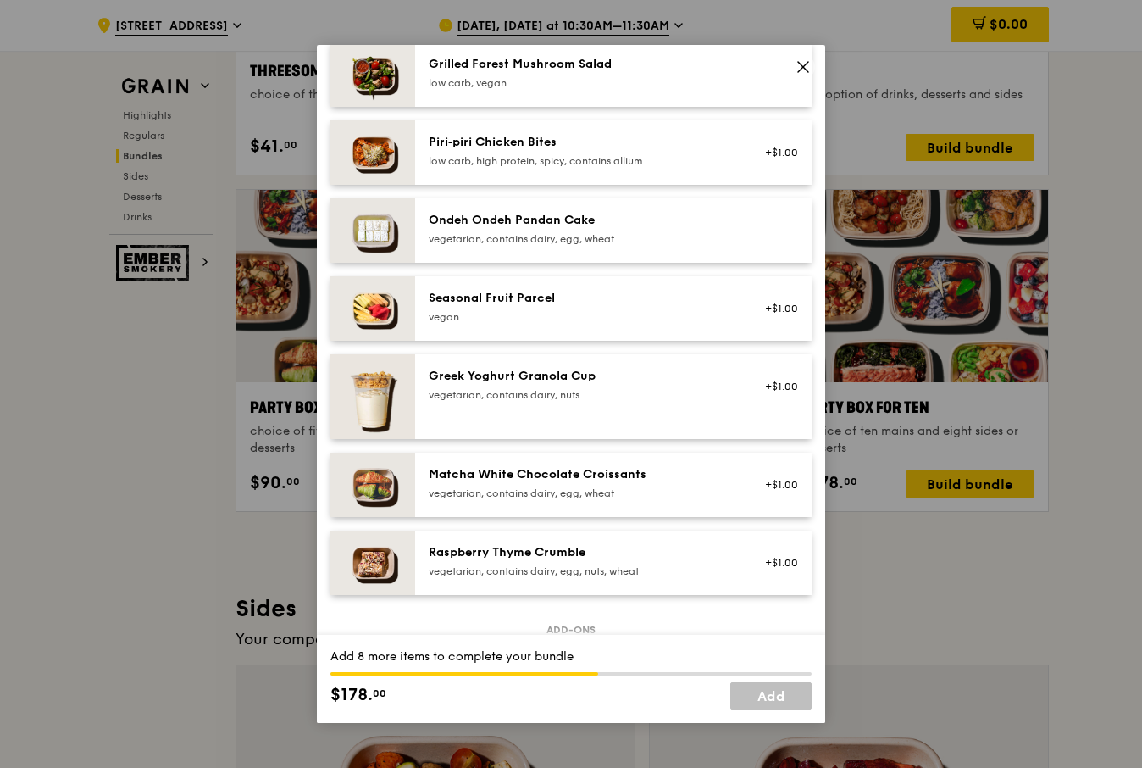
scroll to position [1187, 0]
click at [575, 320] on div "Seasonal Fruit Parcel [GEOGRAPHIC_DATA]" at bounding box center [581, 306] width 304 height 34
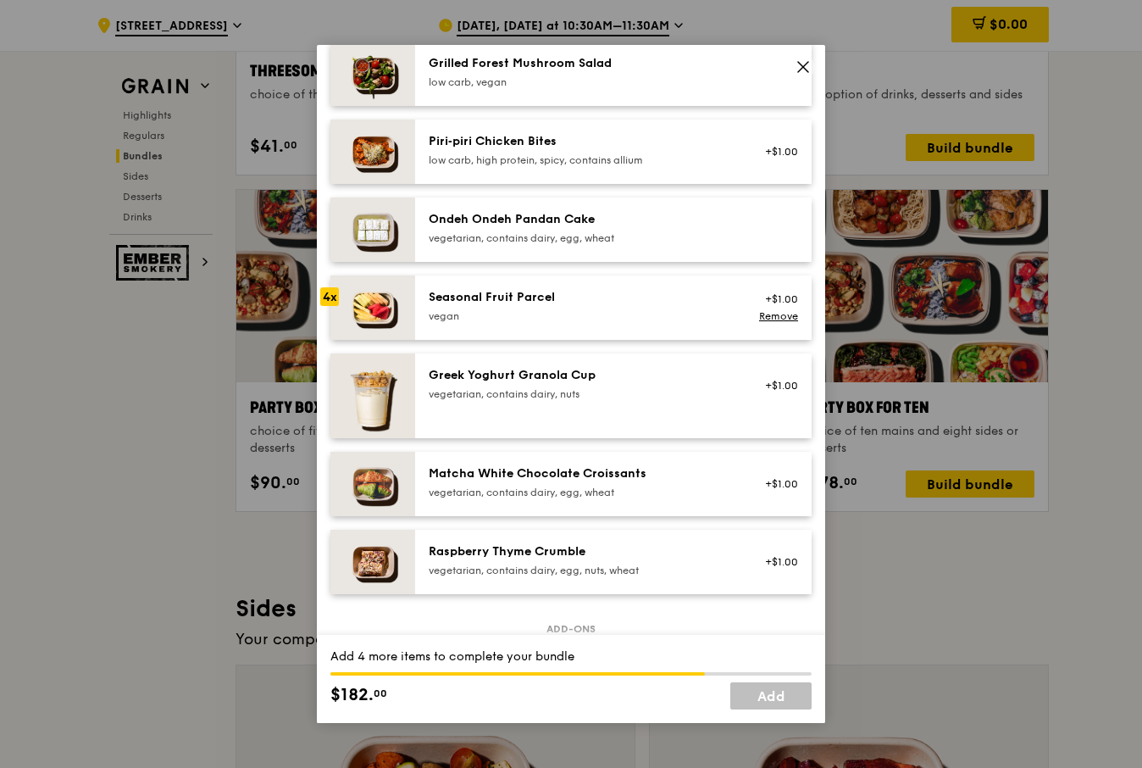
click at [575, 320] on div "Seasonal Fruit Parcel [GEOGRAPHIC_DATA]" at bounding box center [581, 306] width 304 height 34
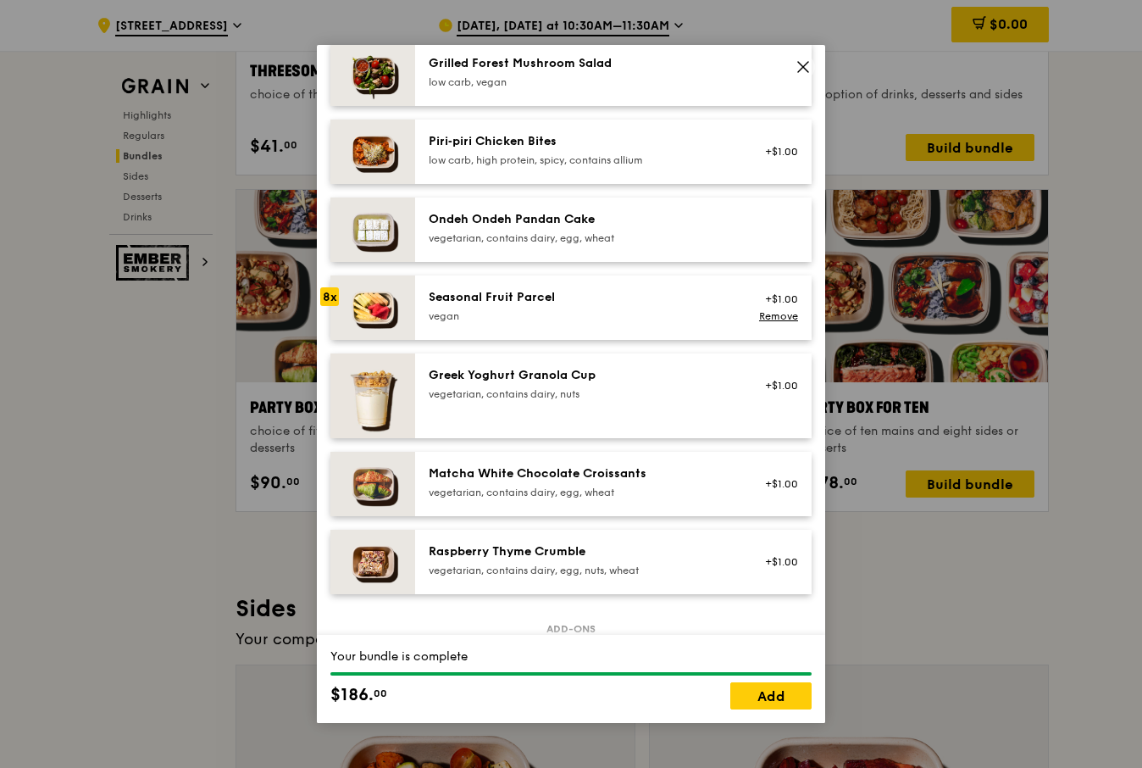
click at [569, 401] on div "vegetarian, contains dairy, nuts" at bounding box center [581, 394] width 304 height 14
click at [559, 401] on div "vegetarian, contains dairy, nuts" at bounding box center [581, 394] width 304 height 14
click at [564, 323] on div "vegan" at bounding box center [581, 316] width 304 height 14
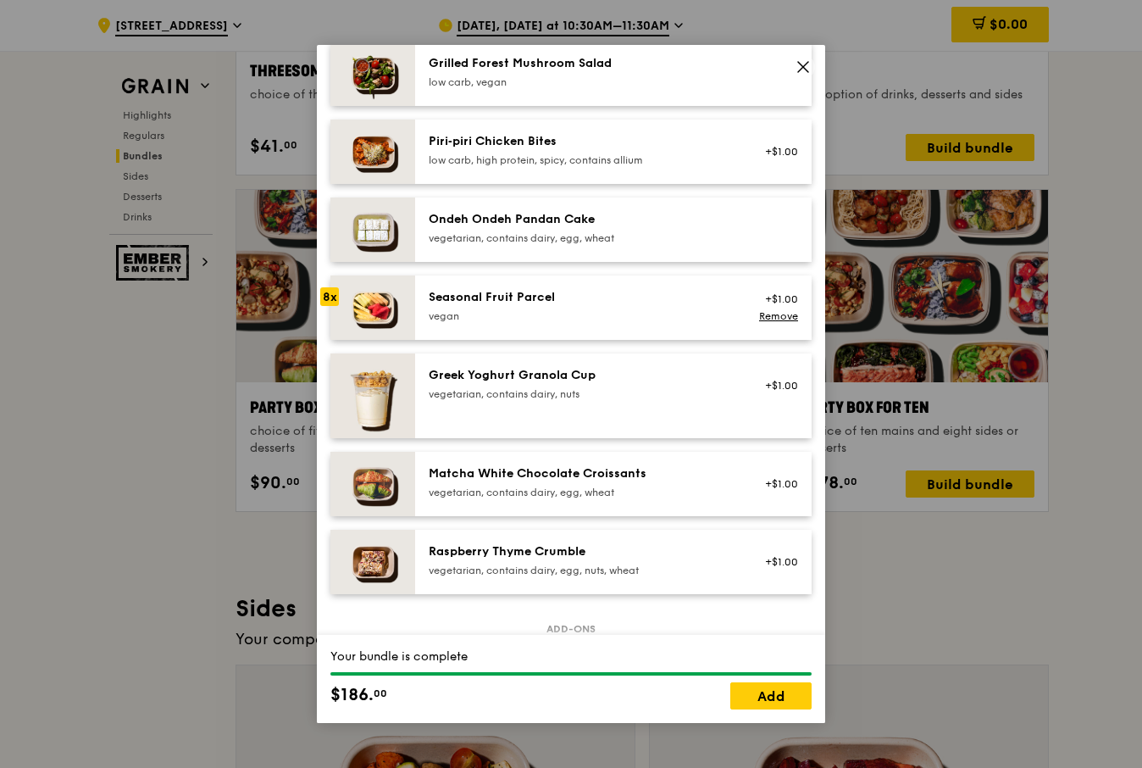
click at [564, 323] on div "vegan" at bounding box center [581, 316] width 304 height 14
click at [552, 306] on div "Seasonal Fruit Parcel" at bounding box center [581, 297] width 304 height 17
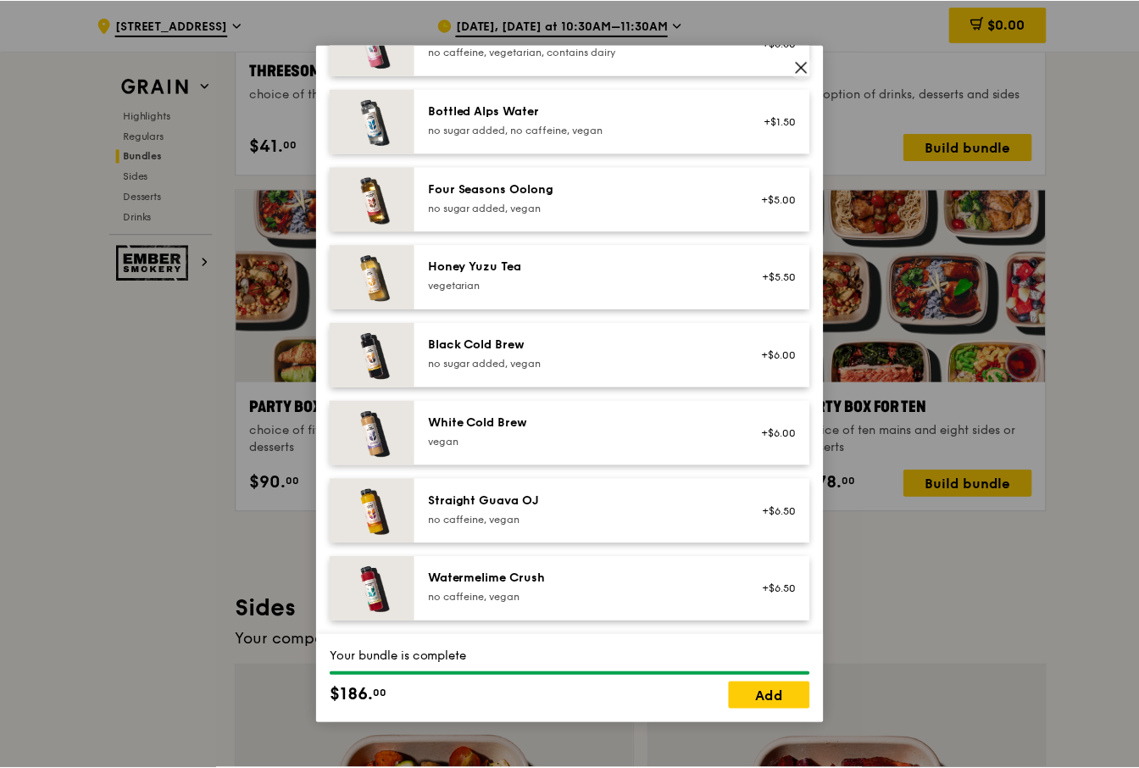
scroll to position [1940, 0]
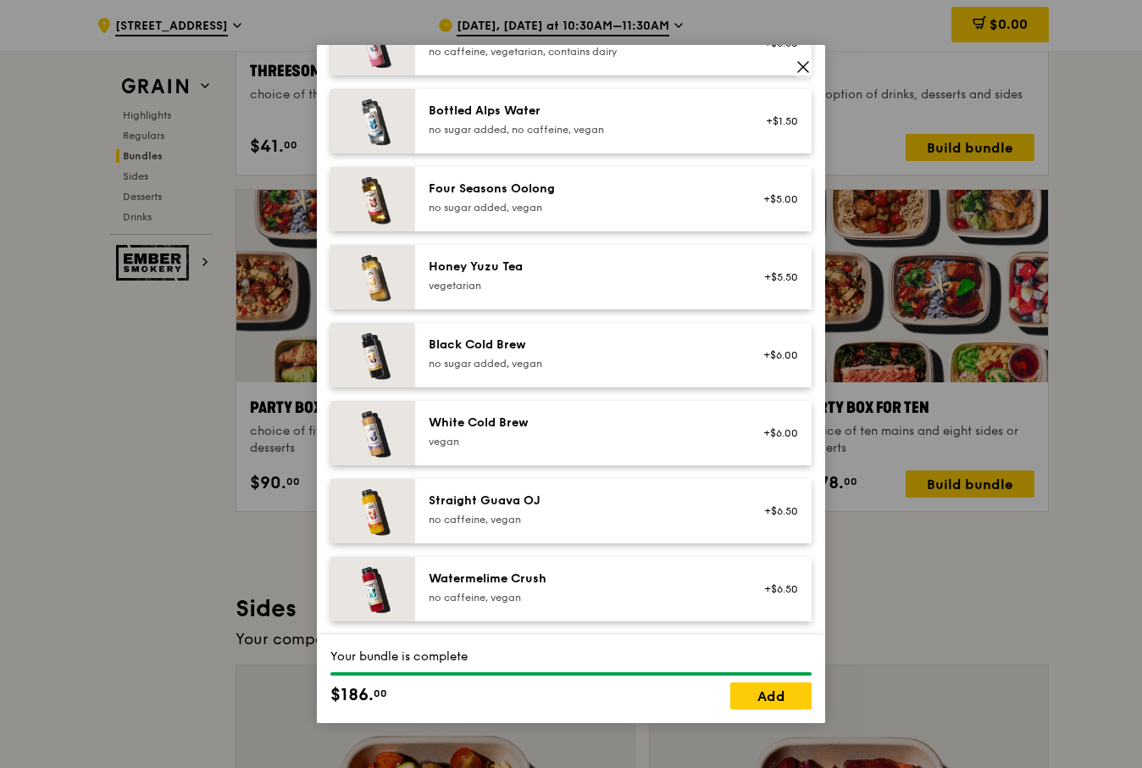
click at [525, 522] on div "no caffeine, vegan" at bounding box center [581, 520] width 304 height 14
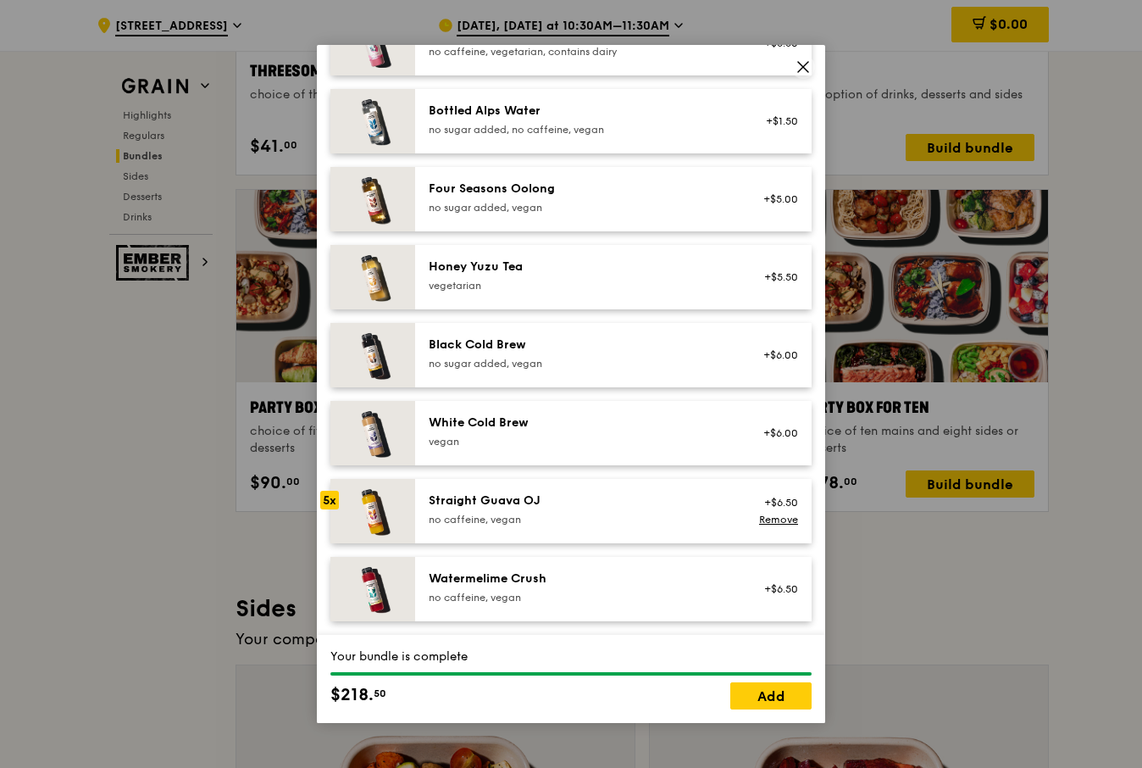
click at [525, 522] on div "no caffeine, vegan" at bounding box center [581, 520] width 304 height 14
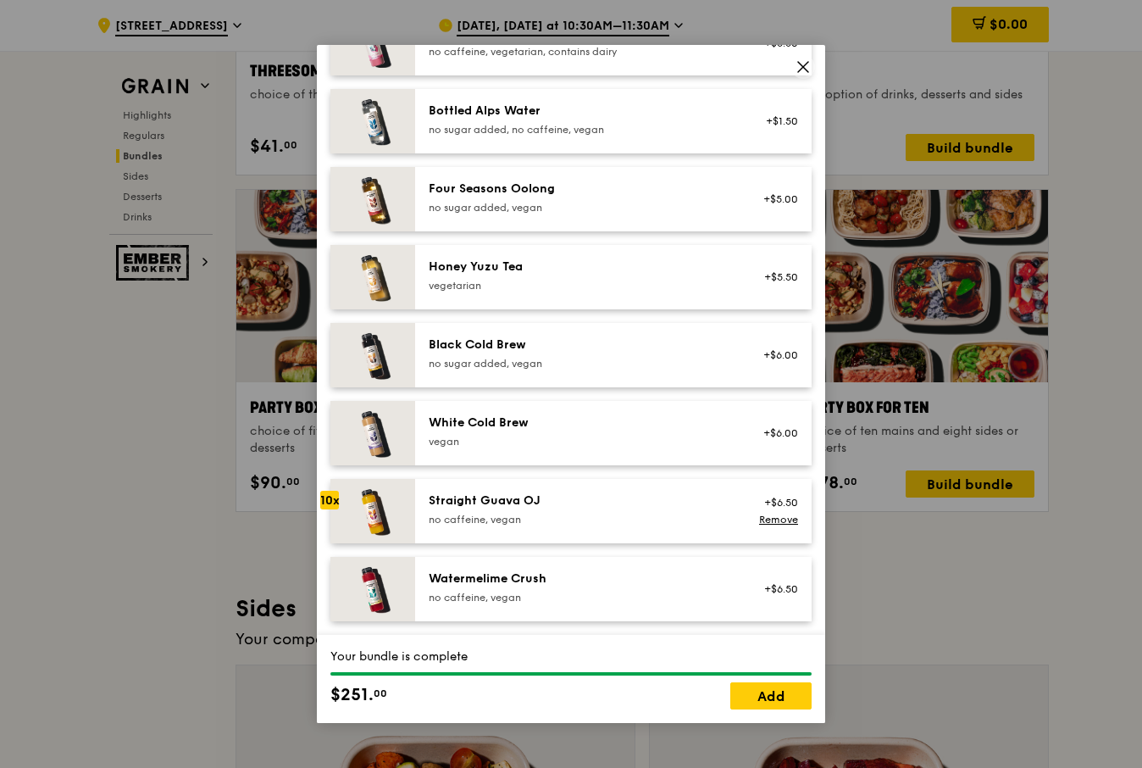
click at [525, 522] on div "no caffeine, vegan" at bounding box center [581, 520] width 304 height 14
click at [761, 703] on link "Add" at bounding box center [771, 695] width 81 height 27
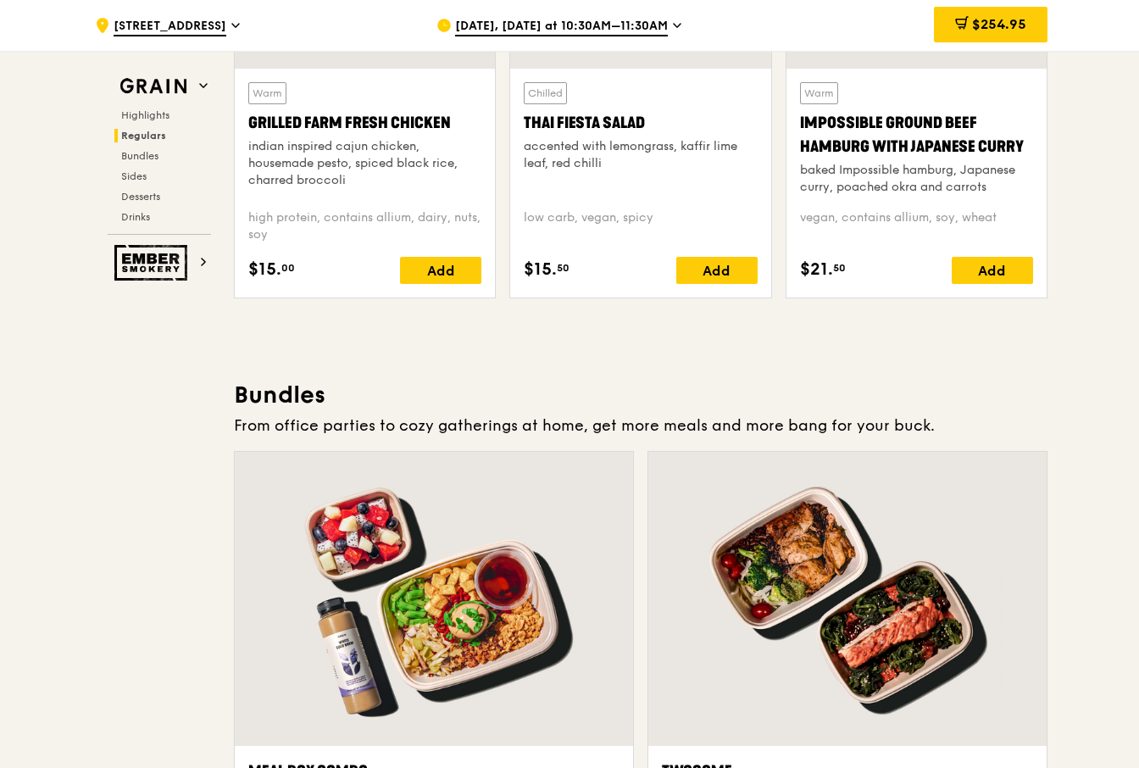
scroll to position [2162, 0]
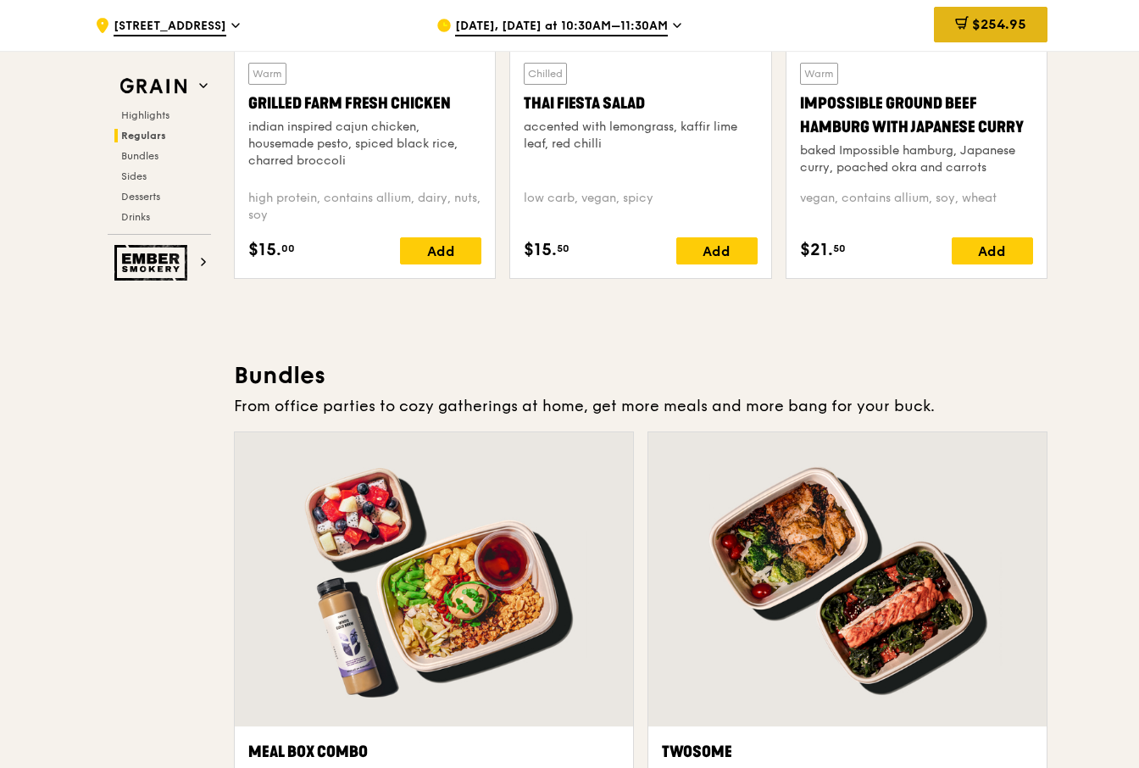
click at [996, 28] on span "$254.95" at bounding box center [999, 24] width 54 height 16
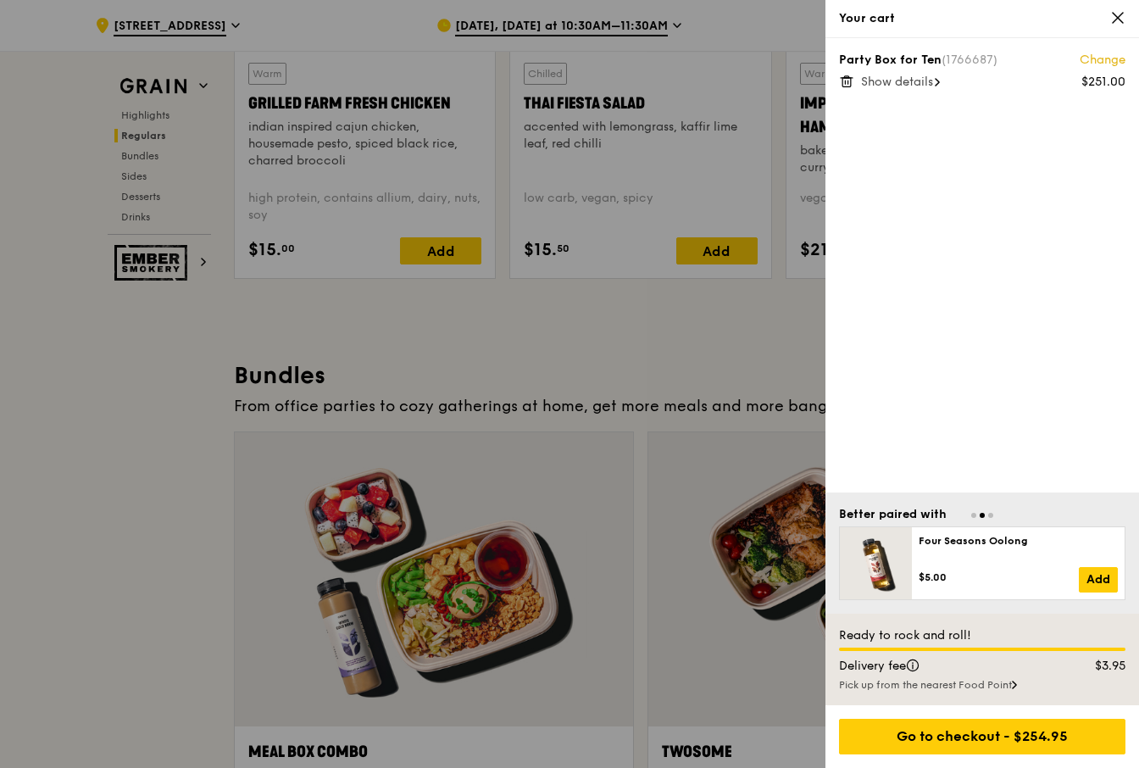
click at [1016, 685] on icon at bounding box center [1014, 684] width 3 height 7
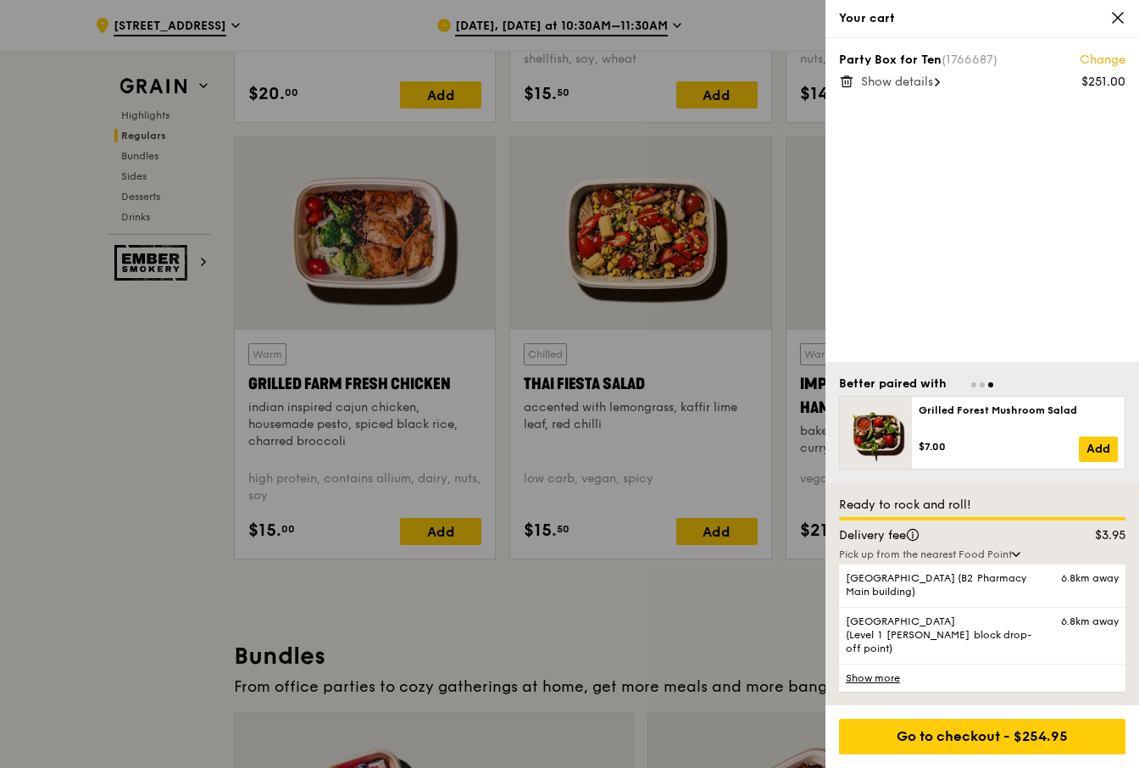
scroll to position [1569, 0]
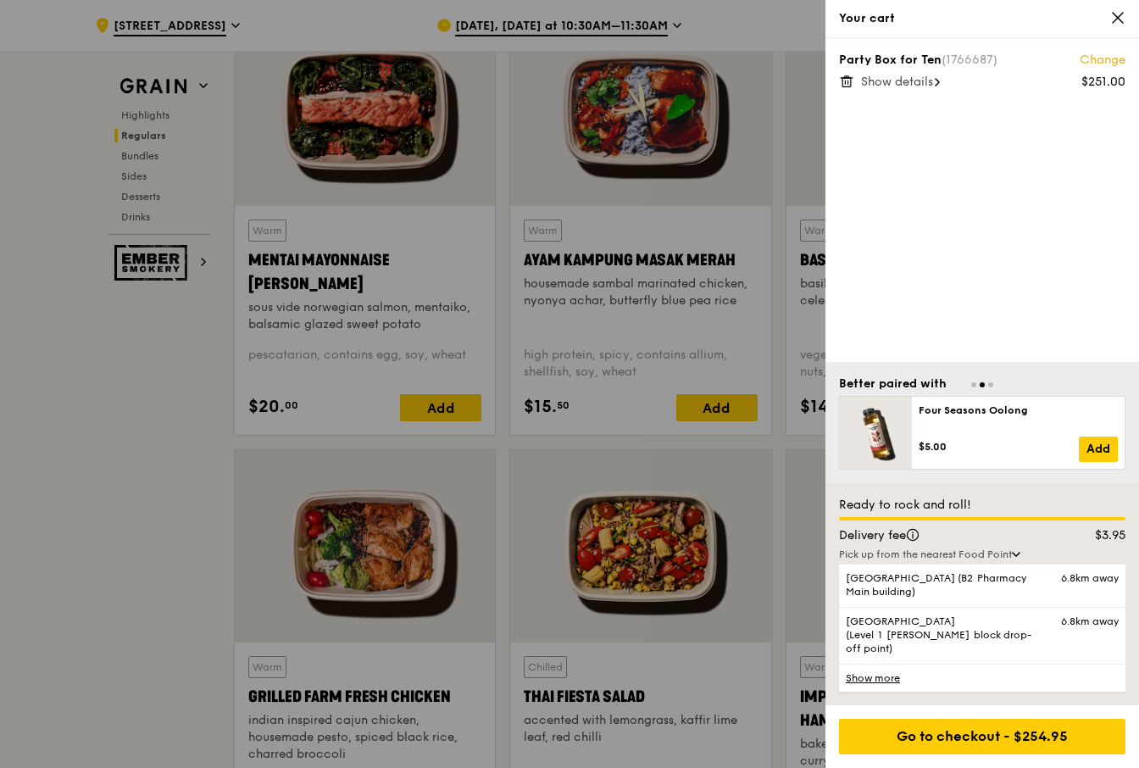
click at [1114, 20] on icon at bounding box center [1118, 18] width 10 height 10
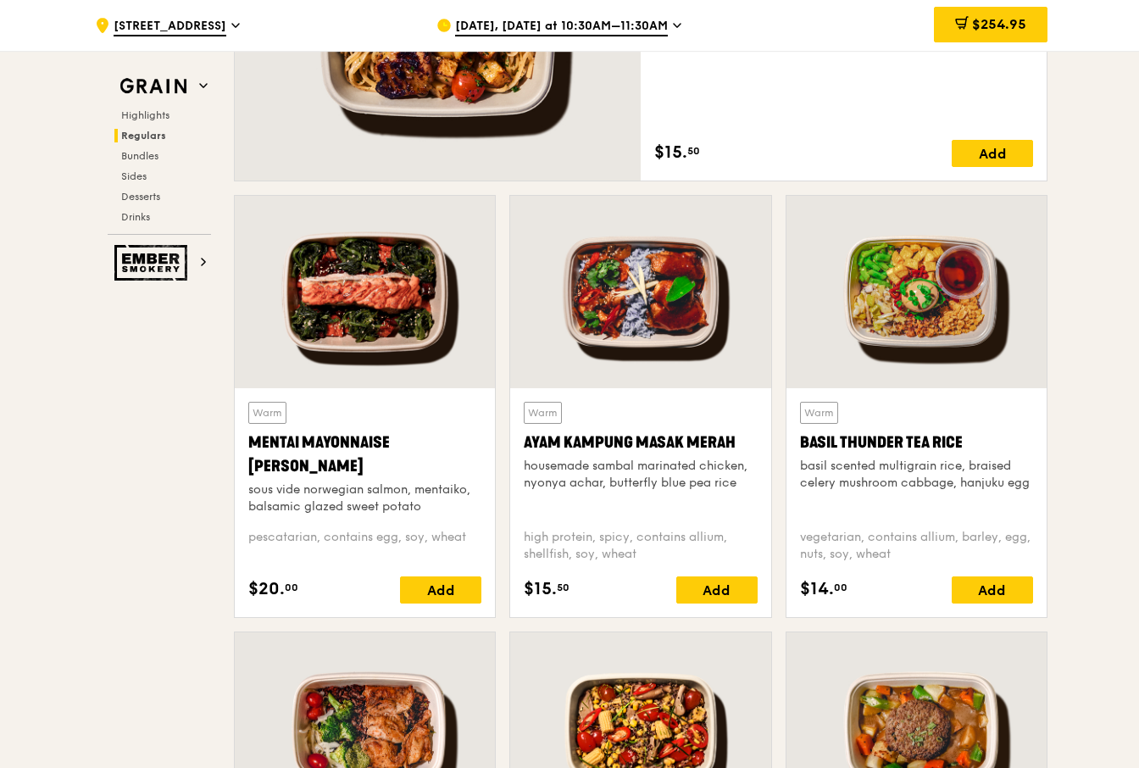
scroll to position [1356, 0]
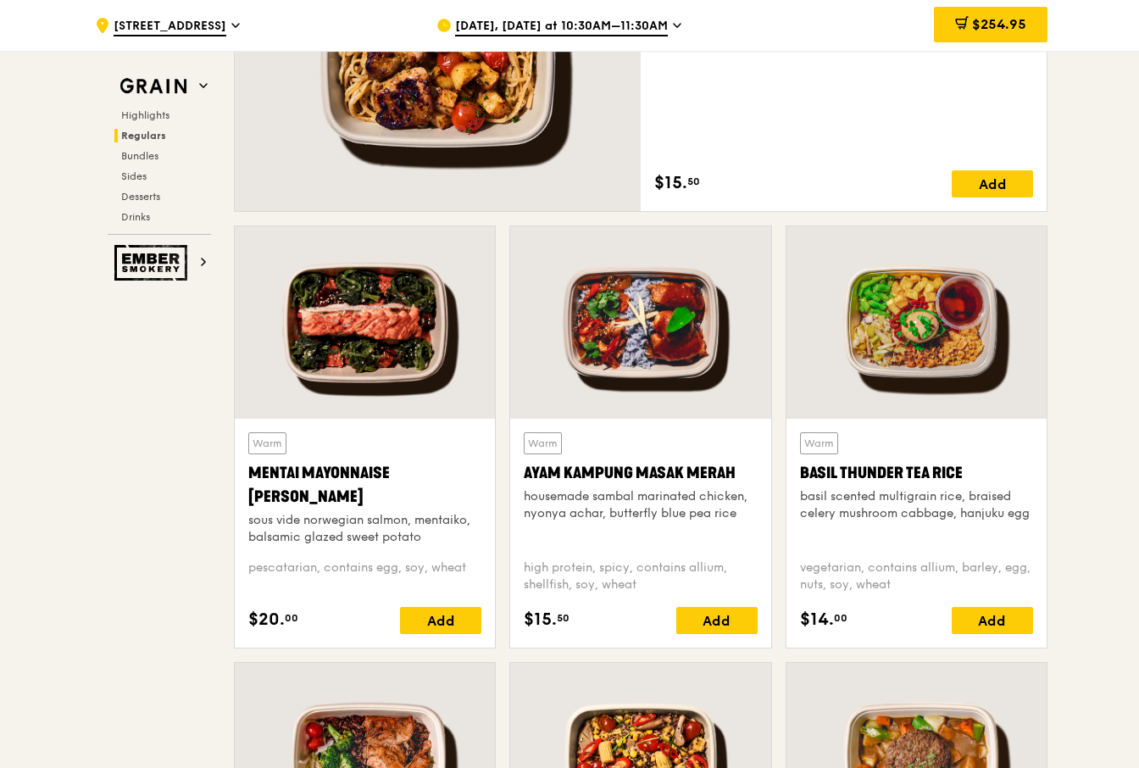
click at [409, 363] on div at bounding box center [365, 322] width 260 height 192
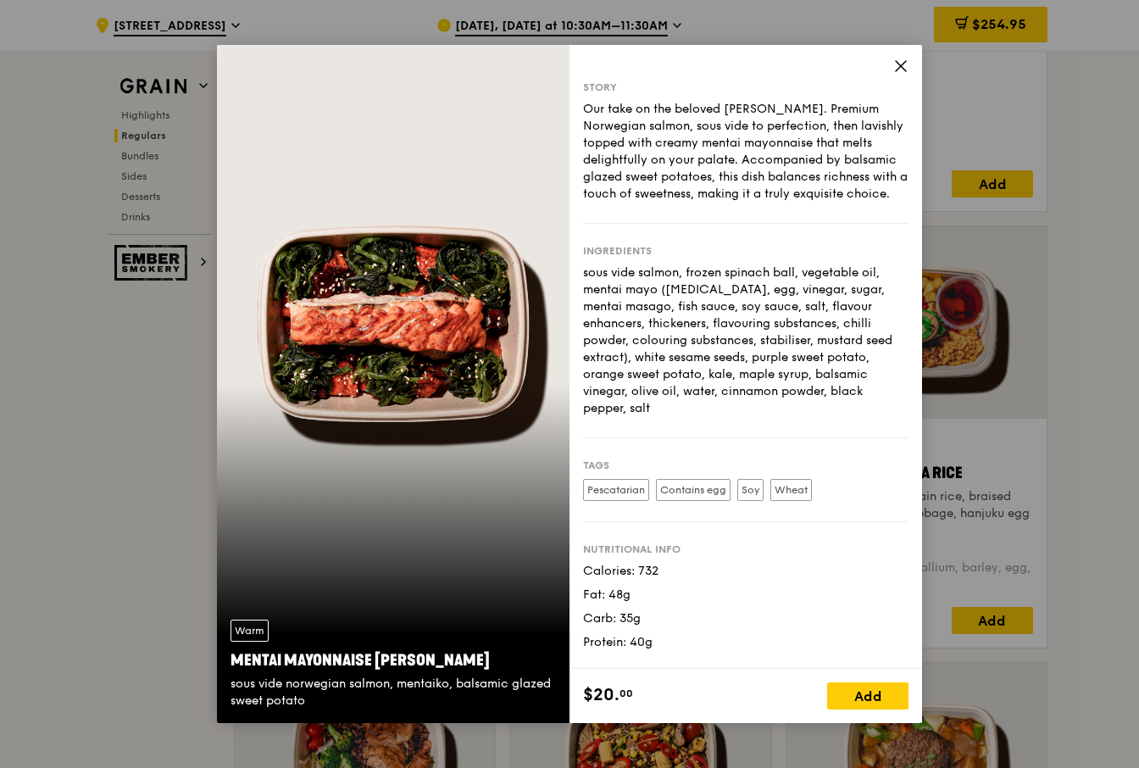
click at [892, 66] on div "Story Our take on the beloved mentaiko salmon. Premium Norwegian salmon, sous v…" at bounding box center [746, 357] width 353 height 624
click at [908, 74] on span at bounding box center [900, 68] width 15 height 19
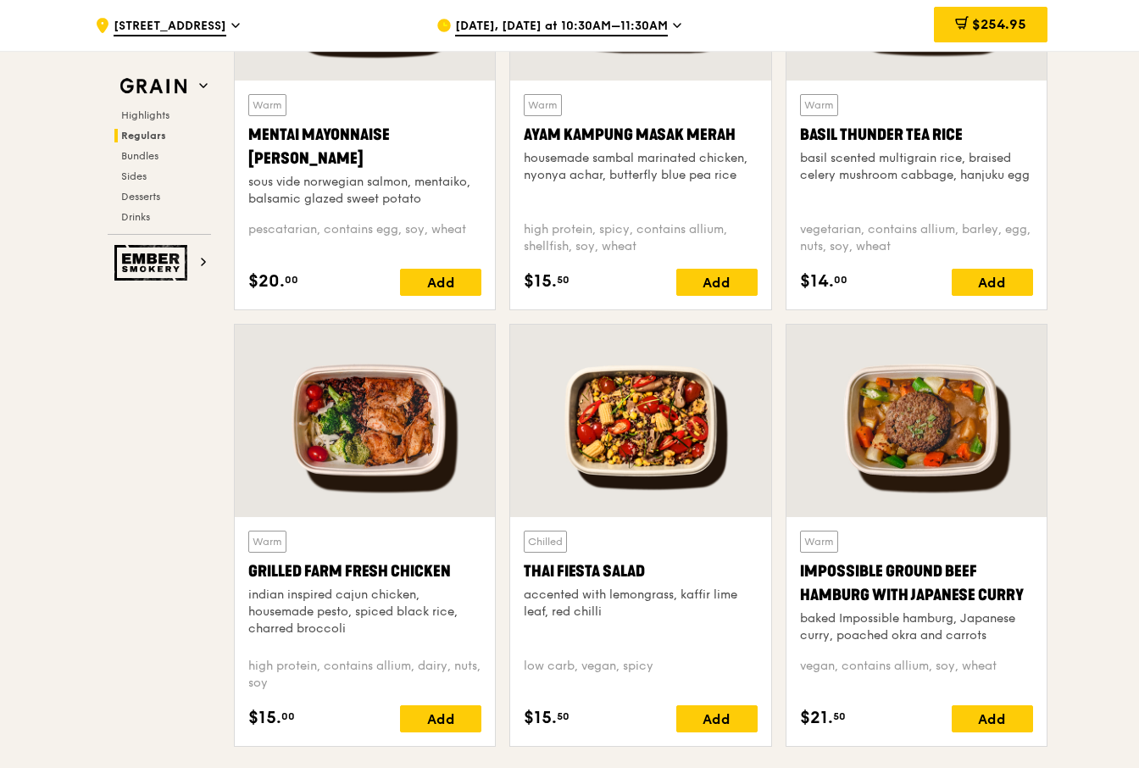
scroll to position [1695, 0]
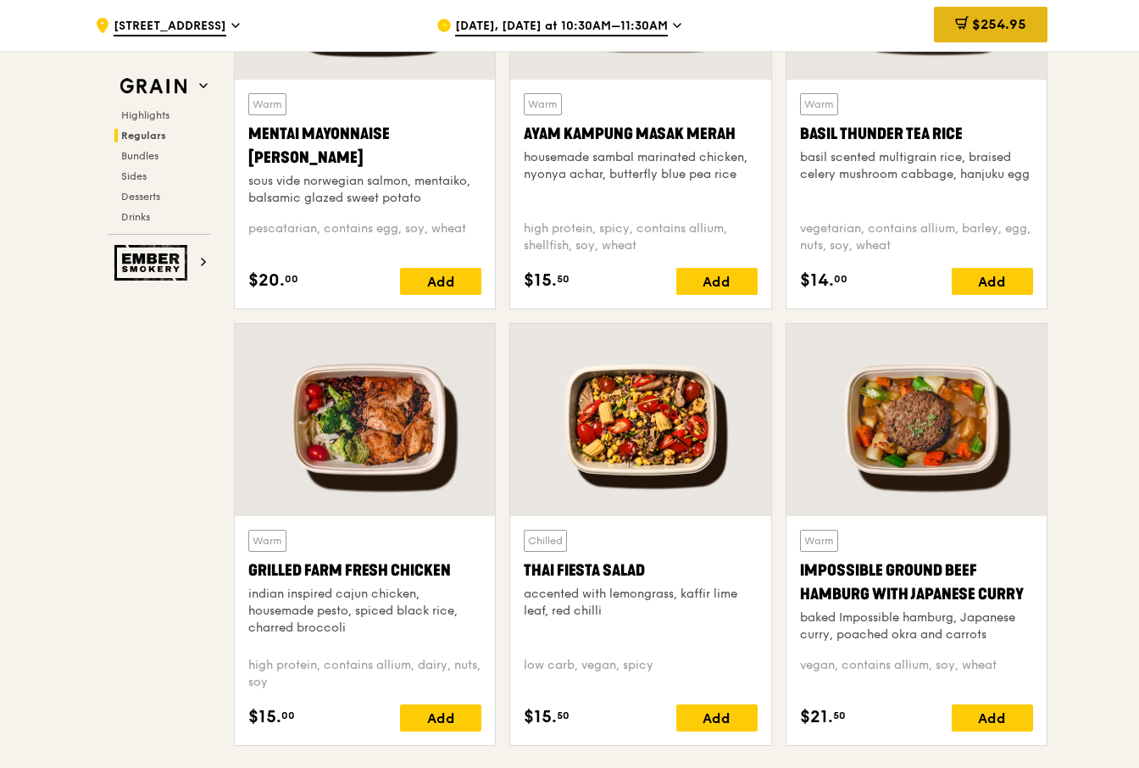
click at [995, 26] on span "$254.95" at bounding box center [999, 24] width 54 height 16
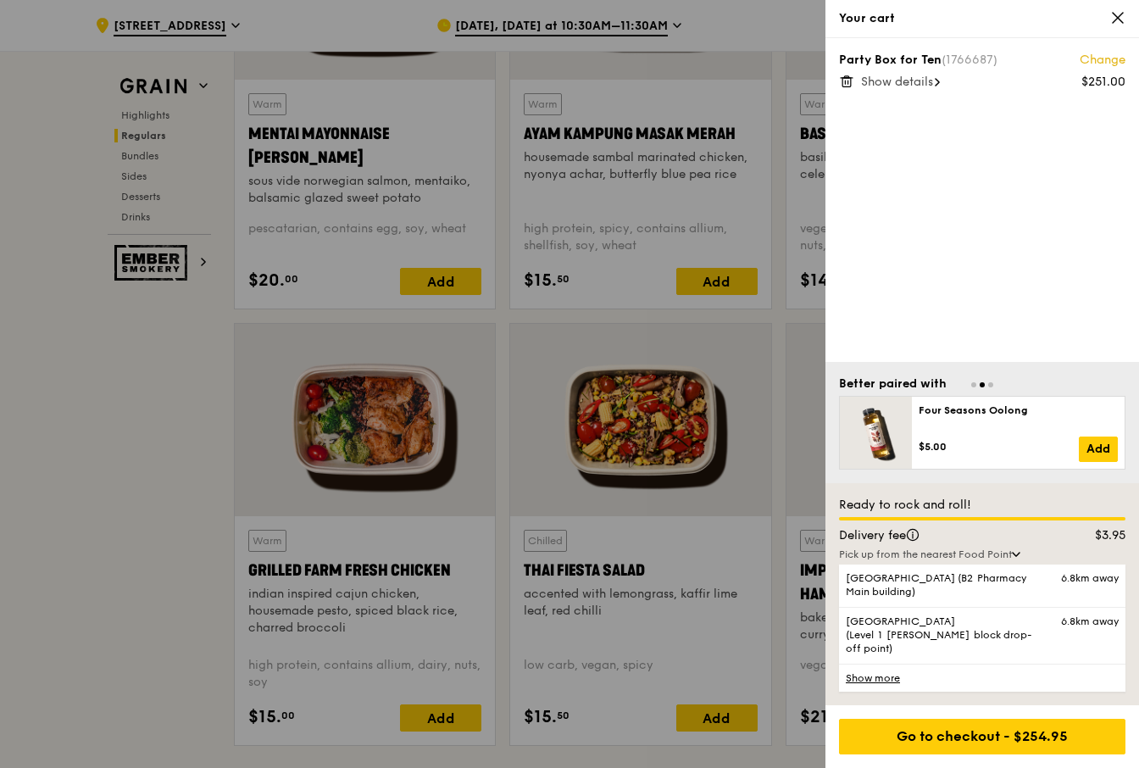
click at [843, 84] on icon at bounding box center [846, 81] width 15 height 15
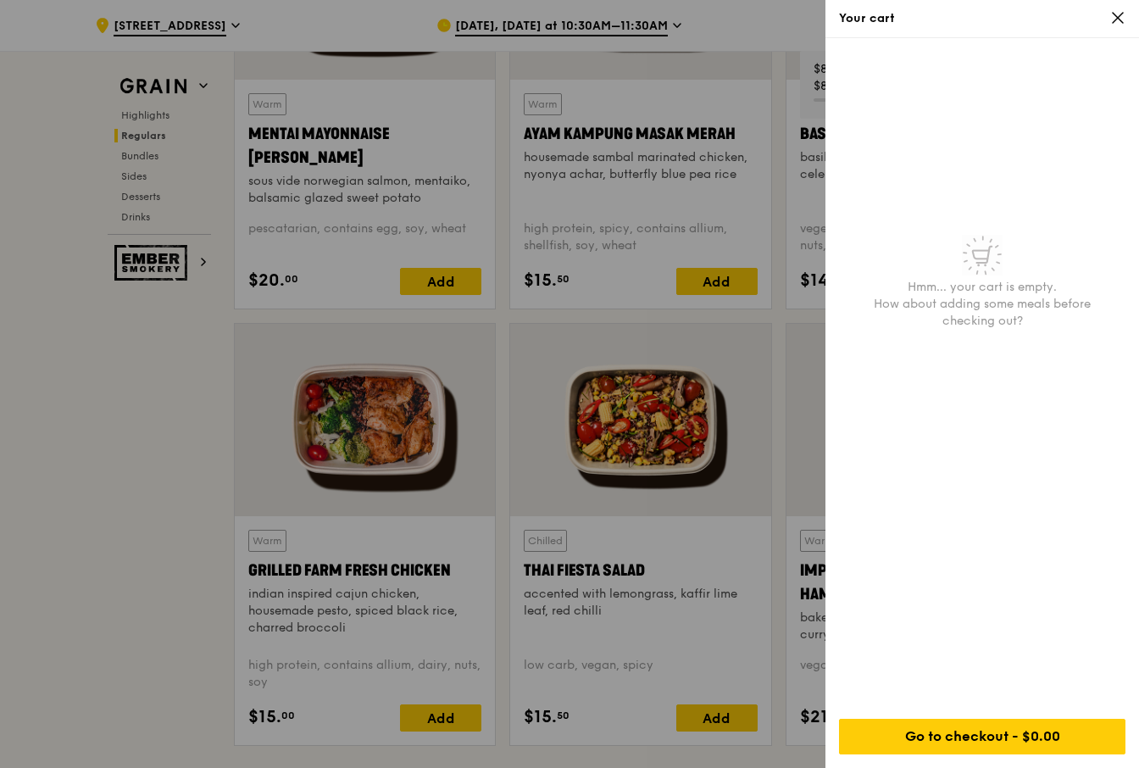
click at [86, 640] on div at bounding box center [569, 384] width 1139 height 768
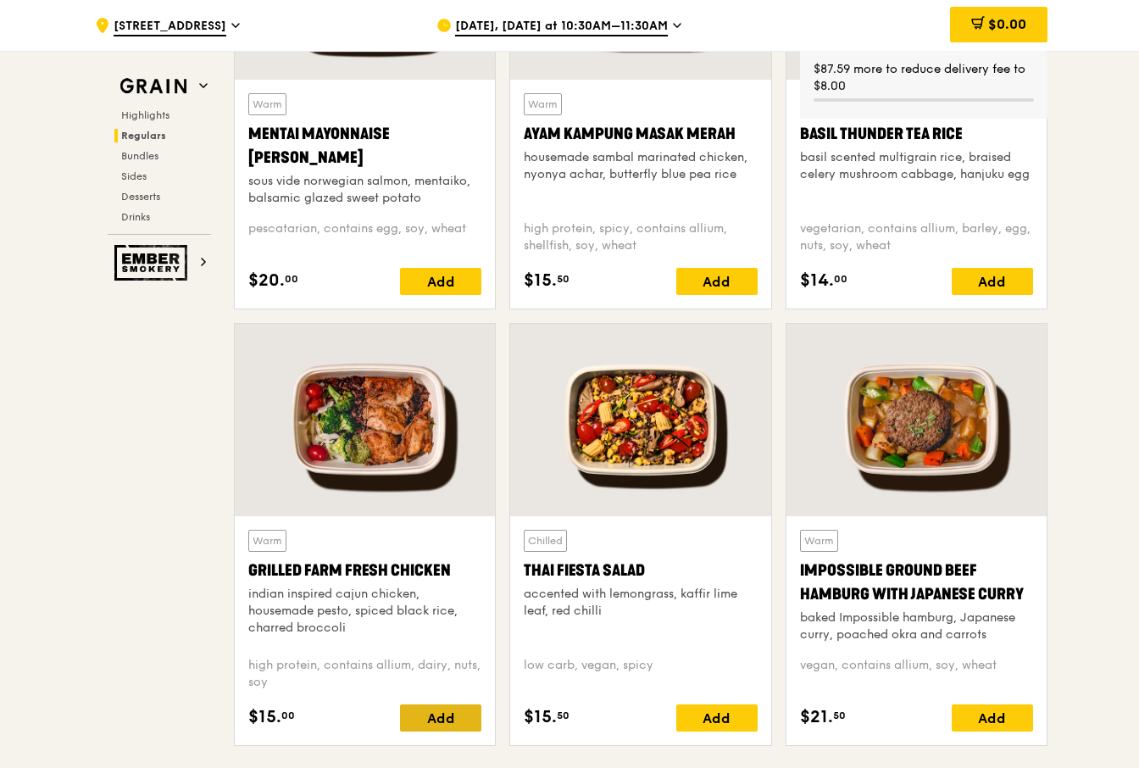
click at [447, 719] on div "Add" at bounding box center [440, 717] width 81 height 27
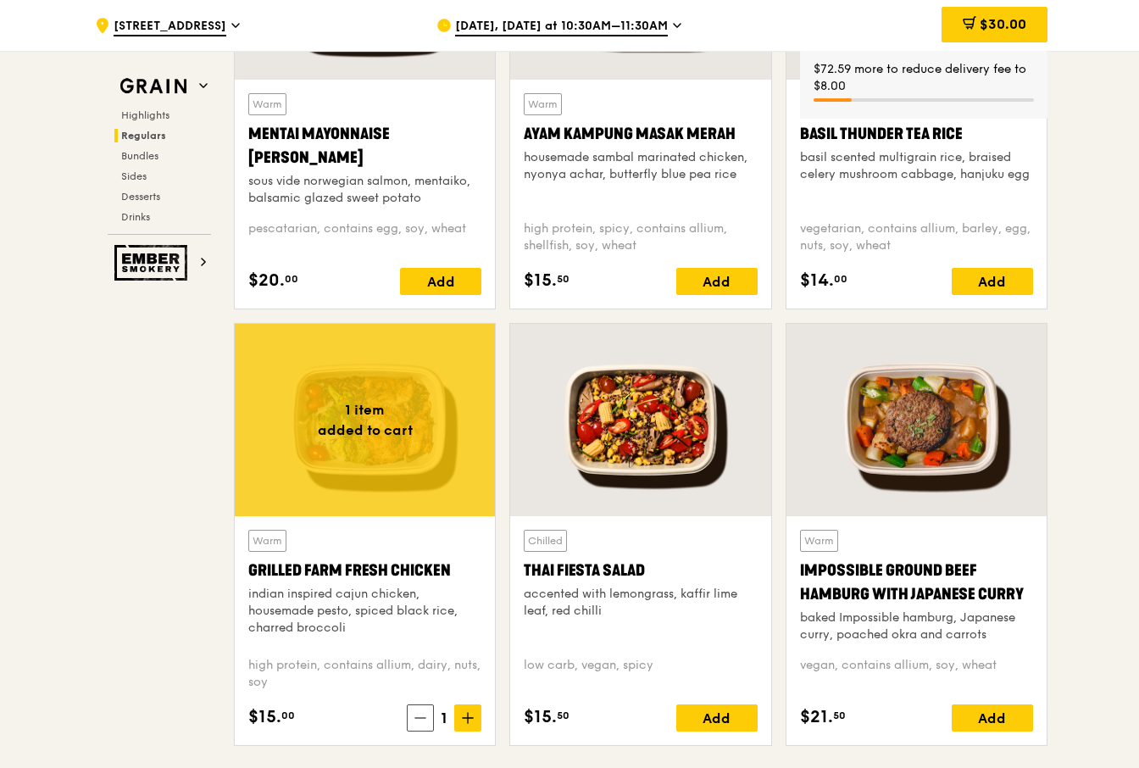
click at [467, 720] on icon at bounding box center [468, 718] width 12 height 12
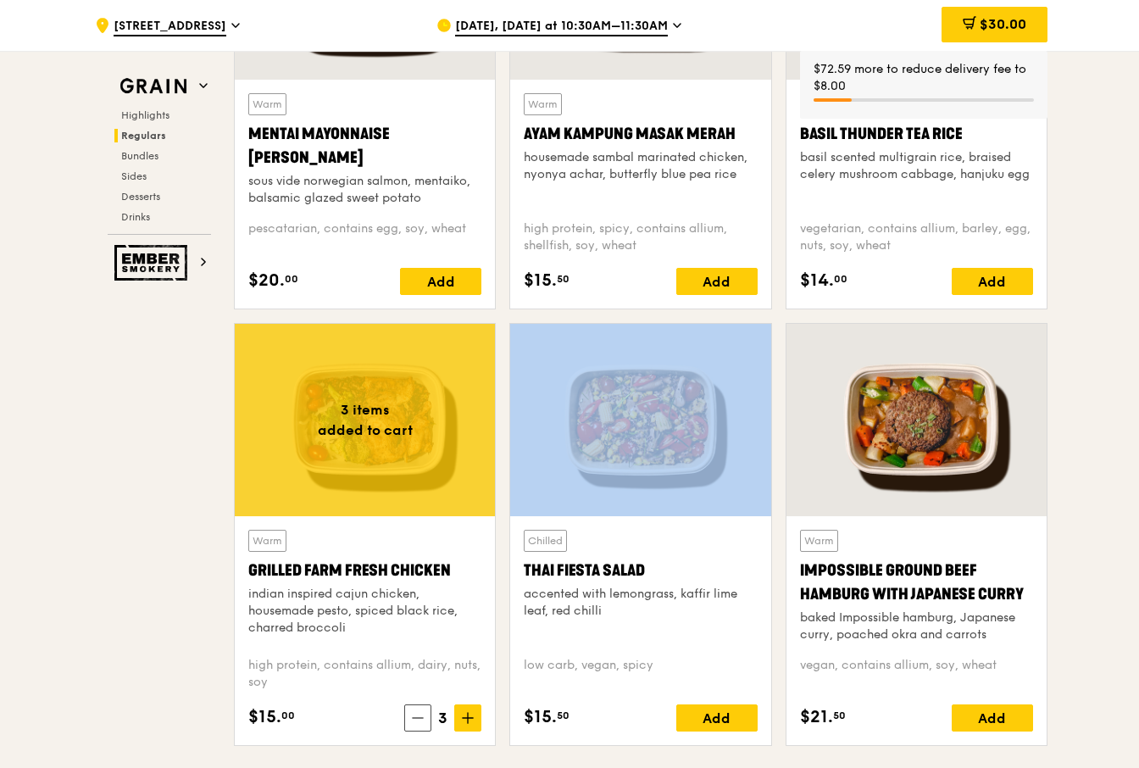
click at [467, 720] on icon at bounding box center [468, 718] width 12 height 12
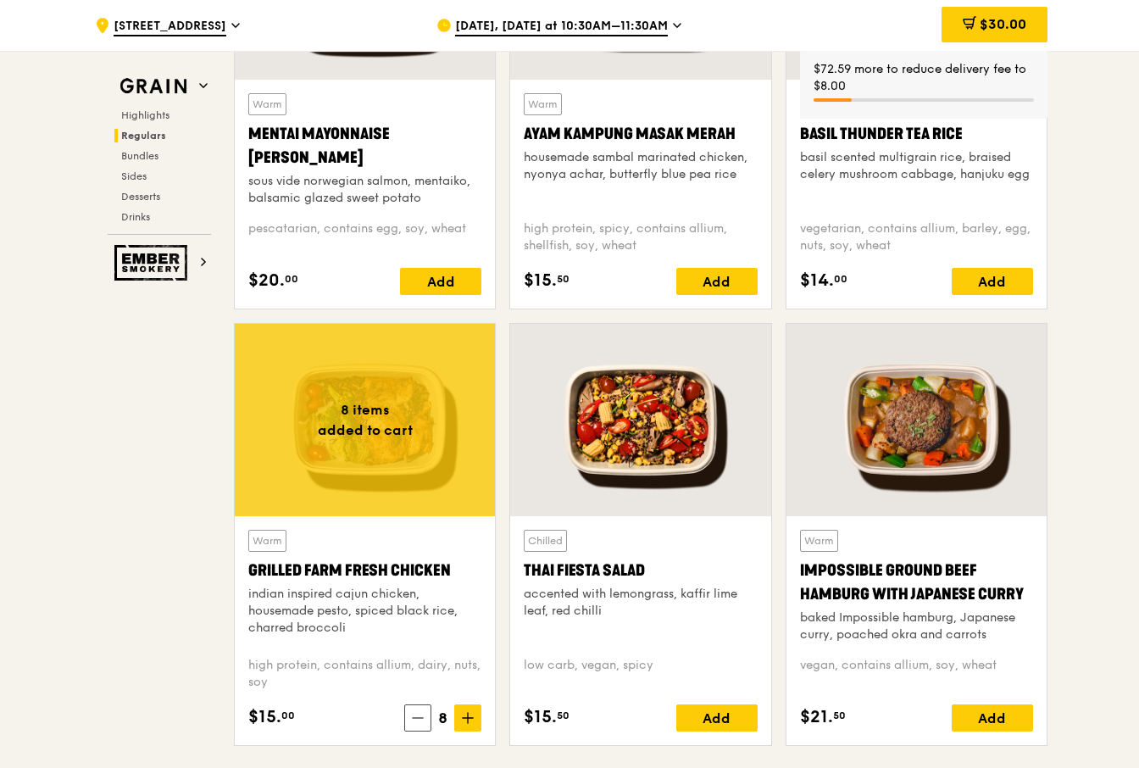
click at [468, 725] on span at bounding box center [467, 717] width 27 height 27
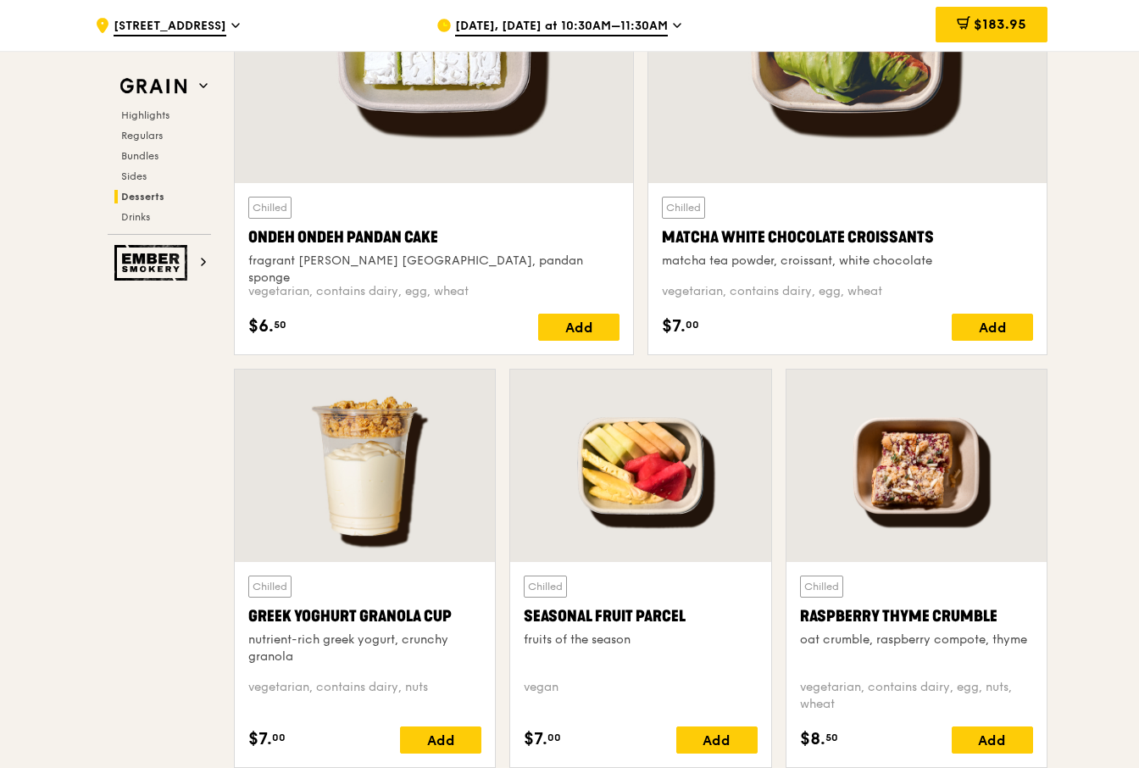
scroll to position [5339, 0]
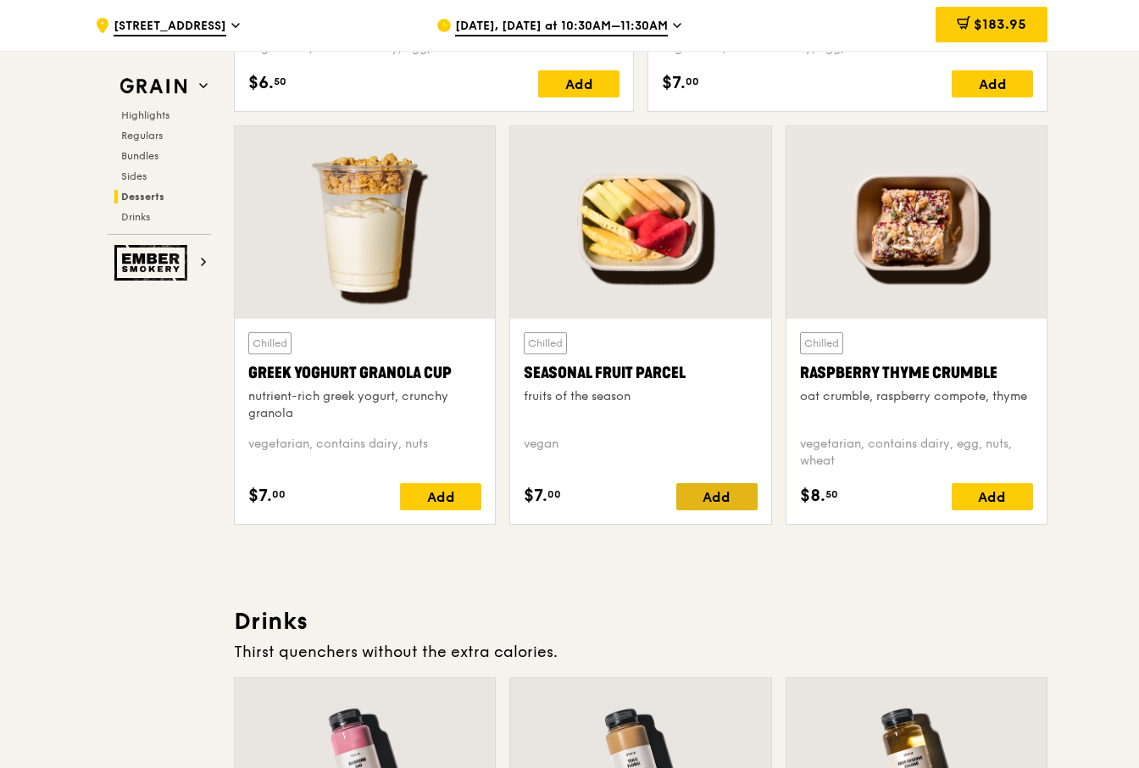
click at [709, 503] on div "Add" at bounding box center [716, 496] width 81 height 27
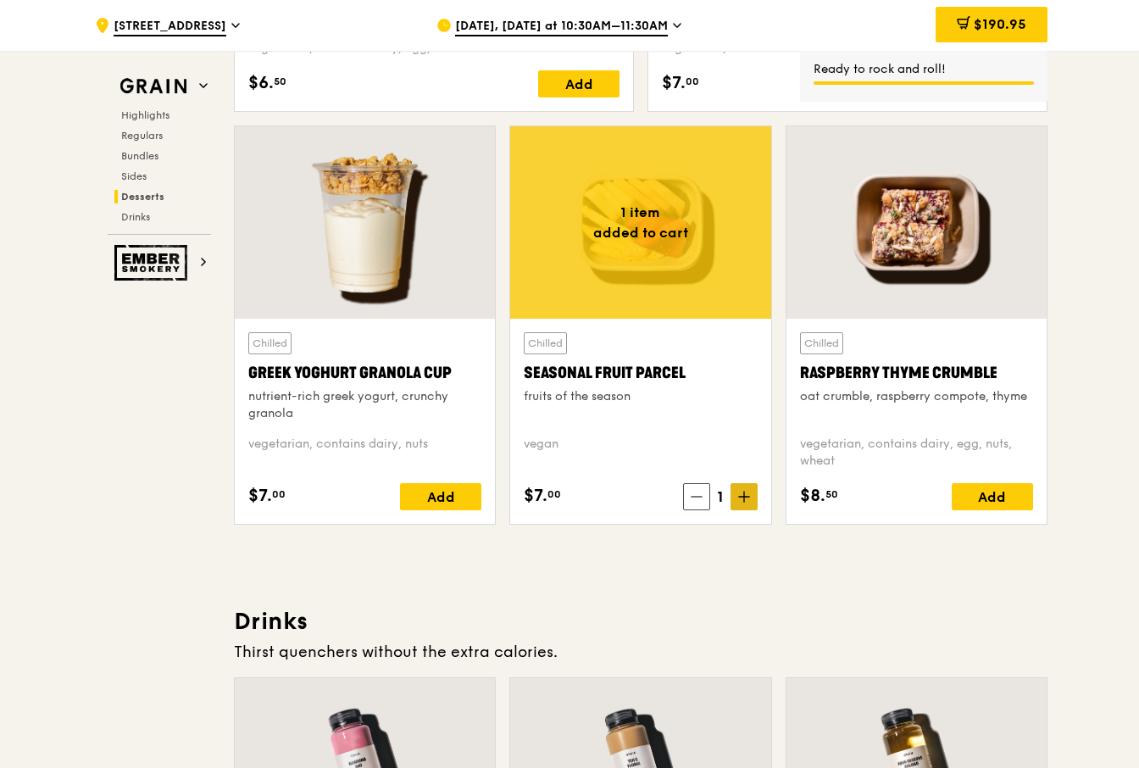
click at [742, 505] on span at bounding box center [744, 496] width 27 height 27
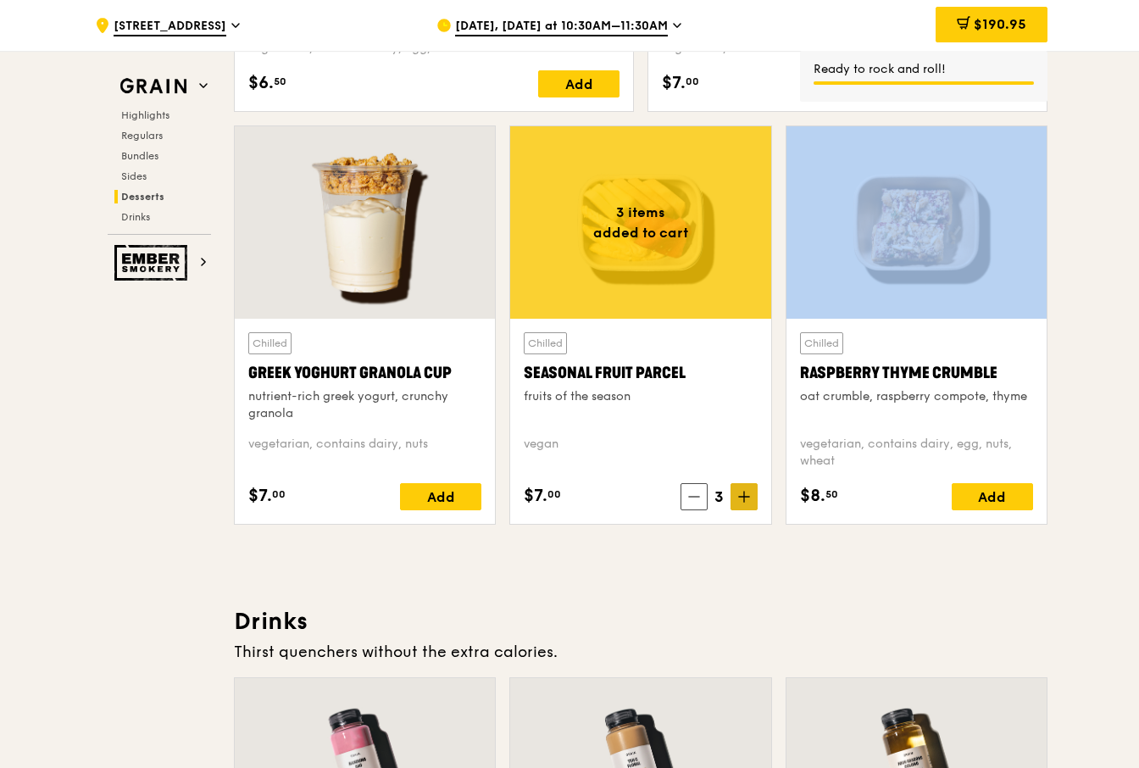
click at [742, 505] on span at bounding box center [744, 496] width 27 height 27
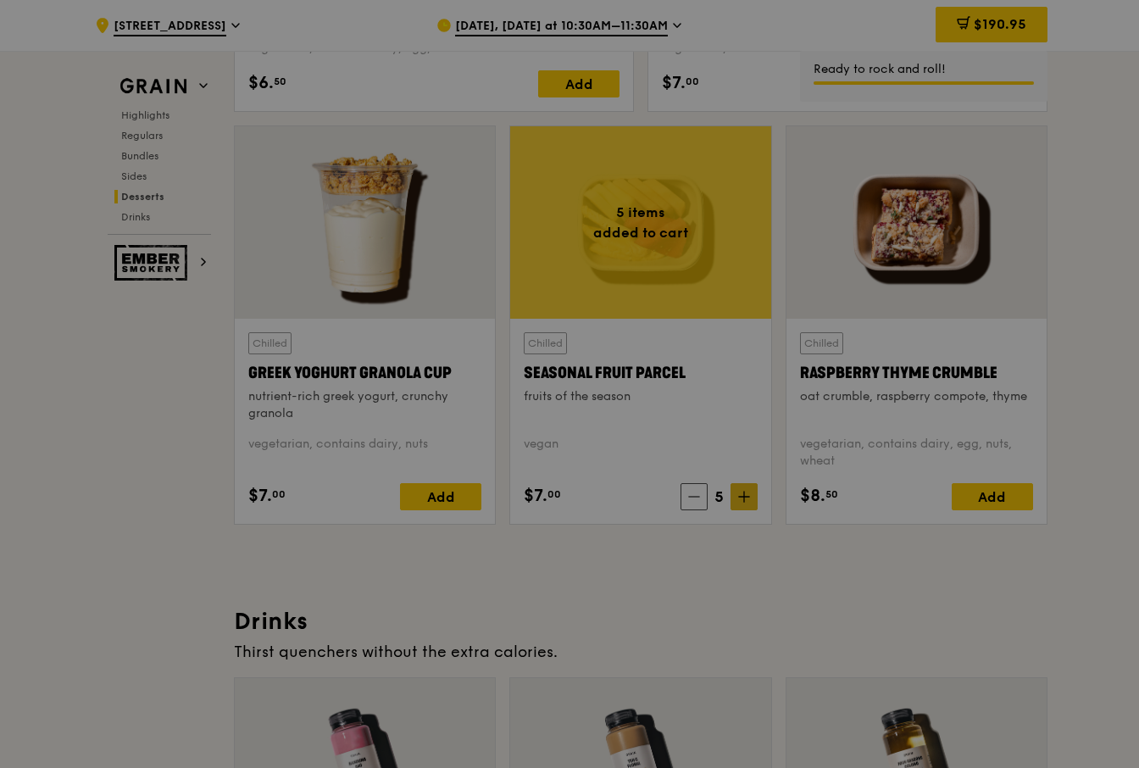
click at [742, 505] on div at bounding box center [569, 384] width 1139 height 768
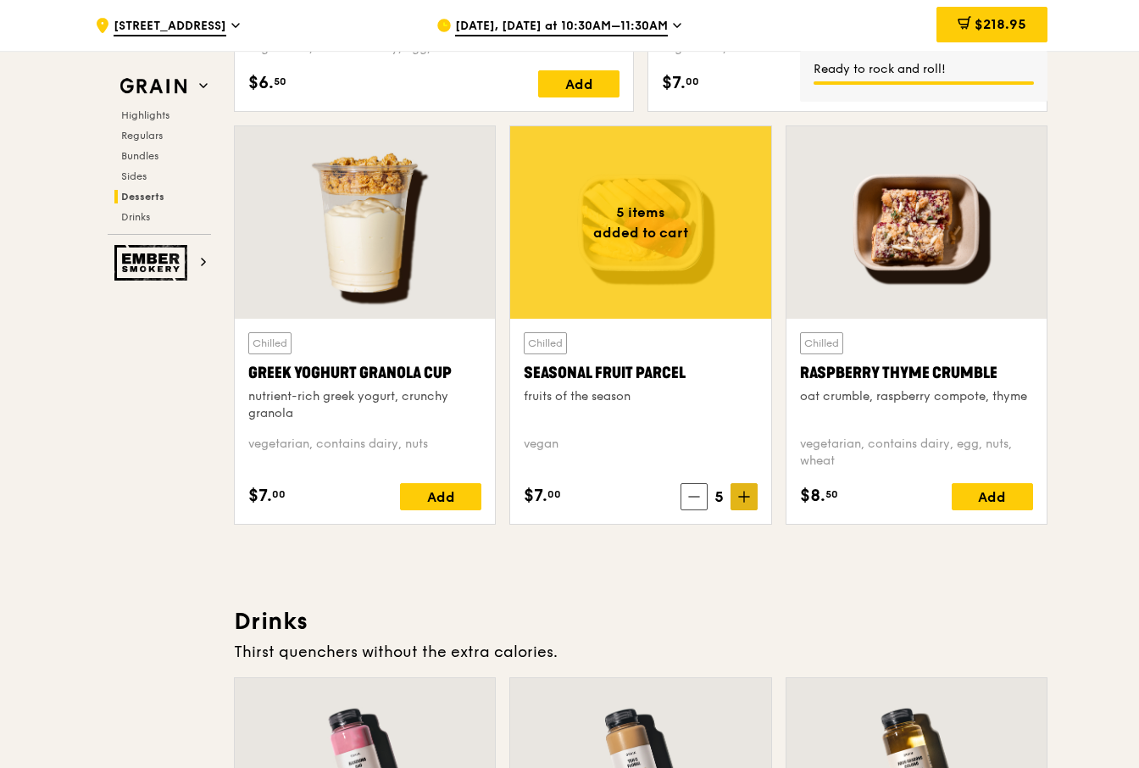
click at [742, 505] on span at bounding box center [744, 496] width 27 height 27
click at [748, 499] on icon at bounding box center [744, 497] width 12 height 12
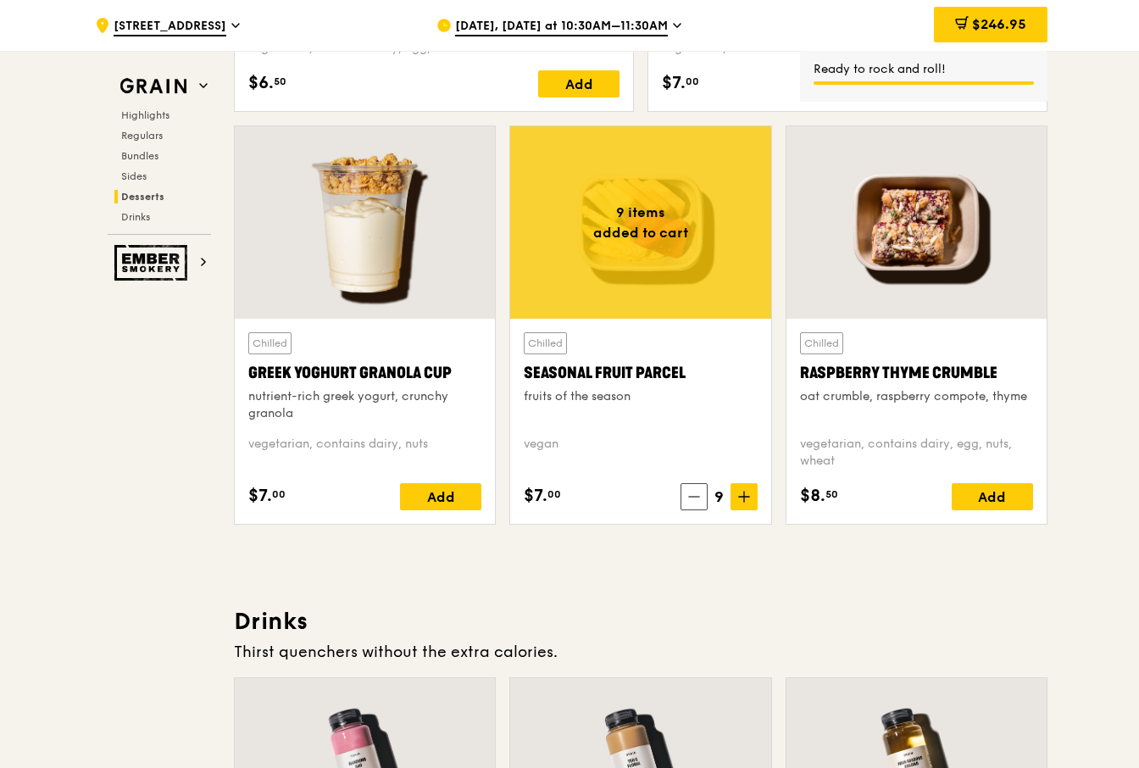
click at [742, 508] on span at bounding box center [744, 496] width 27 height 27
click at [744, 500] on icon at bounding box center [744, 497] width 0 height 10
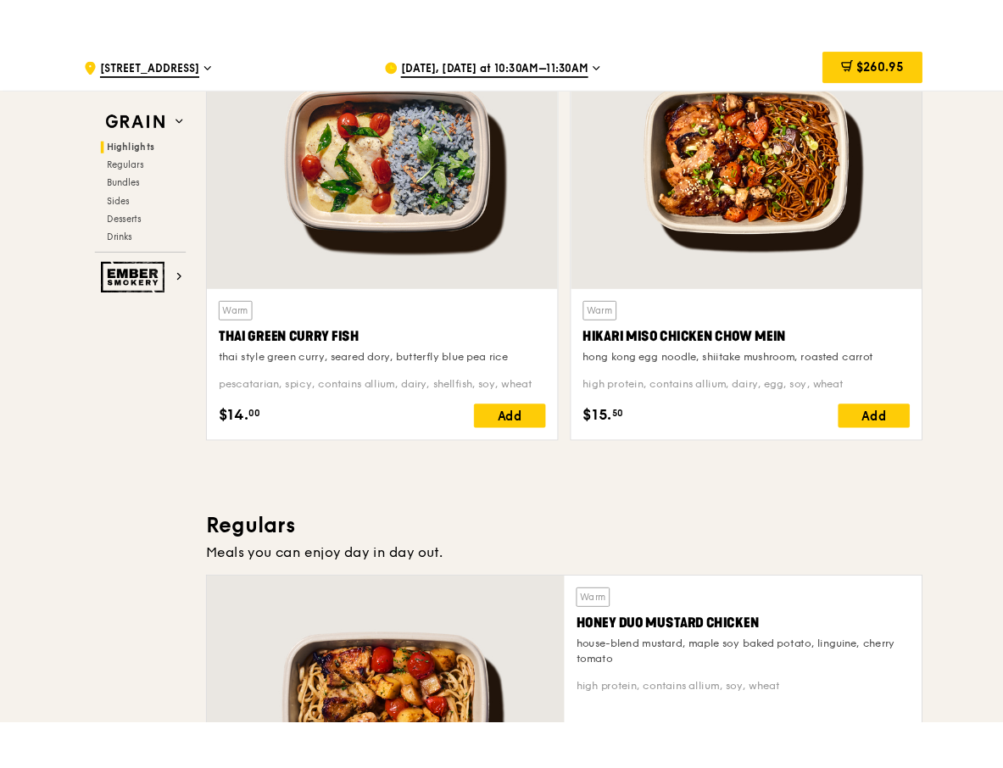
scroll to position [0, 0]
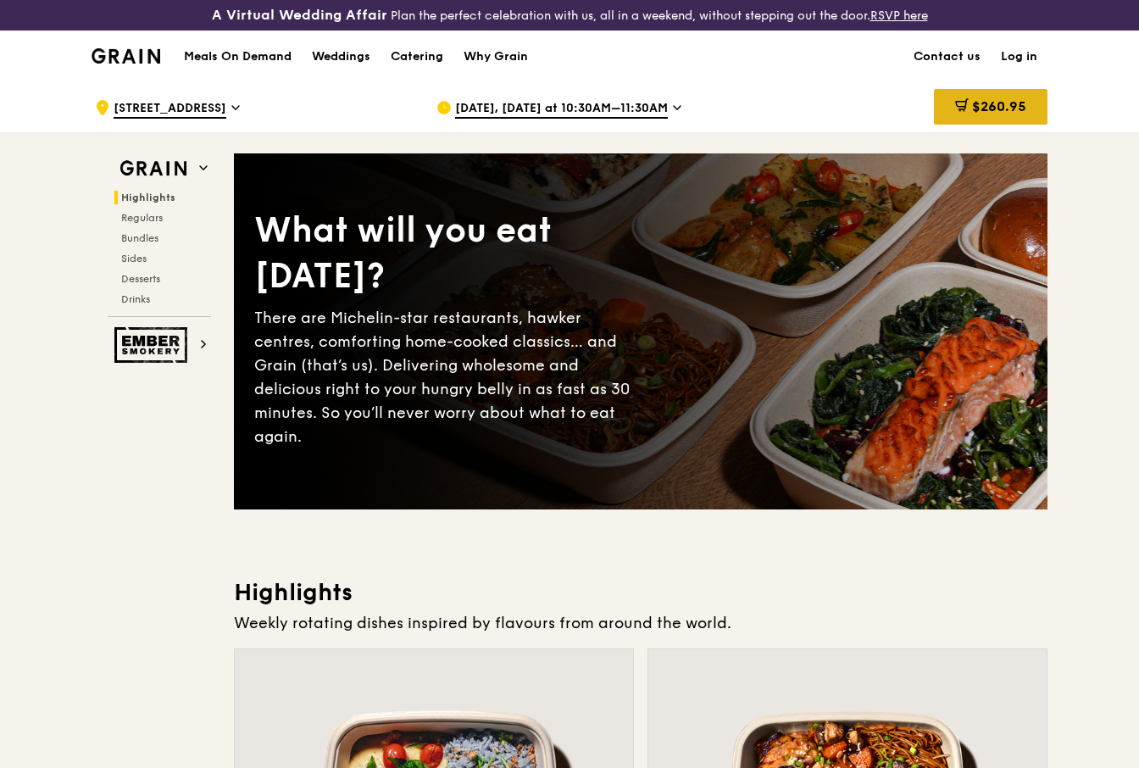
click at [982, 106] on span "$260.95" at bounding box center [999, 106] width 54 height 16
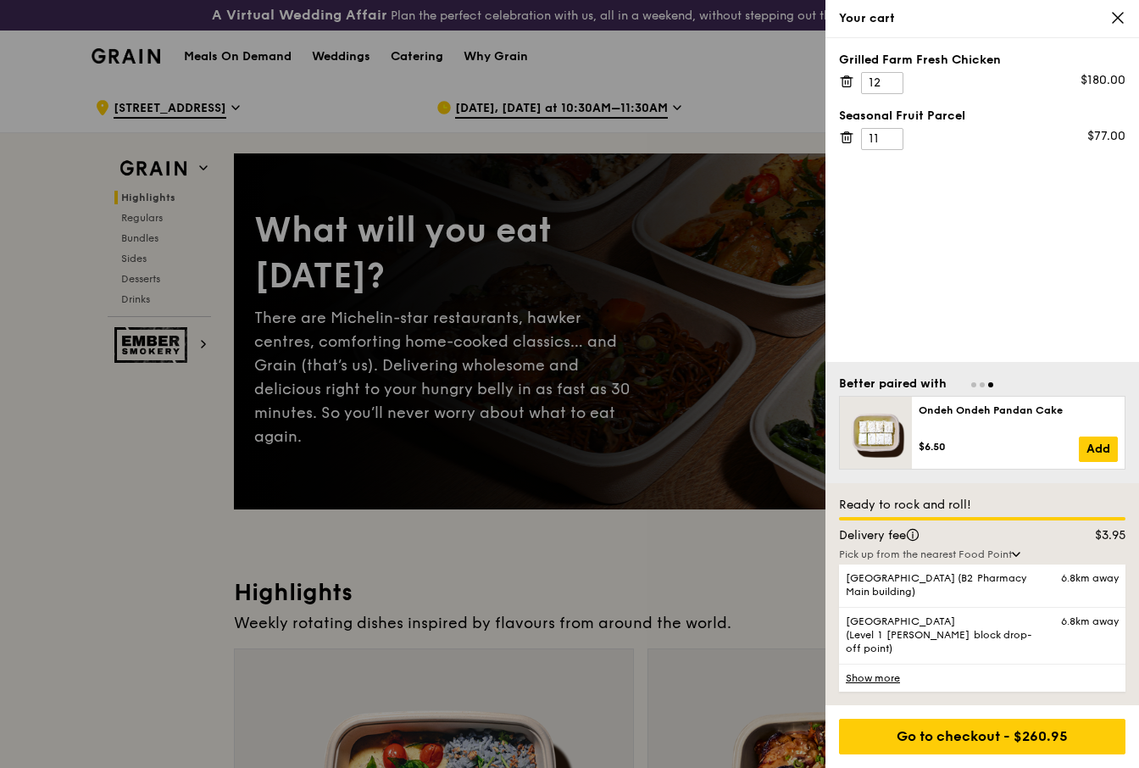
click at [896, 298] on div "Grilled Farm Fresh Chicken 12 $180.00 Seasonal Fruit Parcel 11 $77.00" at bounding box center [982, 200] width 314 height 324
click at [96, 586] on div at bounding box center [569, 384] width 1139 height 768
